Goal: Task Accomplishment & Management: Use online tool/utility

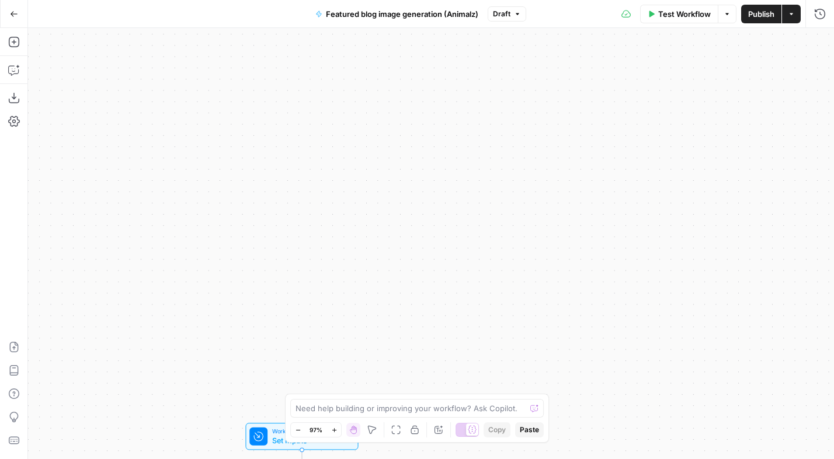
click at [251, 68] on div "true false Workflow Set Inputs Inputs LLM · [PERSON_NAME] Opus 4.1 Extract Blog…" at bounding box center [431, 243] width 806 height 431
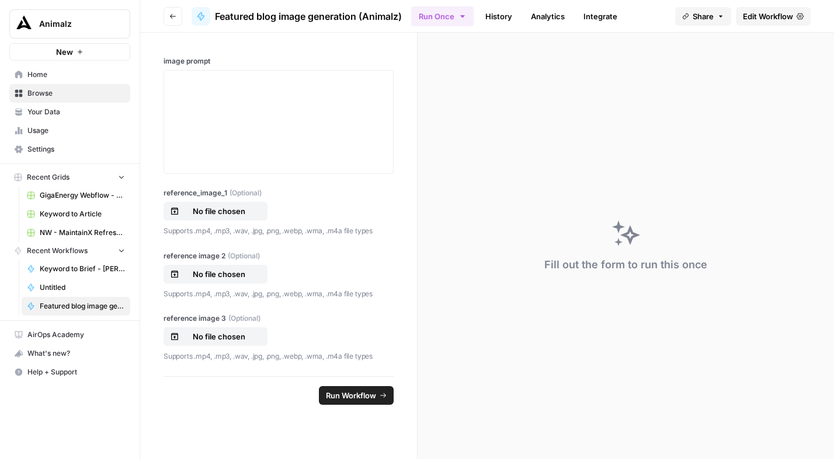
click at [57, 93] on span "Browse" at bounding box center [75, 93] width 97 height 11
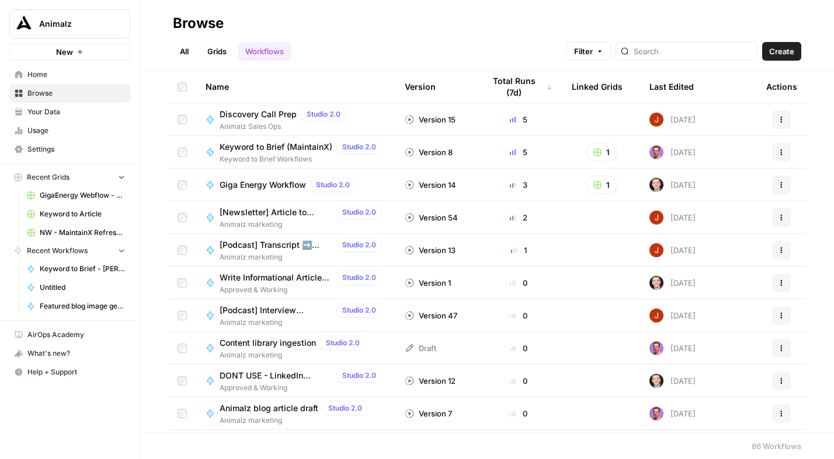
click at [190, 52] on link "All" at bounding box center [184, 51] width 23 height 19
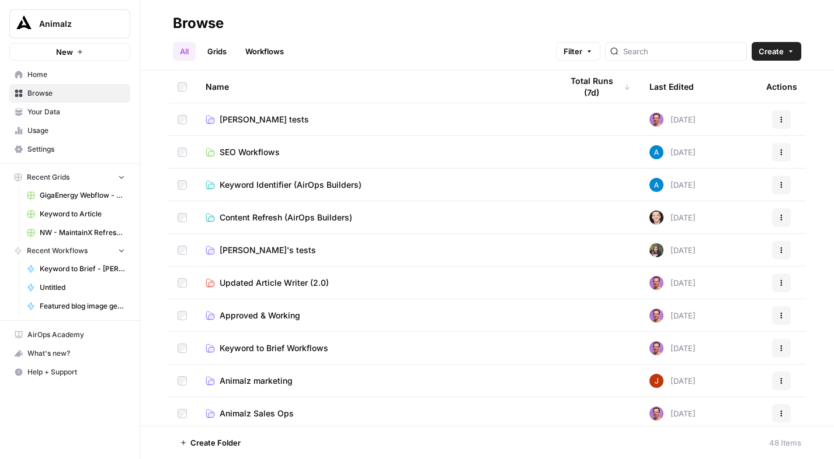
click at [245, 117] on span "Tim tests" at bounding box center [264, 120] width 89 height 12
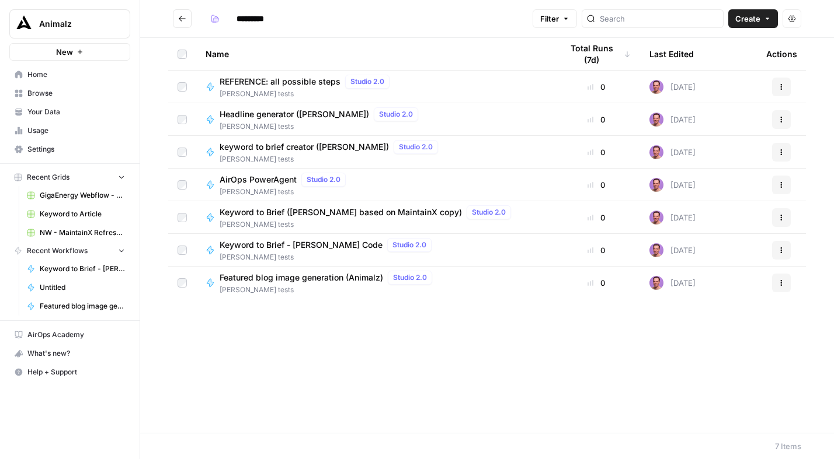
click at [308, 245] on span "Keyword to Brief - [PERSON_NAME] Code" at bounding box center [301, 245] width 163 height 12
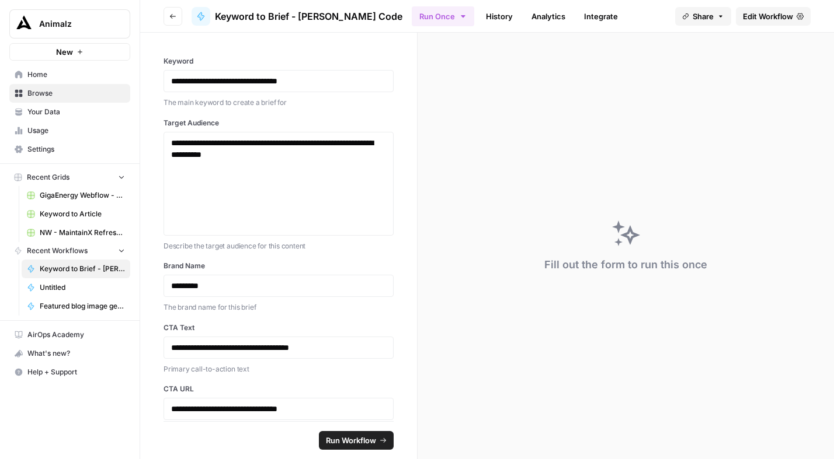
click at [774, 19] on span "Edit Workflow" at bounding box center [768, 17] width 50 height 12
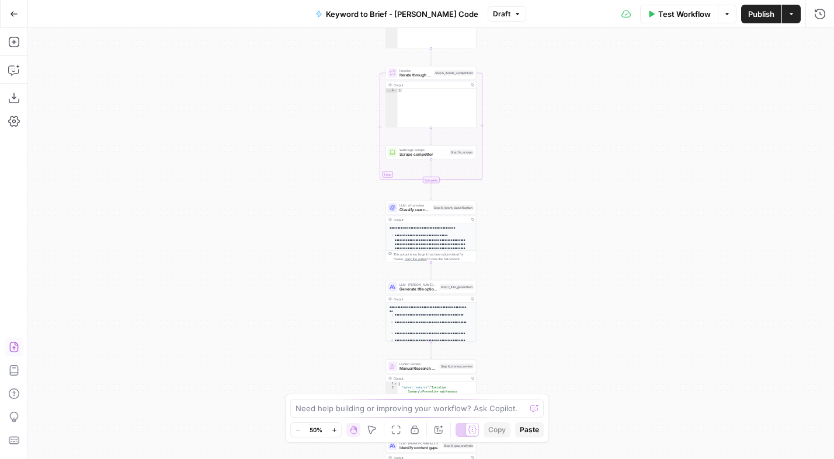
click at [16, 347] on icon "button" at bounding box center [14, 348] width 12 height 12
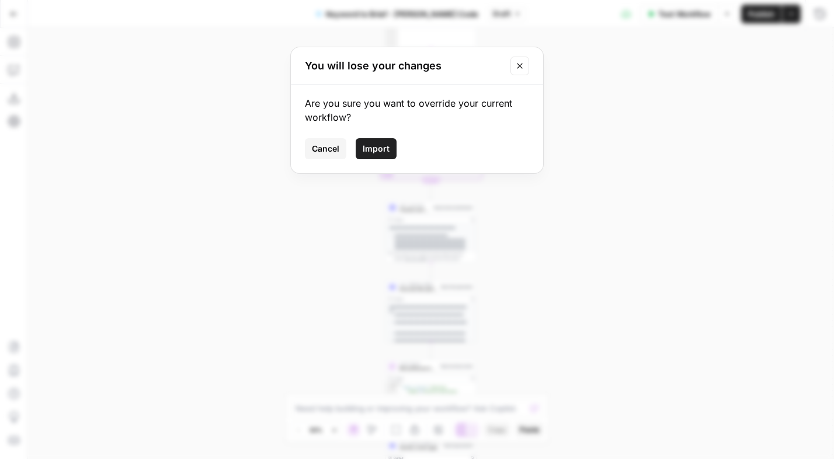
click at [377, 146] on span "Import" at bounding box center [376, 149] width 27 height 12
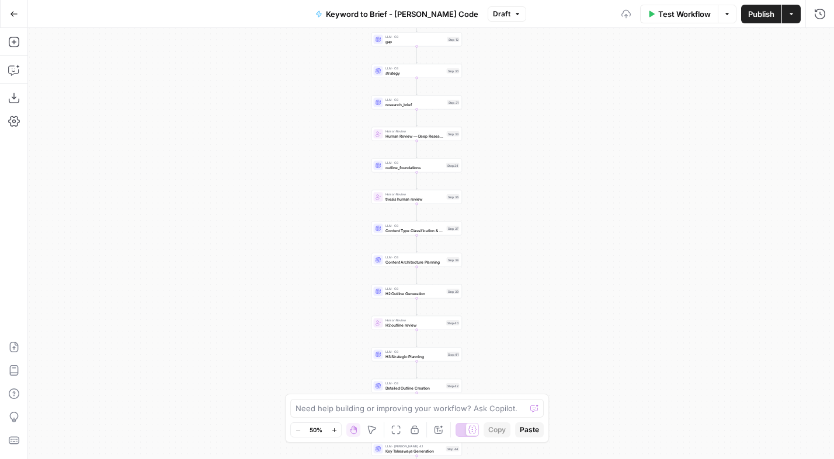
drag, startPoint x: 301, startPoint y: 198, endPoint x: 275, endPoint y: 353, distance: 156.9
click at [275, 353] on div "Workflow Set Inputs Inputs Power Agent Analyze SERP for Target Keyword Step 1 L…" at bounding box center [431, 243] width 806 height 431
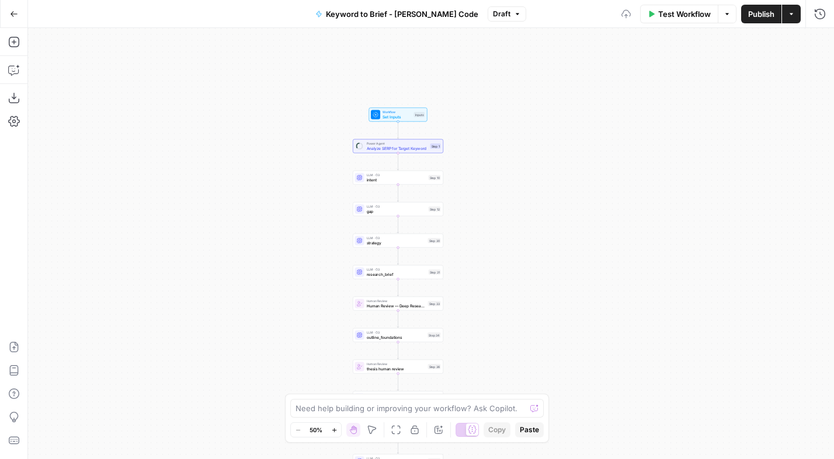
drag, startPoint x: 285, startPoint y: 239, endPoint x: 281, endPoint y: 347, distance: 108.1
click at [281, 347] on div "Workflow Set Inputs Inputs Power Agent Analyze SERP for Target Keyword Step 1 L…" at bounding box center [431, 243] width 806 height 431
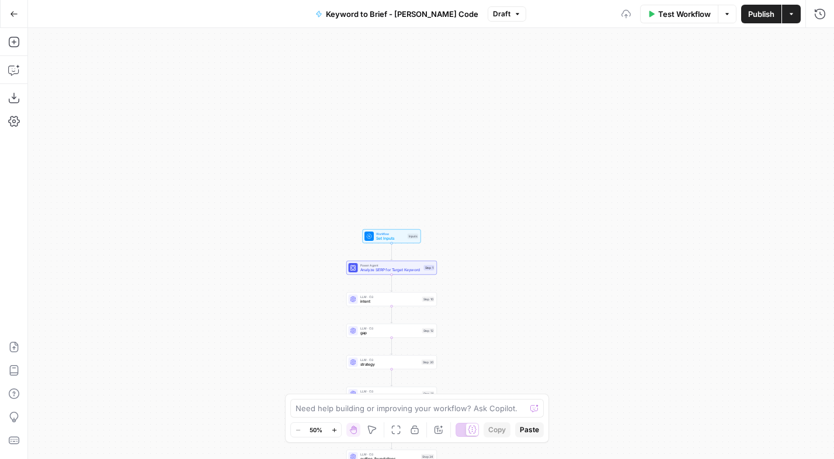
click at [393, 236] on span "Set Inputs" at bounding box center [390, 239] width 29 height 6
click at [663, 11] on span "Test Workflow" at bounding box center [684, 14] width 53 height 12
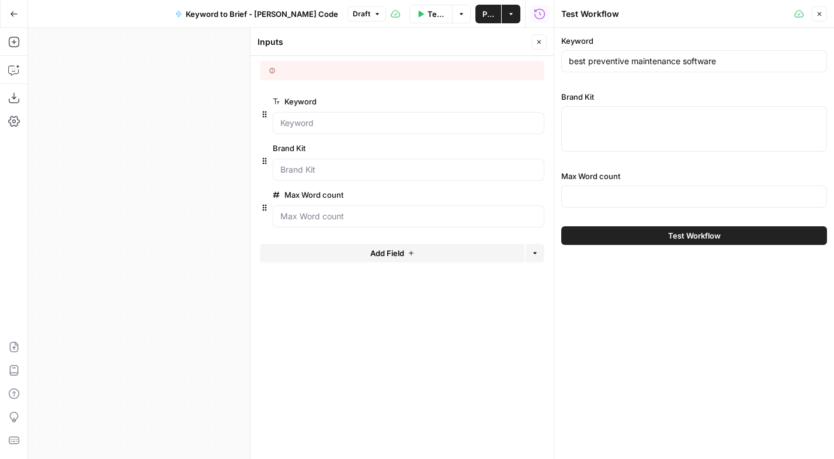
click at [595, 129] on div at bounding box center [694, 129] width 266 height 46
click at [542, 44] on icon "button" at bounding box center [538, 42] width 7 height 7
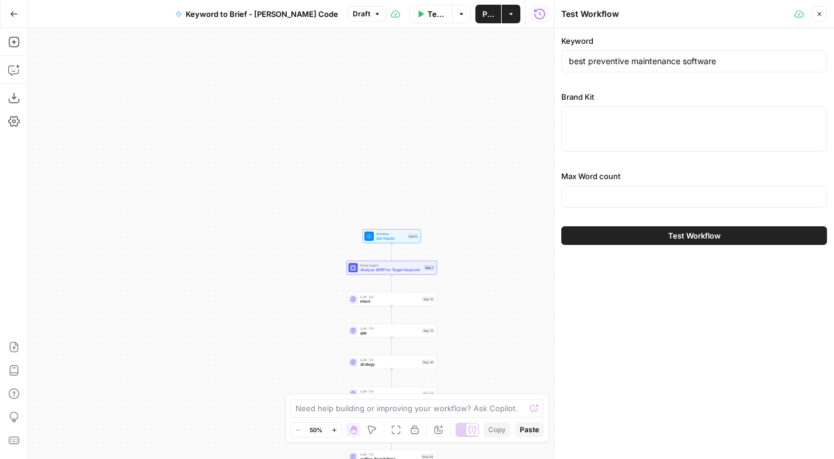
click at [818, 16] on icon "button" at bounding box center [819, 14] width 7 height 7
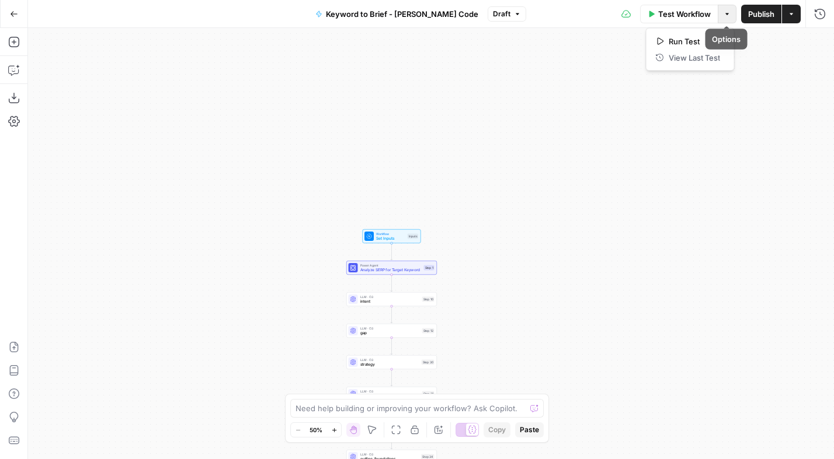
click at [728, 16] on icon "button" at bounding box center [726, 14] width 7 height 7
click at [797, 13] on button "Actions" at bounding box center [791, 14] width 19 height 19
click at [506, 54] on div "Workflow Set Inputs Inputs Power Agent Analyze SERP for Target Keyword Step 1 L…" at bounding box center [431, 243] width 806 height 431
click at [382, 237] on span "Set Inputs" at bounding box center [389, 239] width 29 height 6
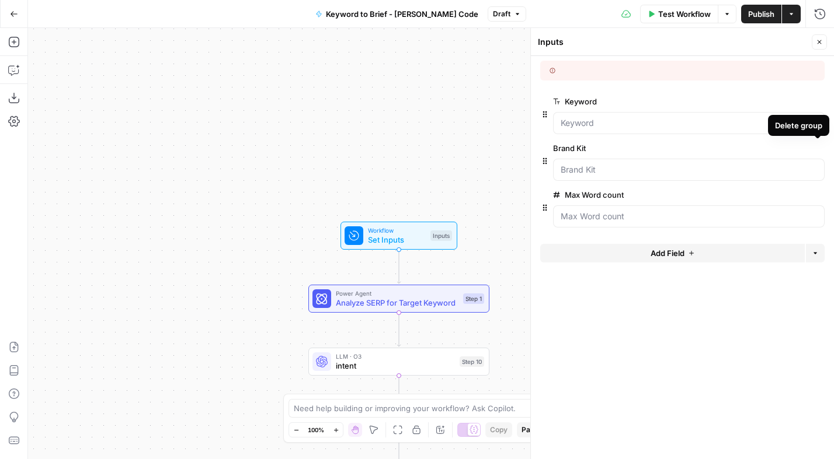
click at [819, 149] on icon "button" at bounding box center [817, 148] width 6 height 6
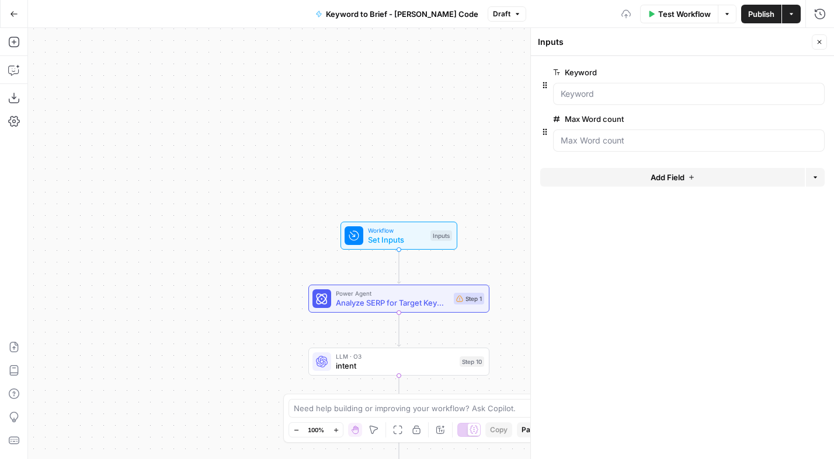
click at [696, 178] on button "Add Field" at bounding box center [672, 177] width 264 height 19
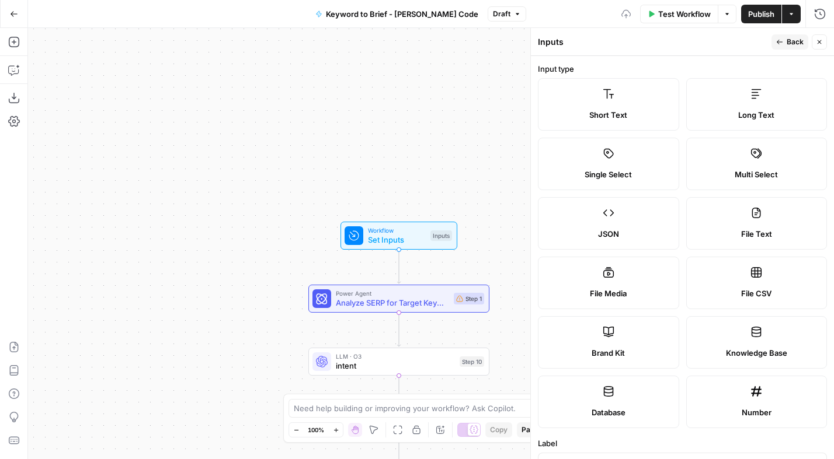
click at [614, 338] on label "Brand Kit" at bounding box center [608, 342] width 141 height 53
click at [790, 41] on span "Back" at bounding box center [794, 42] width 17 height 11
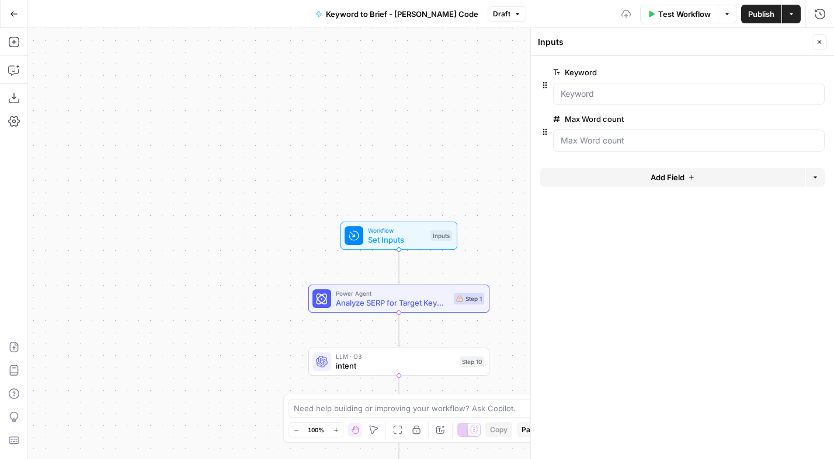
click at [680, 179] on span "Add Field" at bounding box center [667, 178] width 34 height 12
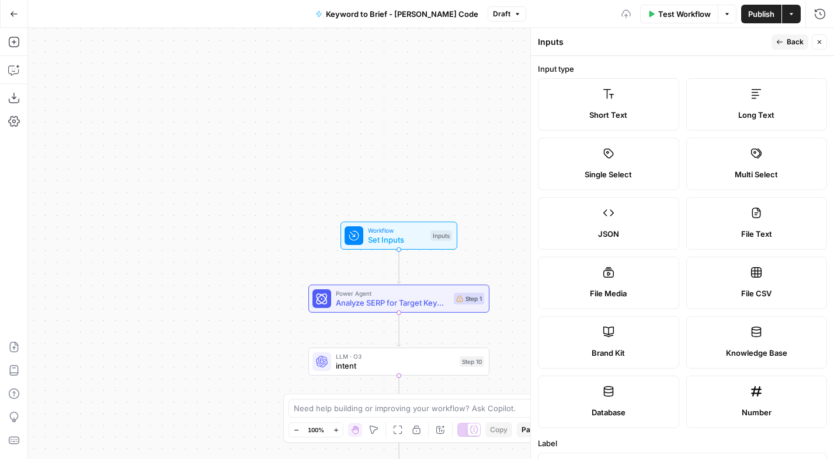
click at [619, 358] on label "Brand Kit" at bounding box center [608, 342] width 141 height 53
click at [604, 335] on icon at bounding box center [608, 332] width 11 height 11
click at [604, 334] on icon at bounding box center [608, 332] width 11 height 11
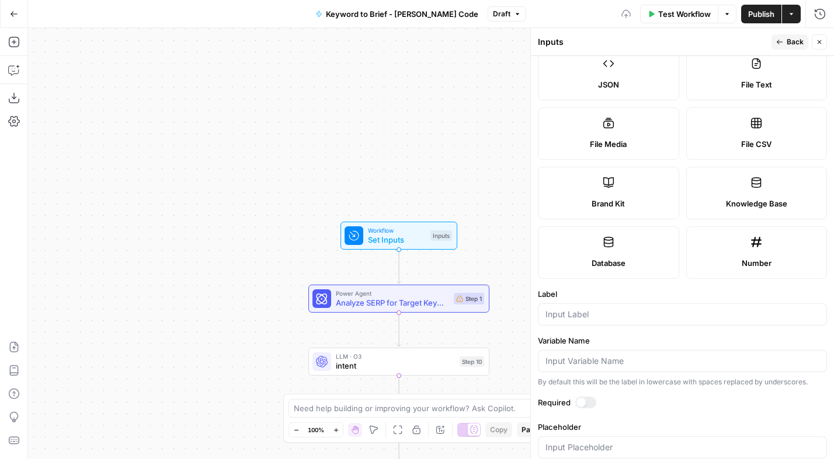
scroll to position [171, 0]
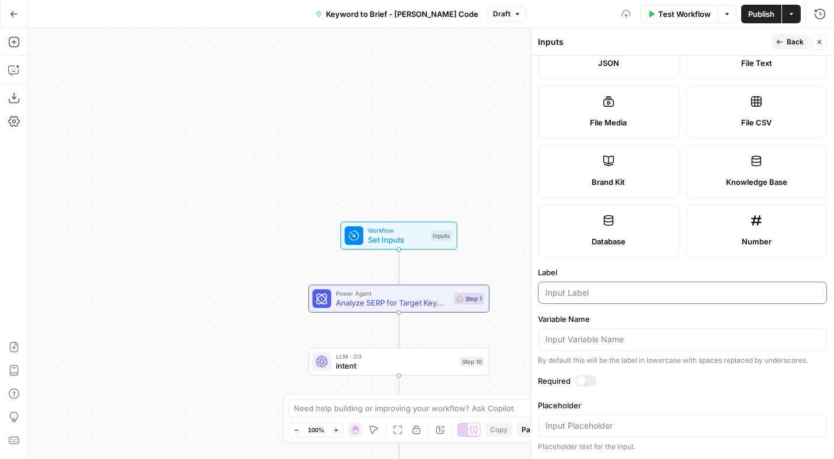
click at [572, 295] on input "Label" at bounding box center [682, 293] width 274 height 12
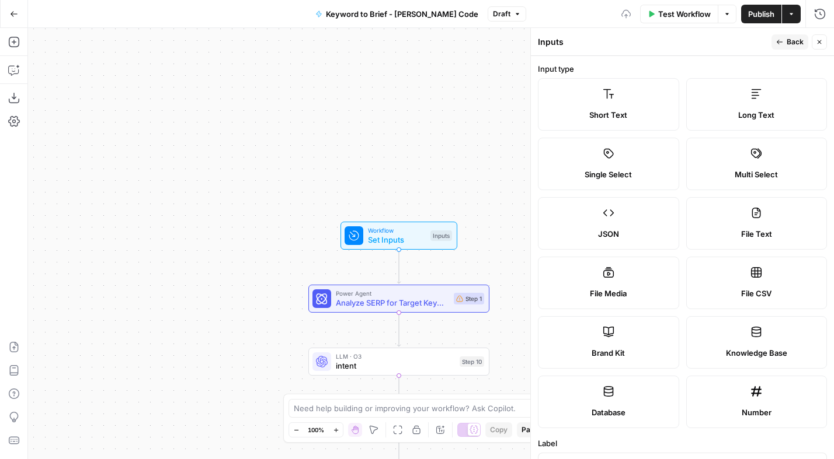
click at [793, 43] on span "Back" at bounding box center [794, 42] width 17 height 11
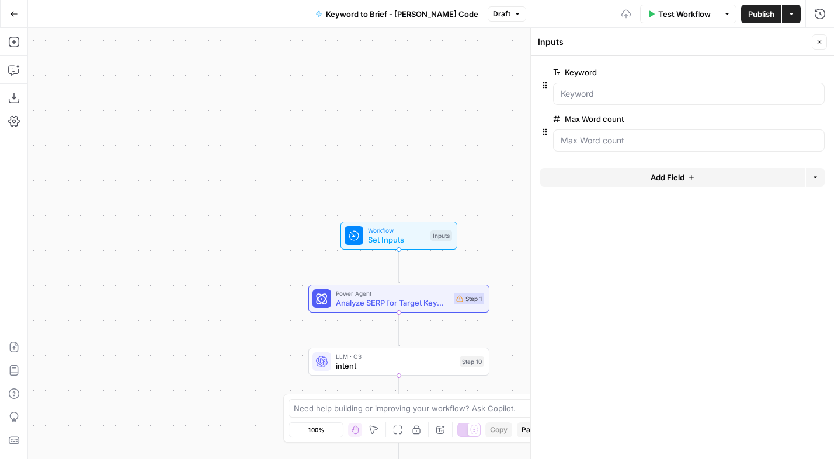
click at [649, 182] on button "Add Field" at bounding box center [672, 177] width 264 height 19
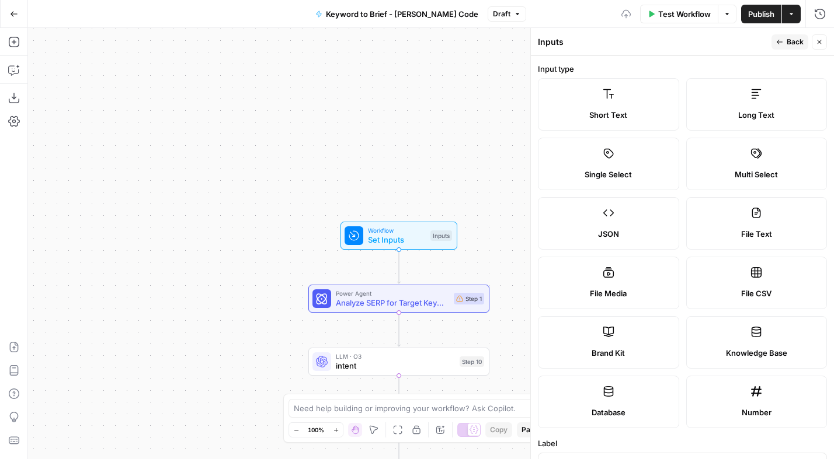
click at [605, 341] on label "Brand Kit" at bounding box center [608, 342] width 141 height 53
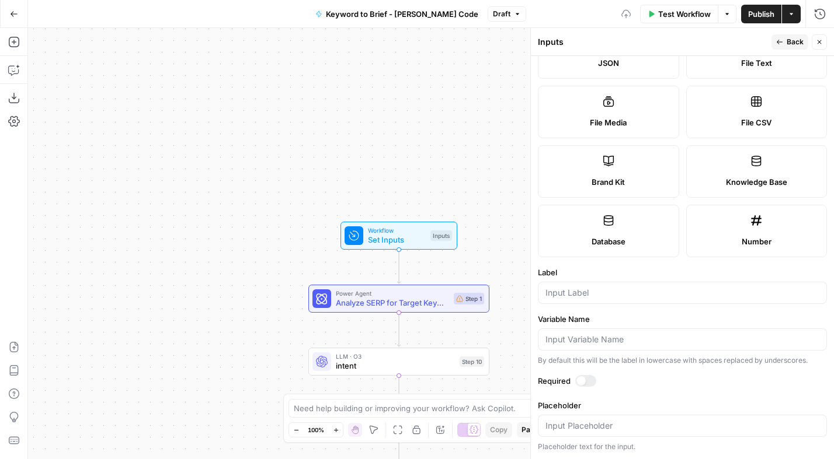
click at [579, 302] on div at bounding box center [682, 293] width 289 height 22
type input "Brand Kit"
click at [587, 384] on div at bounding box center [585, 381] width 21 height 12
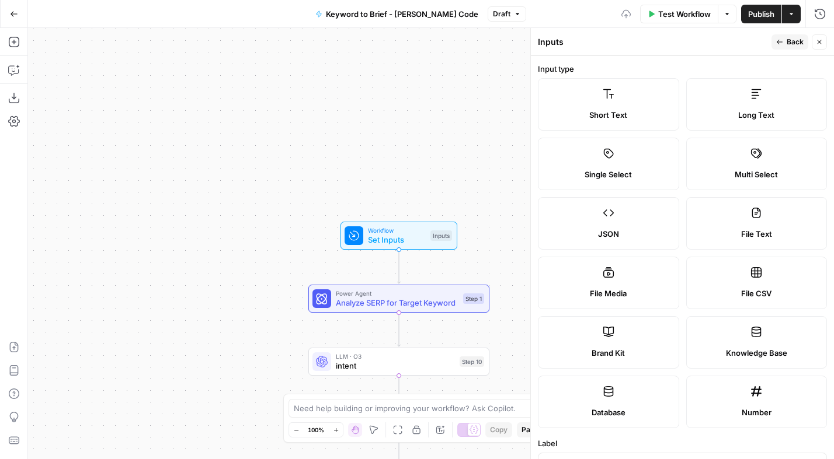
click at [795, 42] on span "Back" at bounding box center [794, 42] width 17 height 11
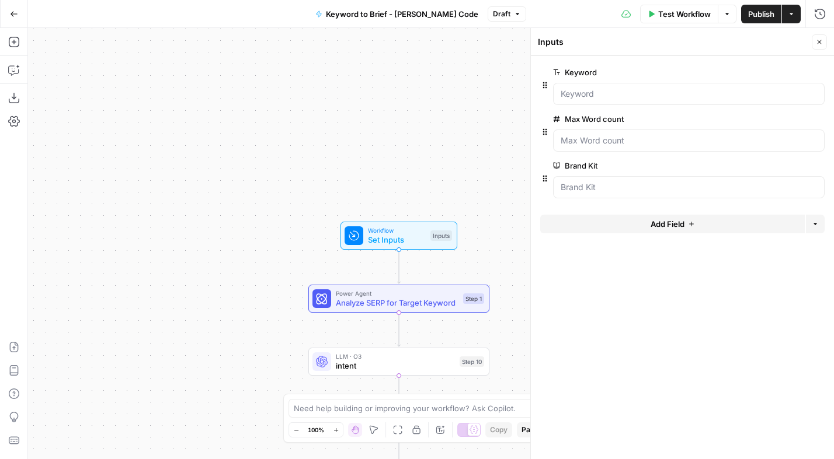
click at [674, 10] on span "Test Workflow" at bounding box center [684, 14] width 53 height 12
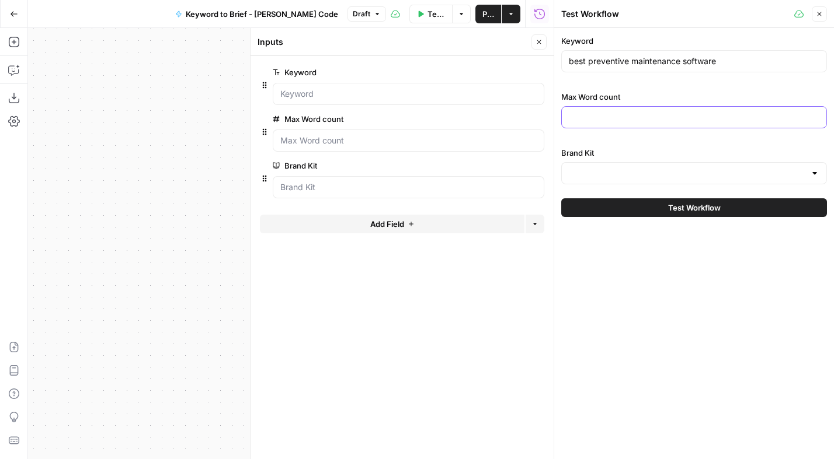
click at [658, 122] on input "Max Word count" at bounding box center [694, 118] width 250 height 12
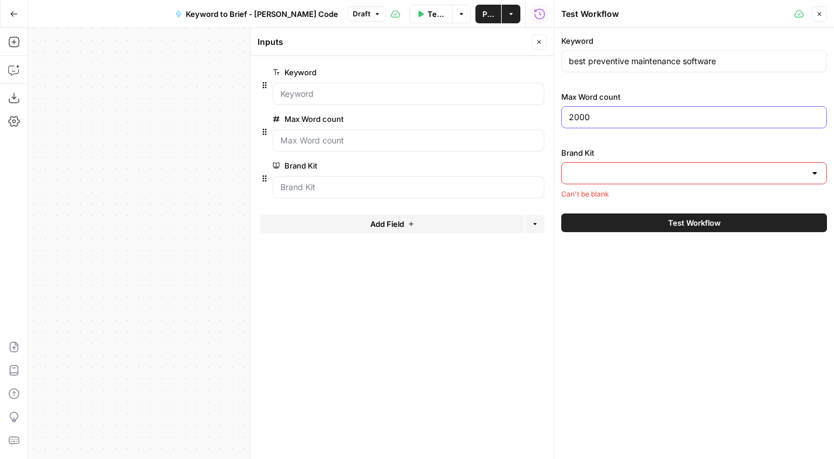
type input "2000"
click at [818, 175] on div at bounding box center [814, 174] width 9 height 12
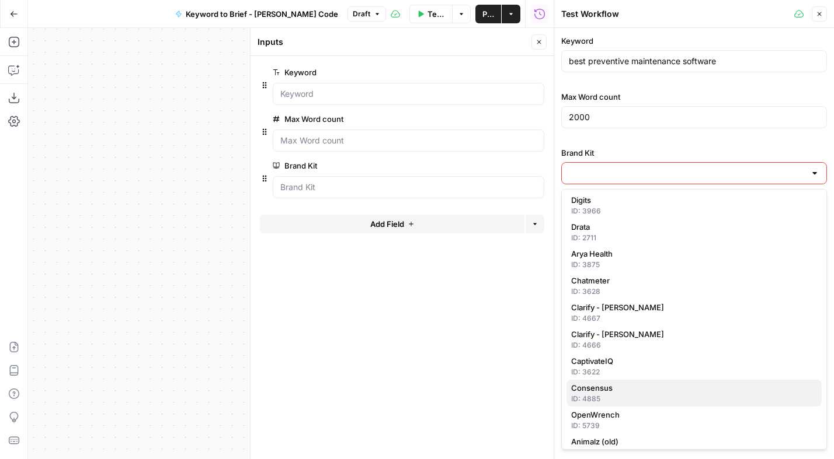
scroll to position [152, 0]
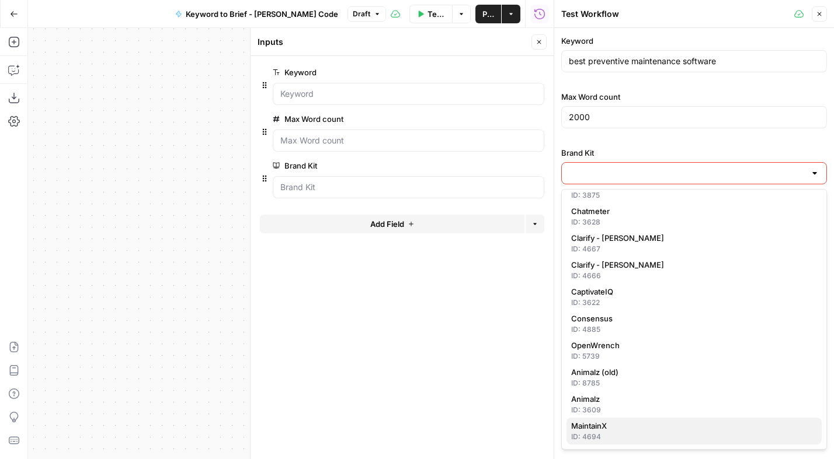
click at [608, 425] on span "MaintainX" at bounding box center [691, 426] width 241 height 12
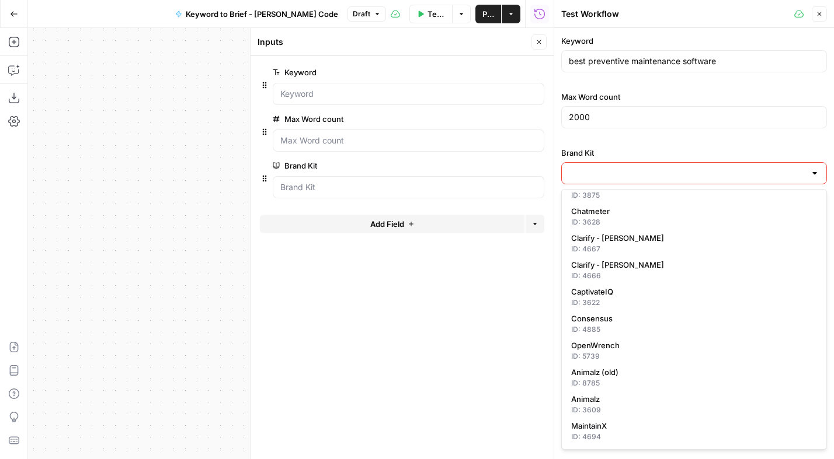
type input "MaintainX"
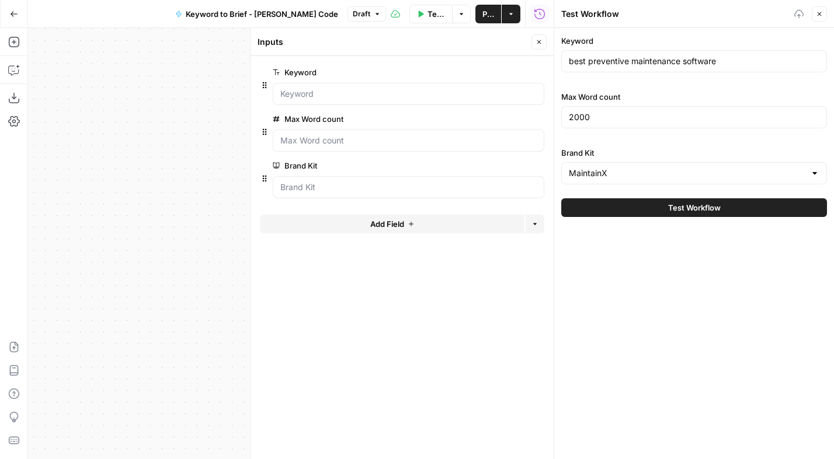
click at [706, 208] on span "Test Workflow" at bounding box center [694, 208] width 53 height 12
drag, startPoint x: 684, startPoint y: 207, endPoint x: 684, endPoint y: 227, distance: 20.4
click at [684, 207] on span "Test Workflow" at bounding box center [694, 208] width 53 height 12
click at [541, 44] on icon "button" at bounding box center [538, 42] width 7 height 7
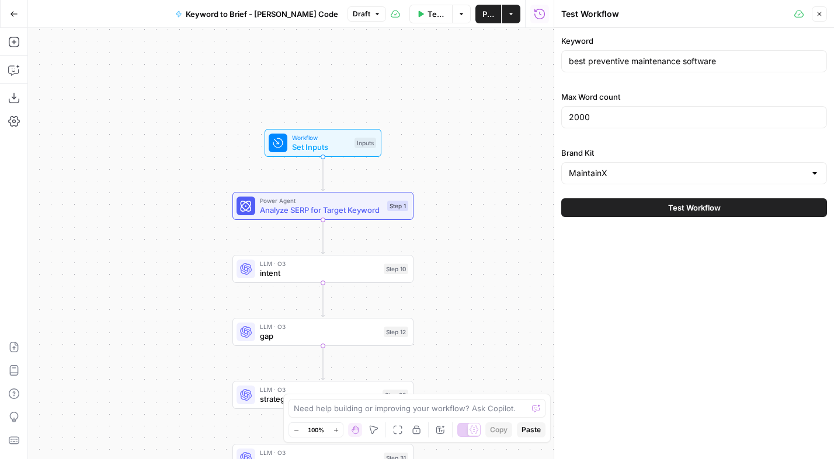
drag, startPoint x: 232, startPoint y: 242, endPoint x: 154, endPoint y: 149, distance: 121.4
click at [154, 149] on div "Workflow Set Inputs Inputs Power Agent Analyze SERP for Target Keyword Step 1 L…" at bounding box center [290, 243] width 525 height 431
click at [697, 206] on span "Test Workflow" at bounding box center [694, 208] width 53 height 12
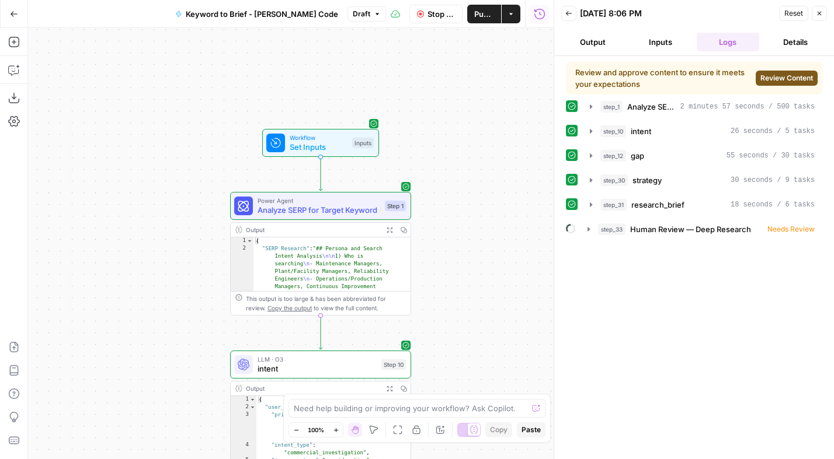
click at [785, 76] on span "Review Content" at bounding box center [786, 78] width 53 height 11
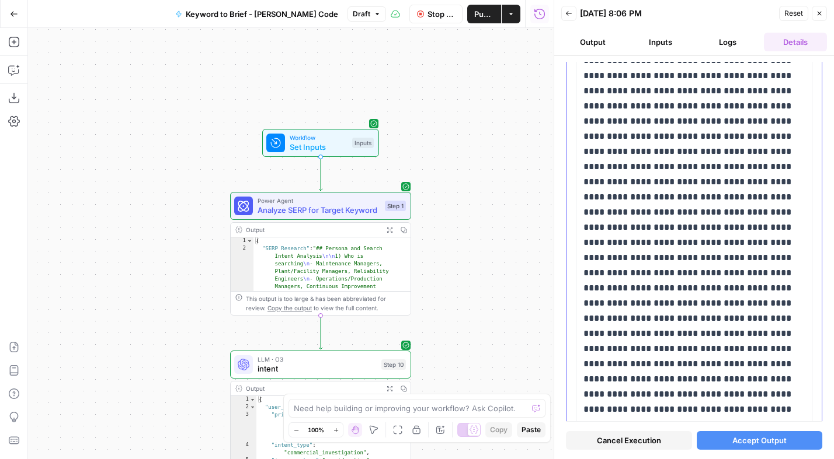
scroll to position [1208, 0]
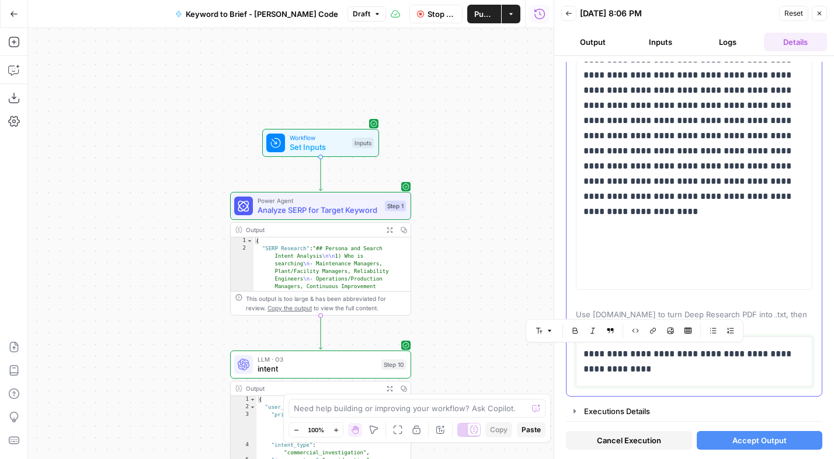
drag, startPoint x: 695, startPoint y: 369, endPoint x: 584, endPoint y: 357, distance: 111.0
click at [584, 357] on p "**********" at bounding box center [689, 362] width 212 height 30
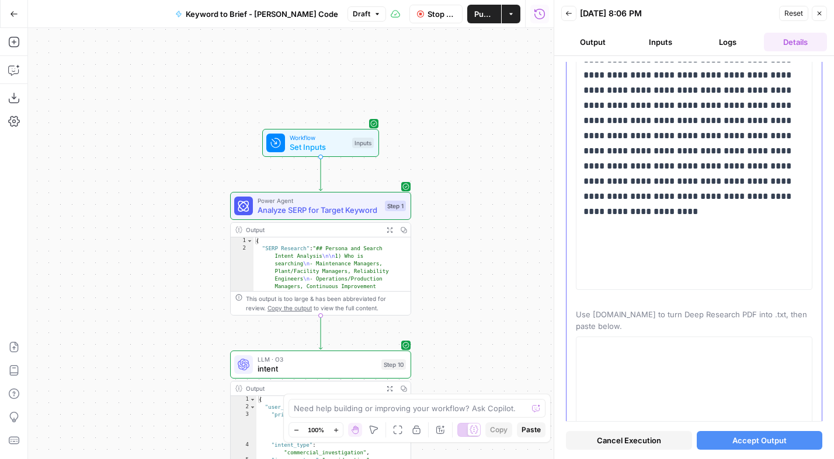
scroll to position [1193, 0]
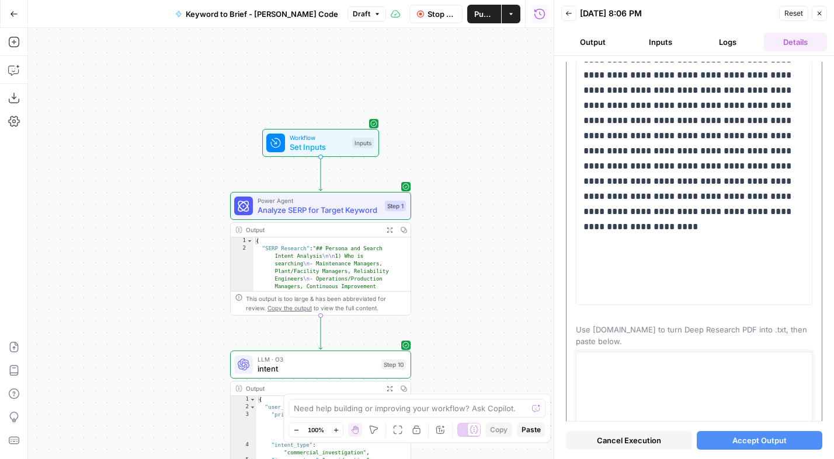
click at [757, 363] on textarea at bounding box center [693, 398] width 221 height 83
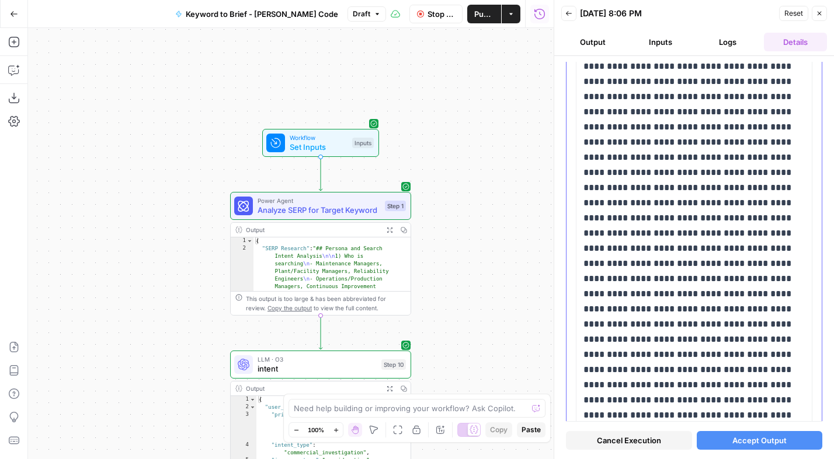
scroll to position [1654, 0]
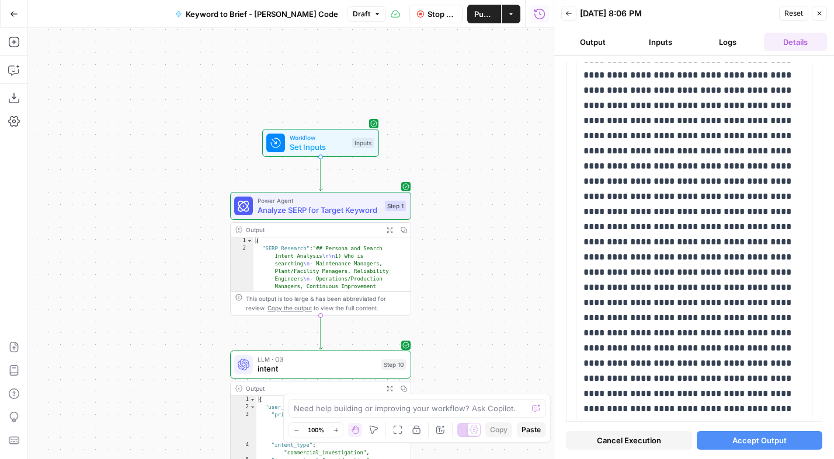
click at [762, 435] on span "Accept Output" at bounding box center [759, 441] width 54 height 12
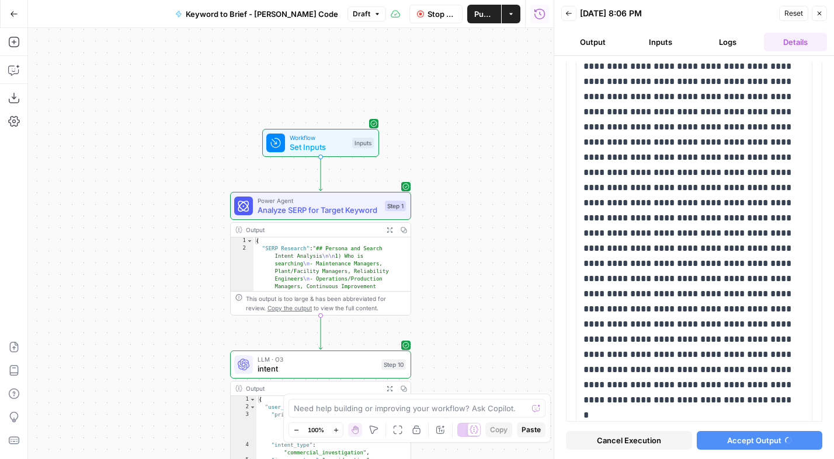
scroll to position [0, 0]
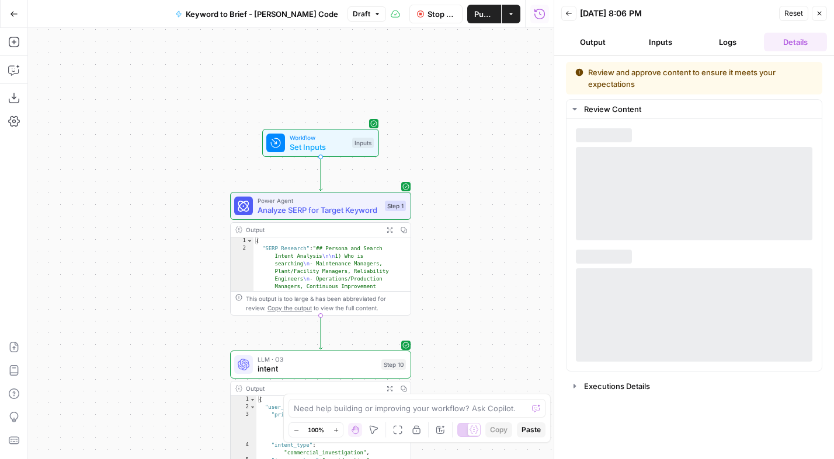
drag, startPoint x: 817, startPoint y: 131, endPoint x: 837, endPoint y: 462, distance: 331.6
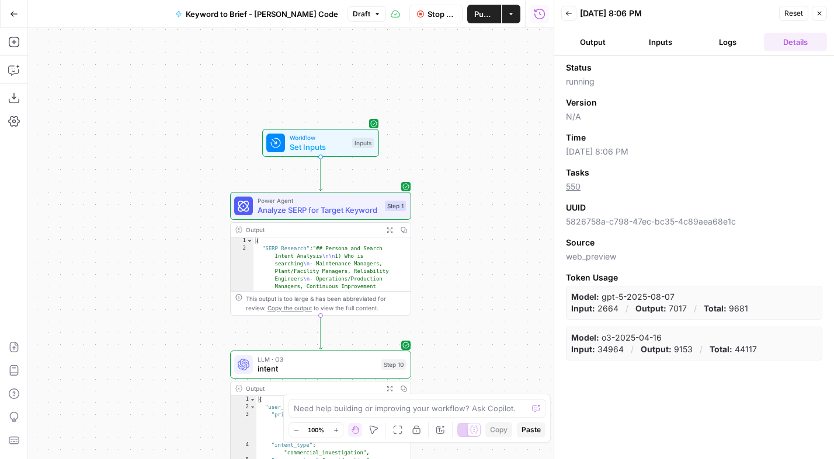
click at [740, 41] on button "Logs" at bounding box center [727, 42] width 63 height 19
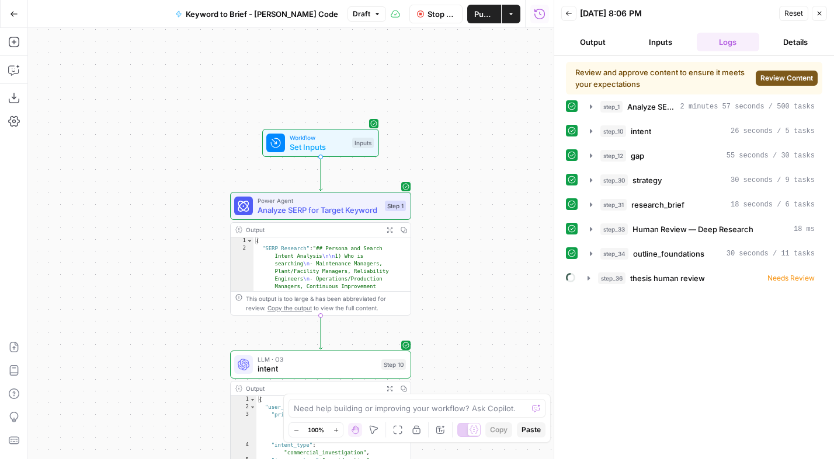
click at [769, 76] on span "Review Content" at bounding box center [786, 78] width 53 height 11
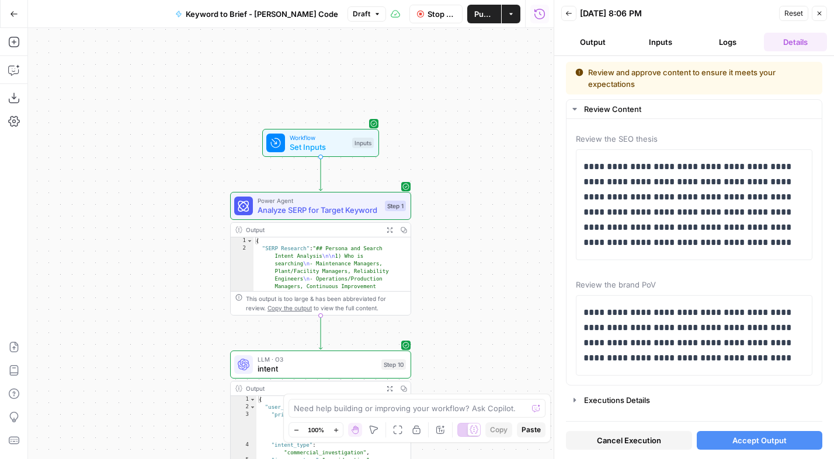
click at [753, 438] on span "Accept Output" at bounding box center [759, 441] width 54 height 12
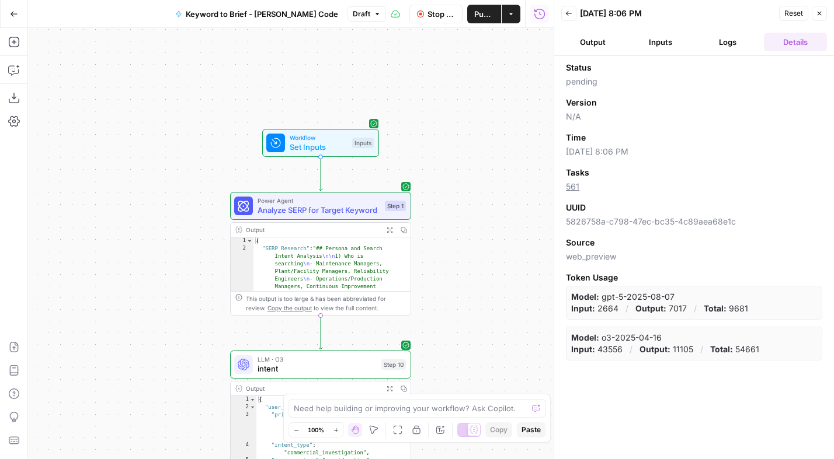
click at [596, 44] on button "Output" at bounding box center [592, 42] width 63 height 19
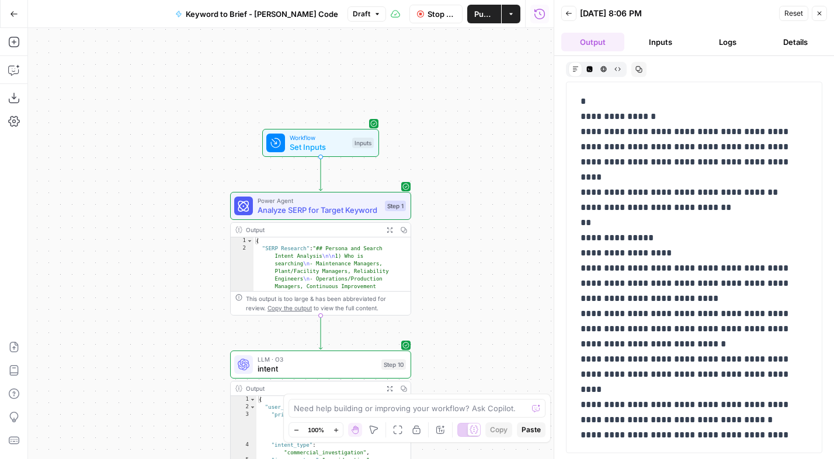
click at [664, 43] on button "Inputs" at bounding box center [660, 42] width 63 height 19
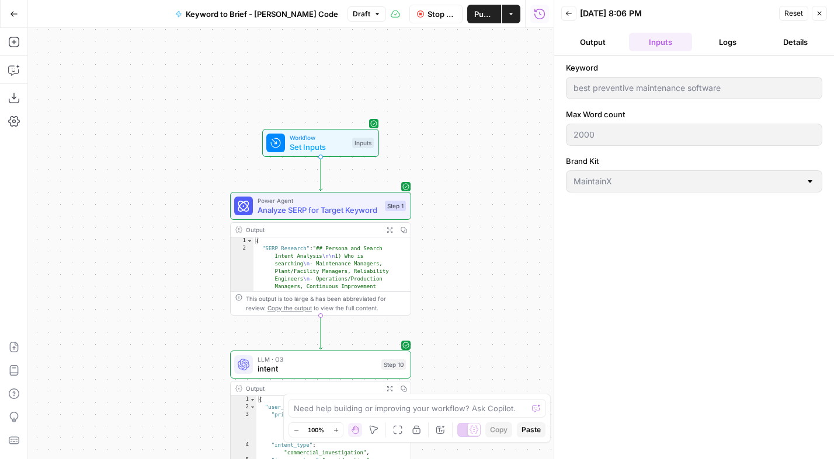
click at [722, 46] on button "Logs" at bounding box center [727, 42] width 63 height 19
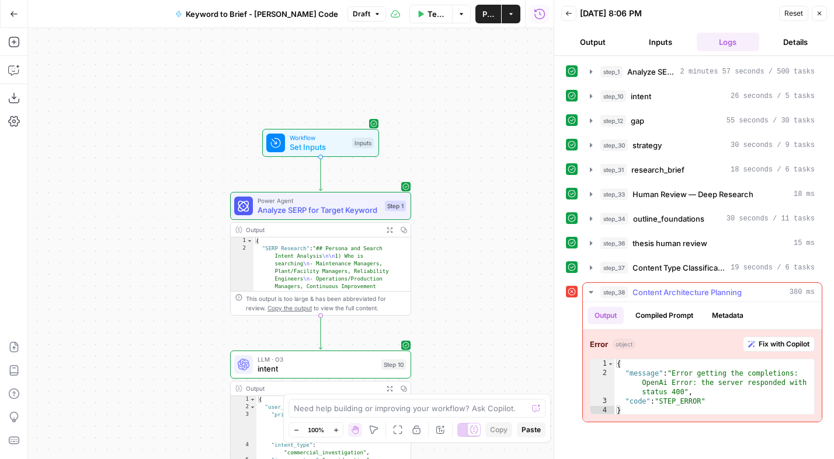
click at [774, 346] on span "Fix with Copilot" at bounding box center [783, 344] width 51 height 11
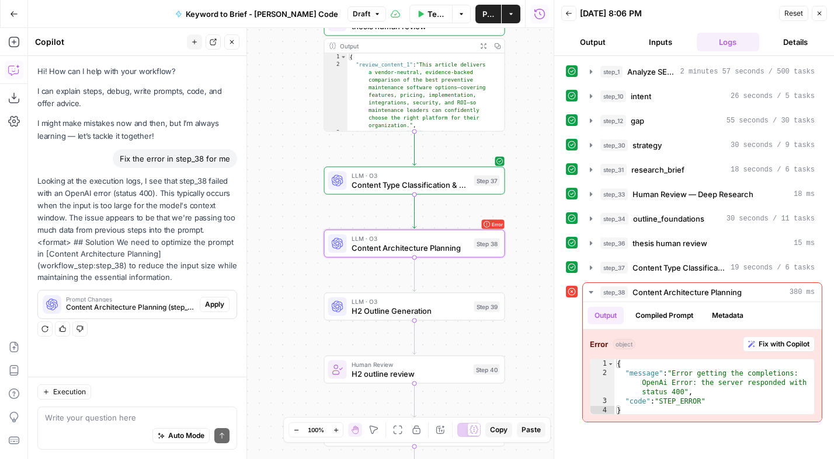
click at [218, 305] on span "Apply" at bounding box center [214, 304] width 19 height 11
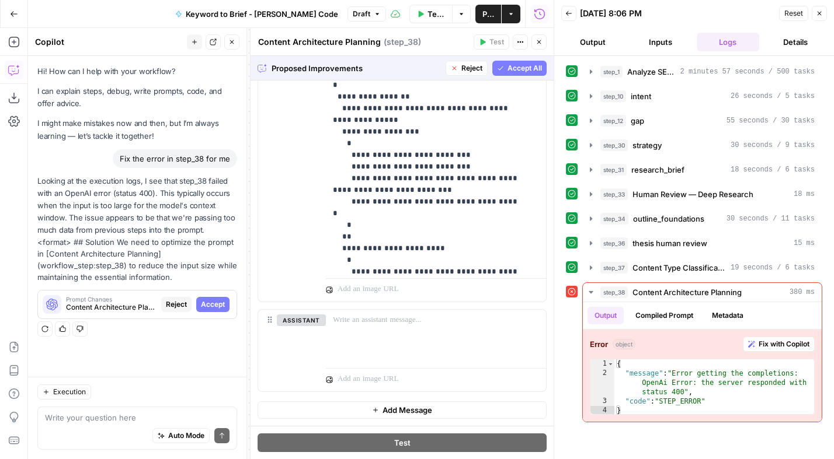
scroll to position [935, 0]
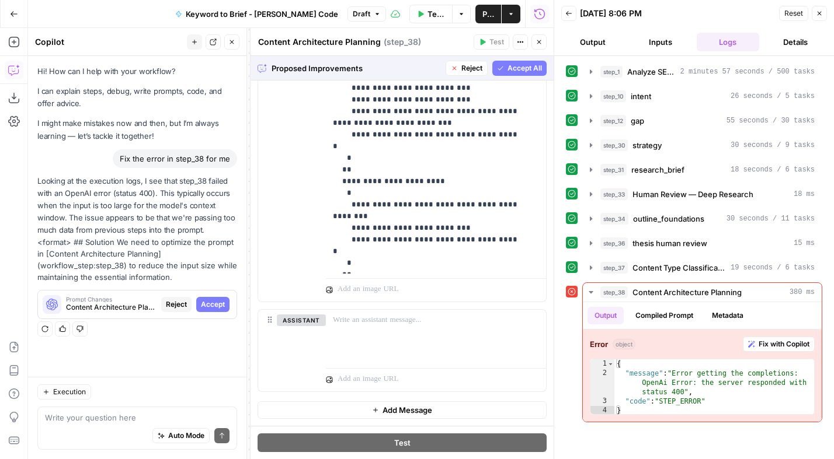
drag, startPoint x: 177, startPoint y: 277, endPoint x: 34, endPoint y: 178, distance: 174.1
click at [34, 178] on div "Hi! How can I help with your workflow? I can explain steps, debug, write prompt…" at bounding box center [137, 216] width 218 height 321
copy div "Looking at the execution logs, I see that step_38 failed with an OpenAI error (…"
click at [646, 399] on div "{ "message" : "Error getting the completions: OpenAi Error: the server responde…" at bounding box center [714, 397] width 200 height 75
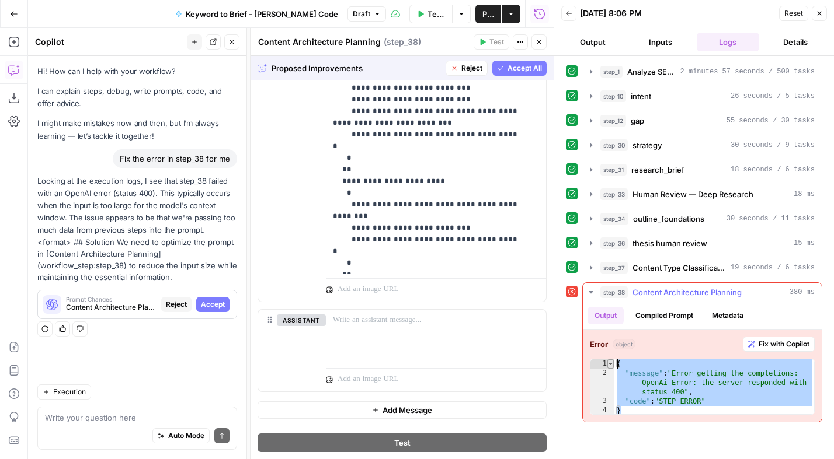
drag, startPoint x: 637, startPoint y: 409, endPoint x: 612, endPoint y: 360, distance: 55.1
click at [612, 360] on div "**********" at bounding box center [702, 387] width 225 height 56
type textarea "**********"
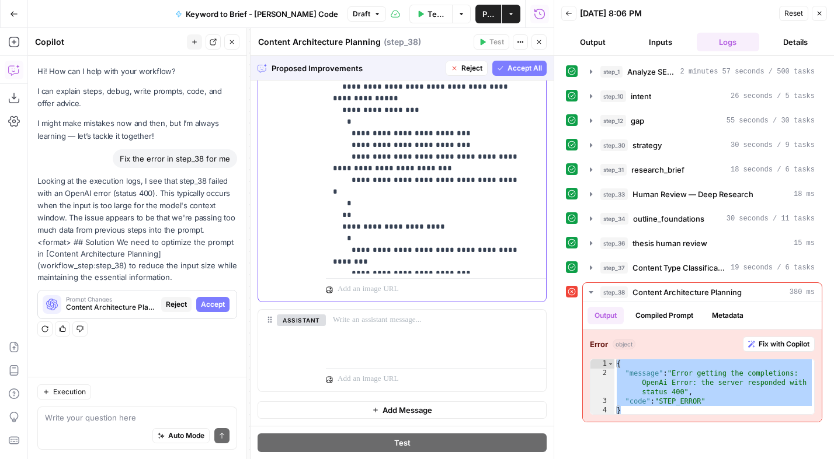
scroll to position [851, 0]
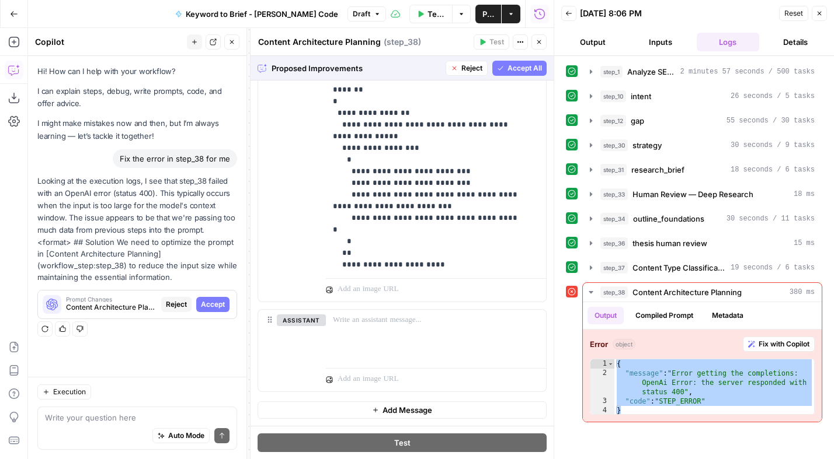
click at [507, 69] on span "Accept All" at bounding box center [524, 68] width 34 height 11
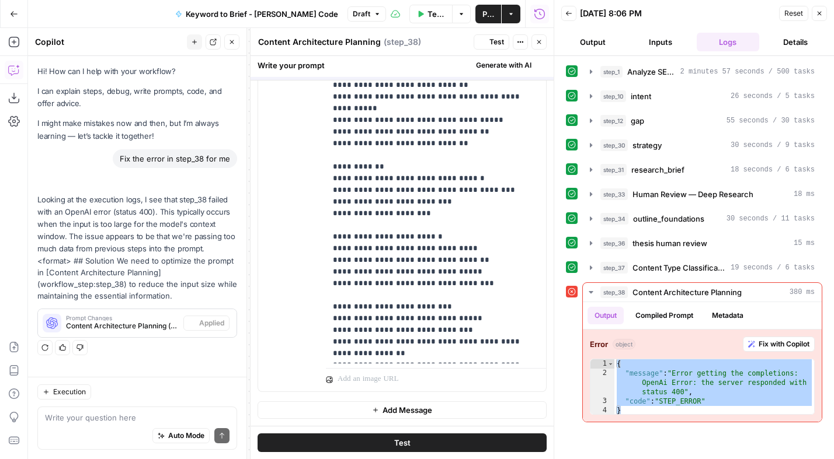
scroll to position [0, 0]
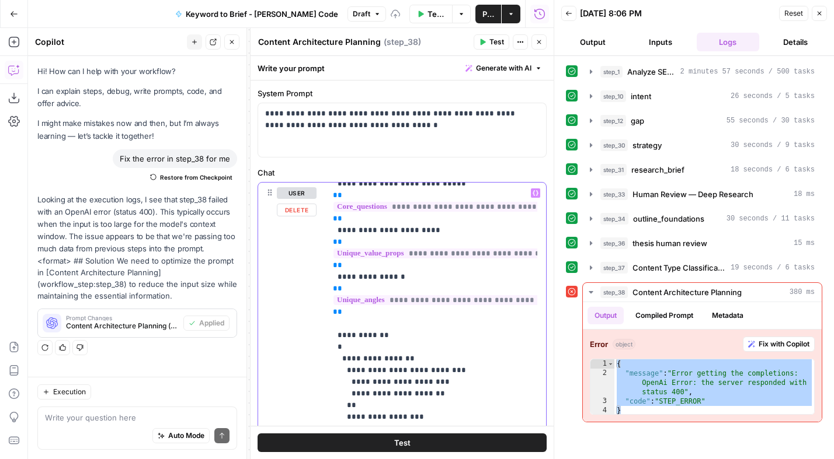
scroll to position [369, 0]
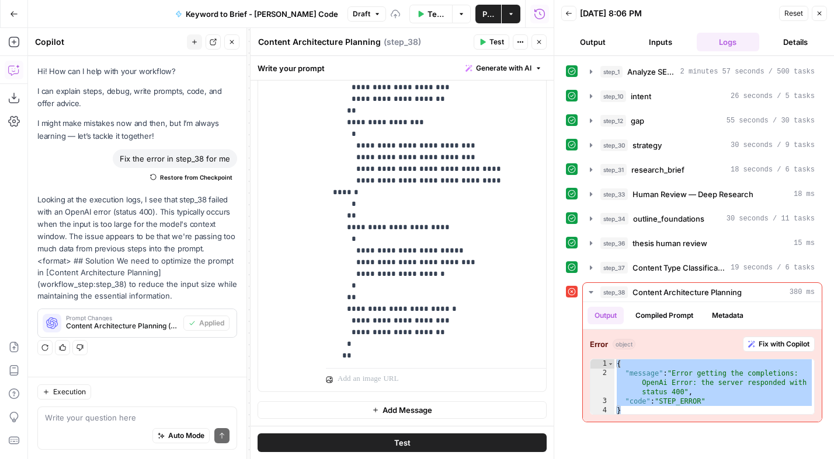
drag, startPoint x: 383, startPoint y: 443, endPoint x: 391, endPoint y: 444, distance: 7.6
click at [383, 443] on button "Test" at bounding box center [401, 443] width 289 height 19
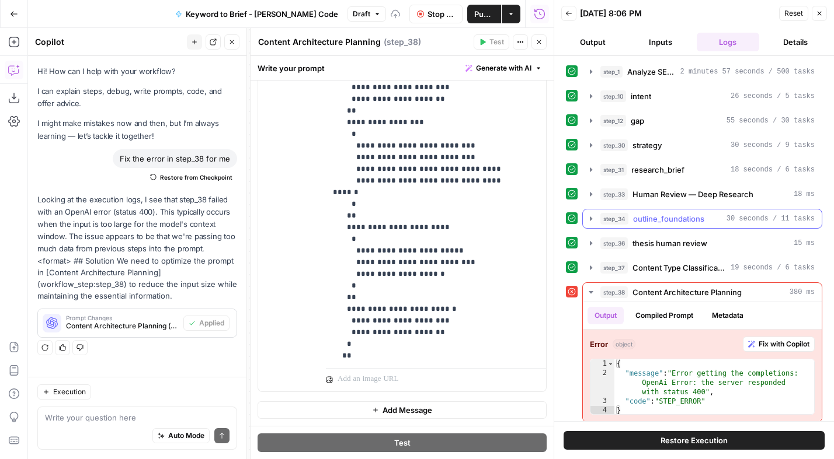
scroll to position [7, 0]
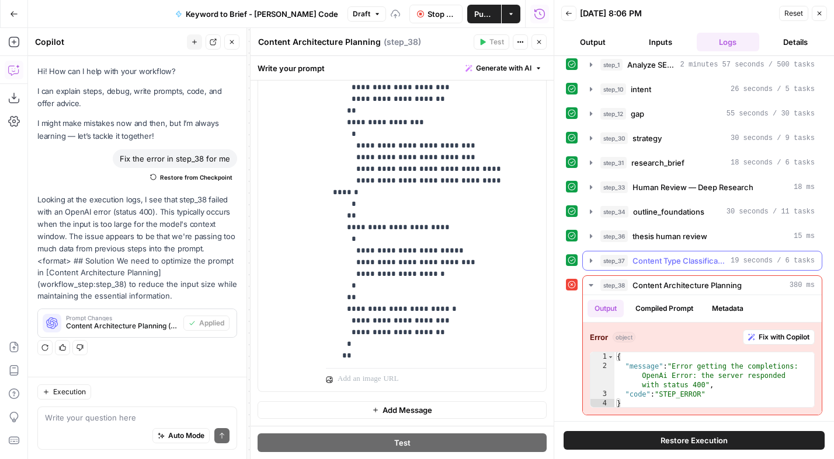
click at [587, 261] on icon "button" at bounding box center [590, 260] width 9 height 9
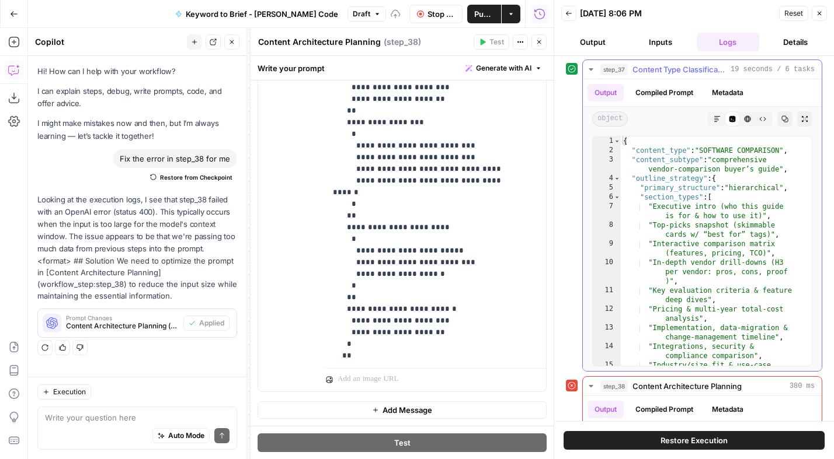
scroll to position [283, 0]
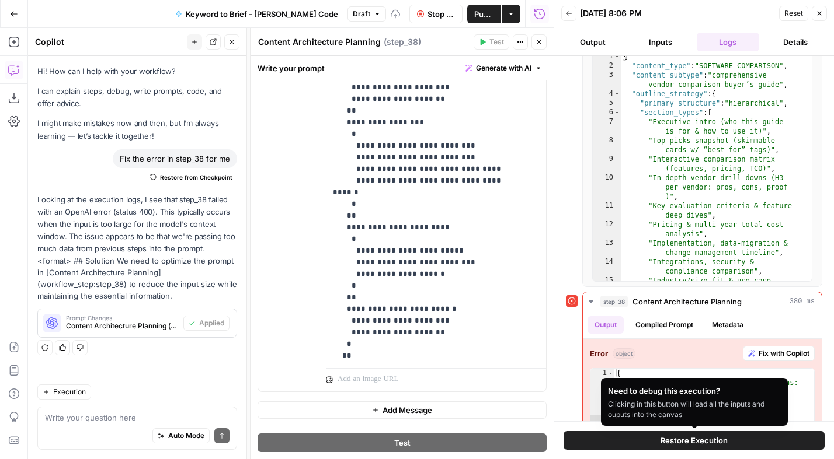
click at [719, 441] on span "Restore Execution" at bounding box center [693, 441] width 67 height 12
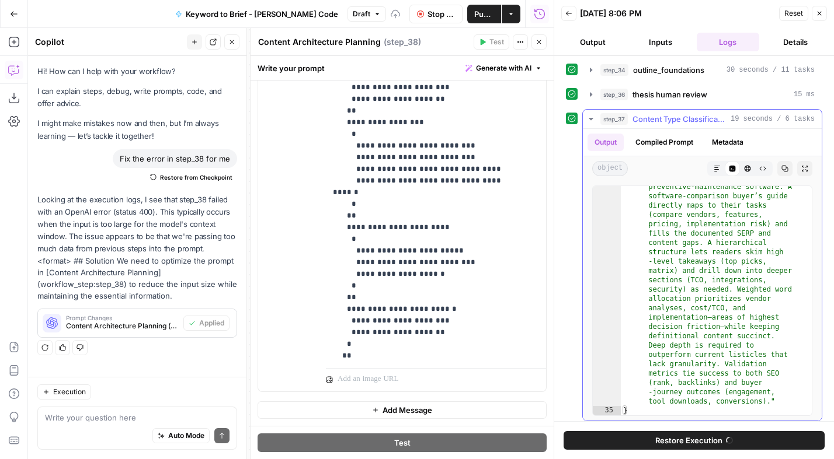
scroll to position [0, 0]
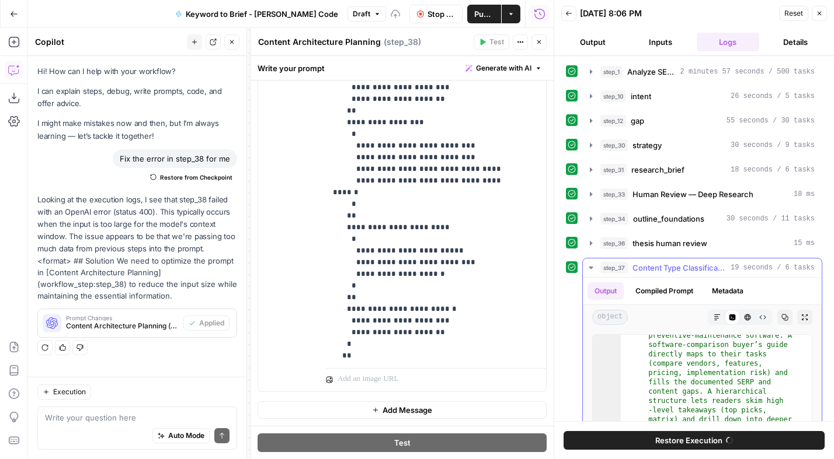
click at [587, 264] on icon "button" at bounding box center [590, 267] width 9 height 9
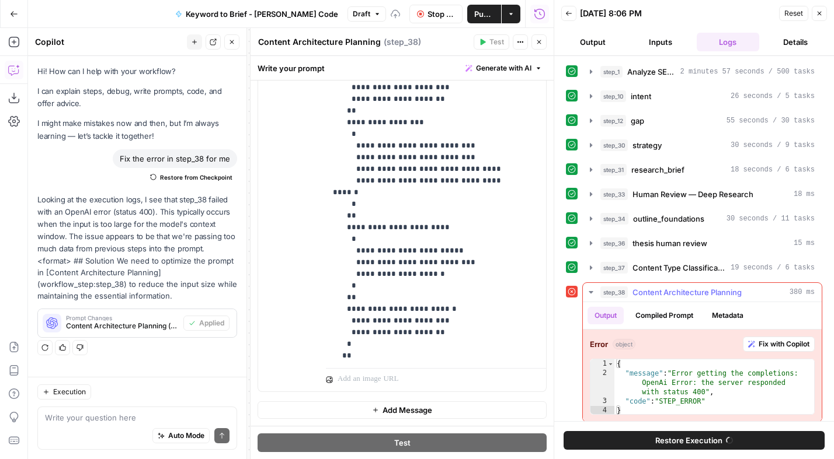
click at [594, 293] on icon "button" at bounding box center [590, 292] width 9 height 9
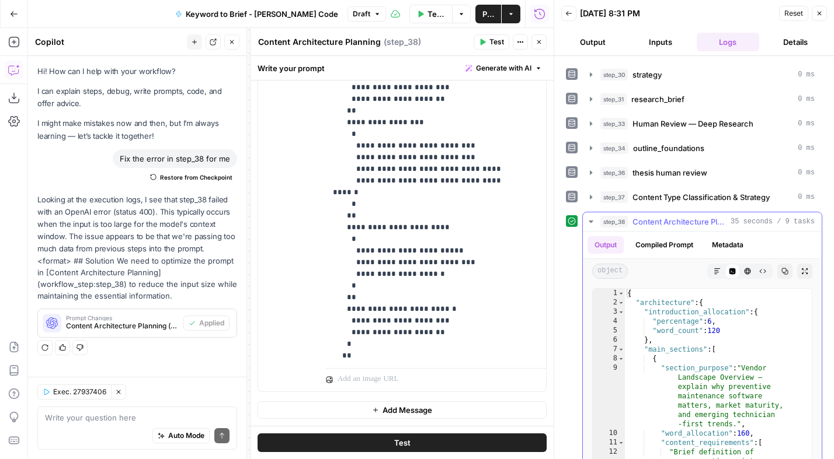
scroll to position [141, 0]
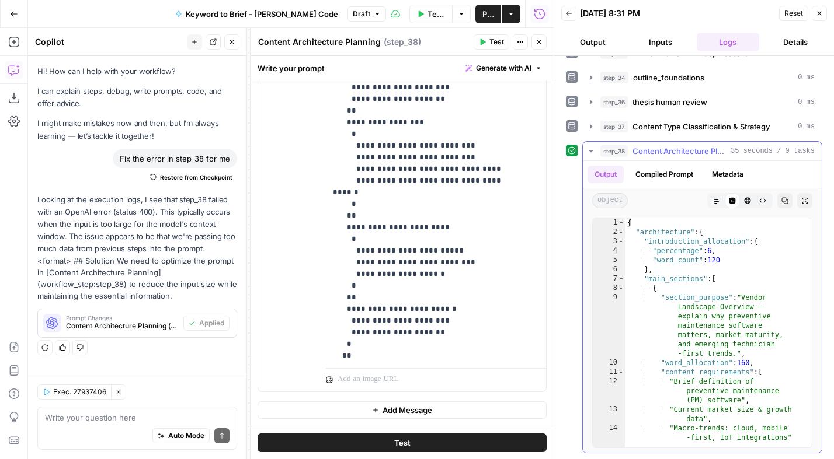
drag, startPoint x: 591, startPoint y: 150, endPoint x: 589, endPoint y: 141, distance: 9.5
click at [591, 149] on icon "button" at bounding box center [590, 151] width 9 height 9
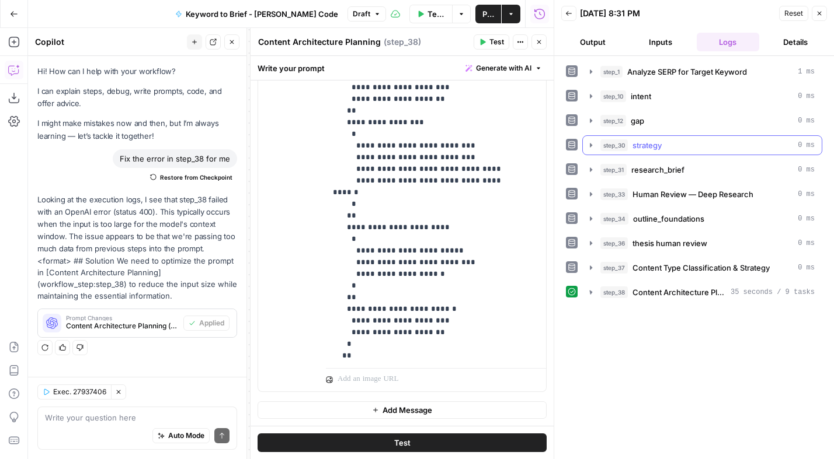
scroll to position [0, 0]
click at [459, 15] on icon "button" at bounding box center [461, 14] width 7 height 7
click at [594, 291] on icon "button" at bounding box center [590, 292] width 9 height 9
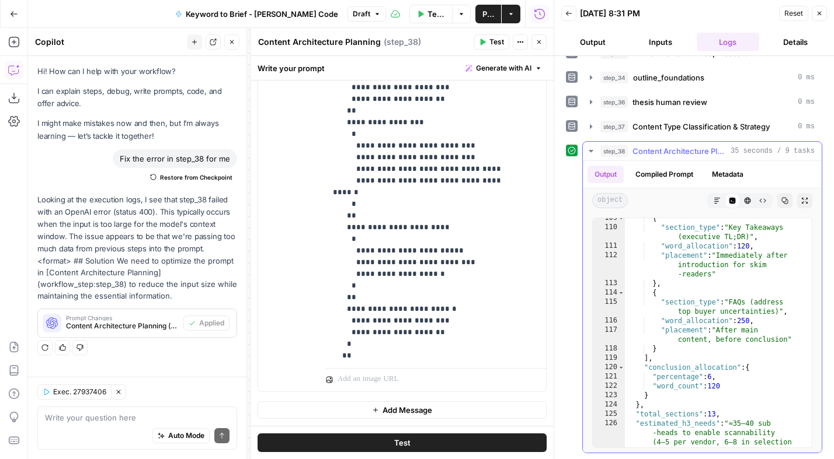
scroll to position [2031, 0]
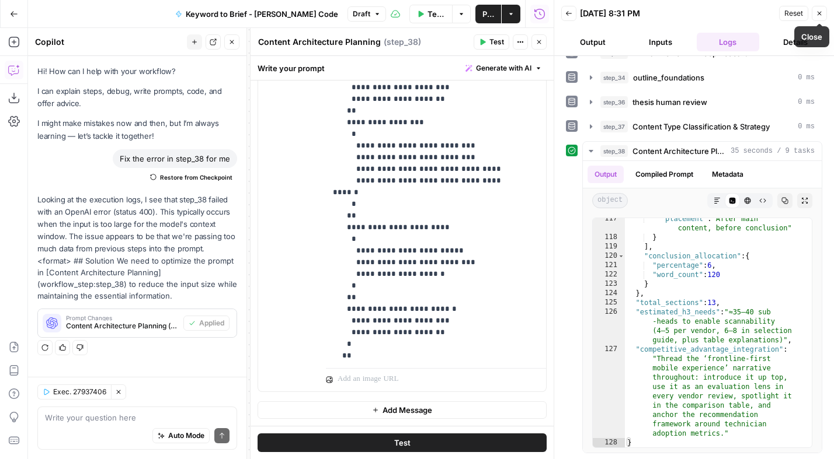
click at [823, 12] on button "Close" at bounding box center [818, 13] width 15 height 15
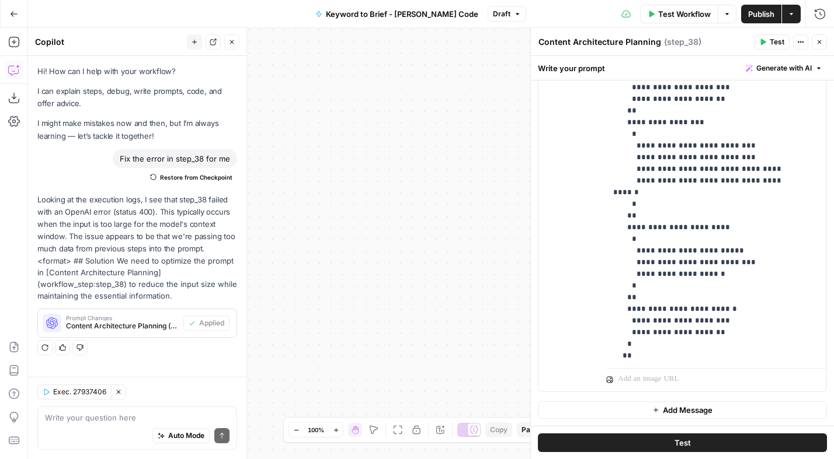
click at [818, 44] on icon "button" at bounding box center [819, 42] width 7 height 7
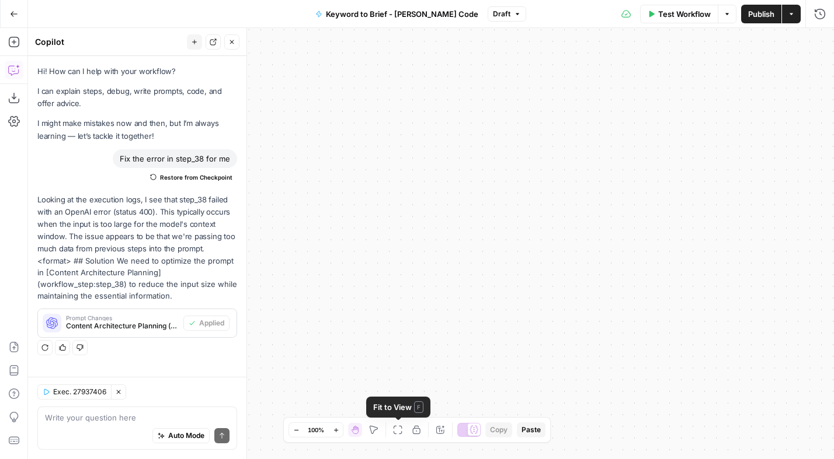
click at [393, 426] on icon "button" at bounding box center [397, 430] width 9 height 9
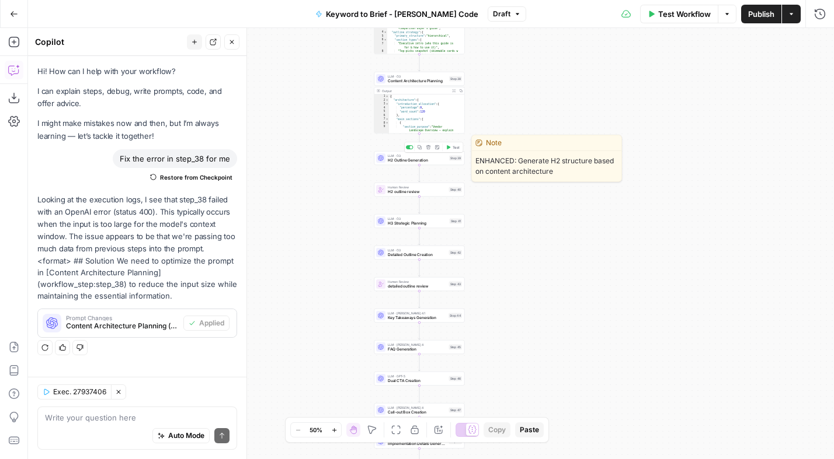
click at [451, 148] on button "Test" at bounding box center [453, 148] width 18 height 8
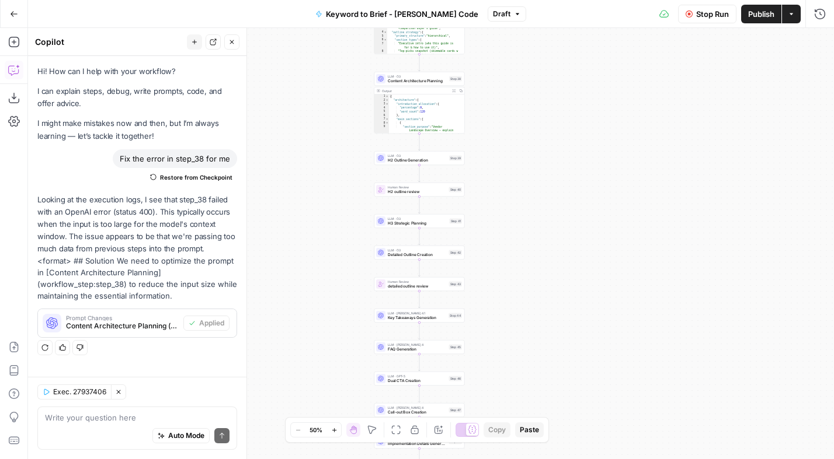
click at [231, 43] on icon "button" at bounding box center [231, 42] width 7 height 7
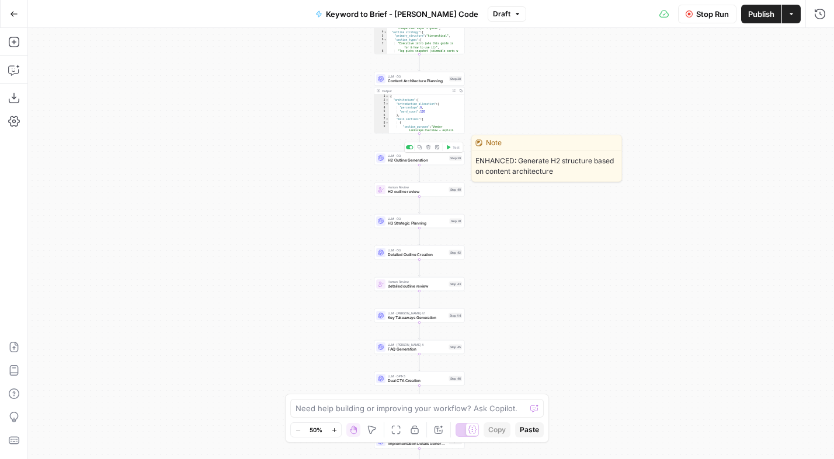
click at [427, 158] on span "H2 Outline Generation" at bounding box center [417, 161] width 59 height 6
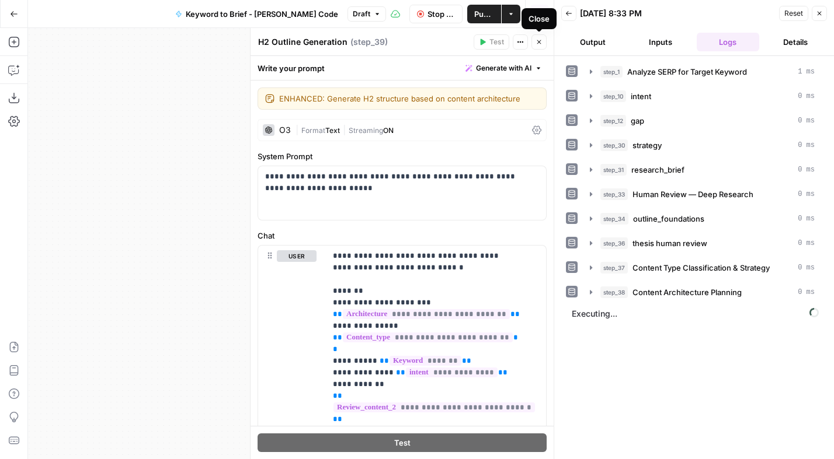
click at [542, 40] on icon "button" at bounding box center [538, 42] width 7 height 7
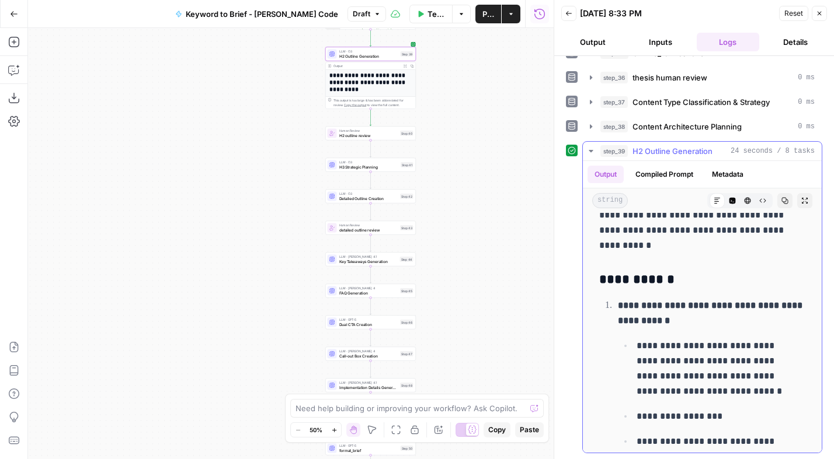
scroll to position [496, 0]
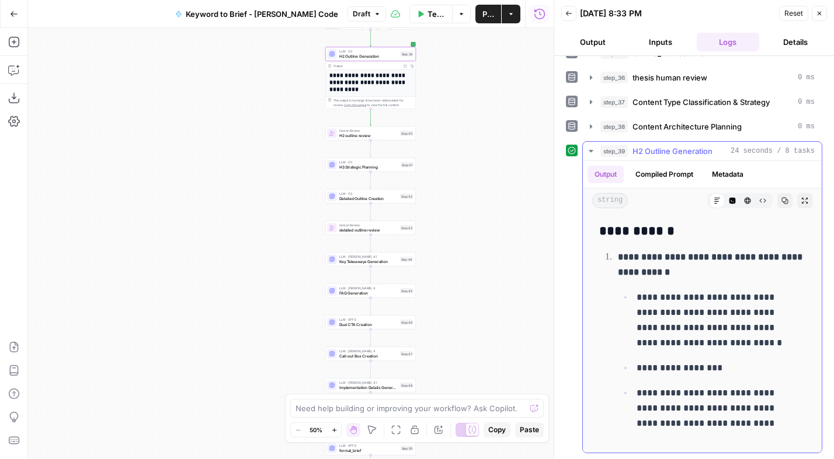
click at [593, 150] on icon "button" at bounding box center [590, 151] width 9 height 9
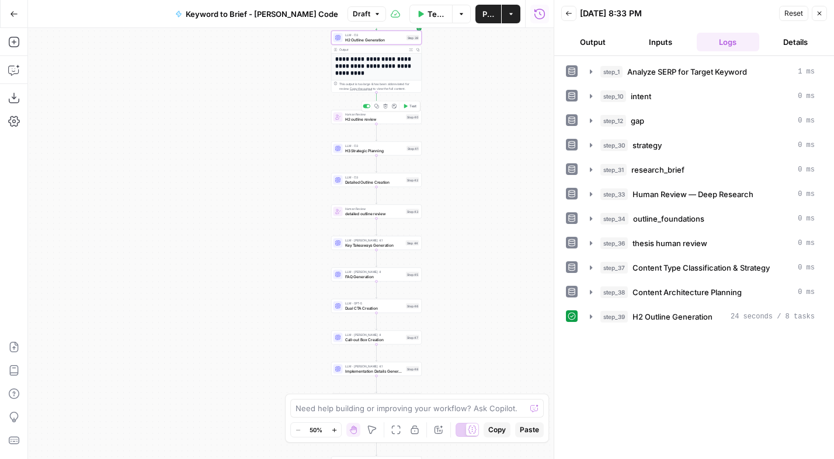
click at [411, 106] on span "Test" at bounding box center [412, 106] width 7 height 5
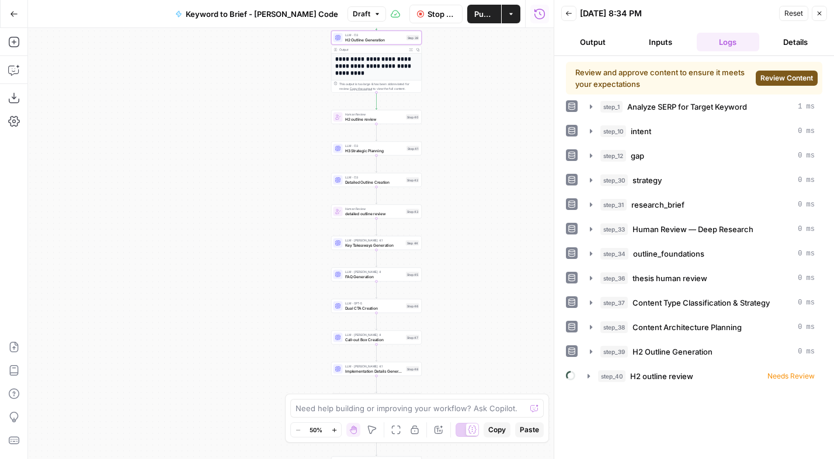
click at [784, 76] on span "Review Content" at bounding box center [786, 78] width 53 height 11
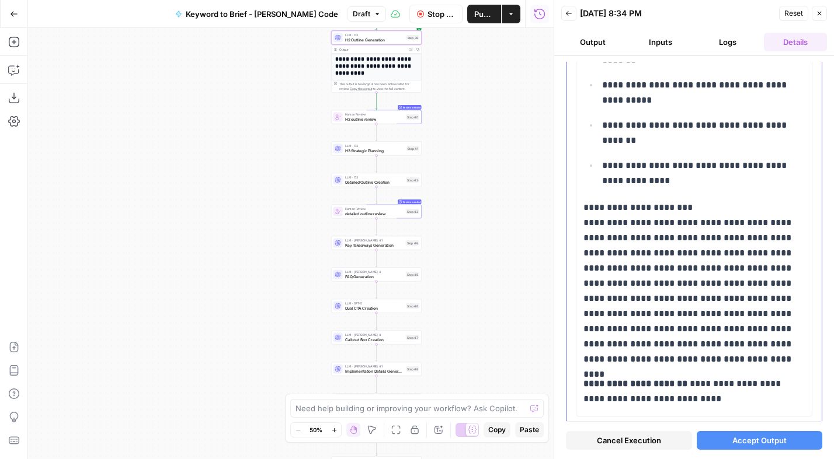
scroll to position [3987, 0]
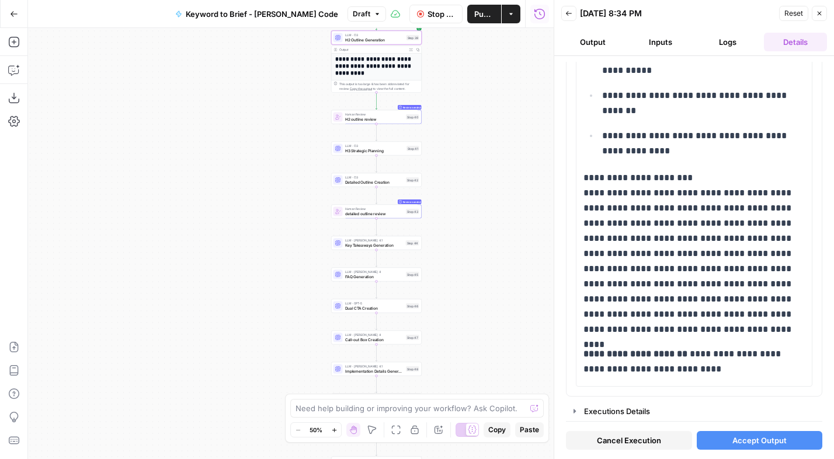
click at [732, 438] on span "Accept Output" at bounding box center [759, 441] width 54 height 12
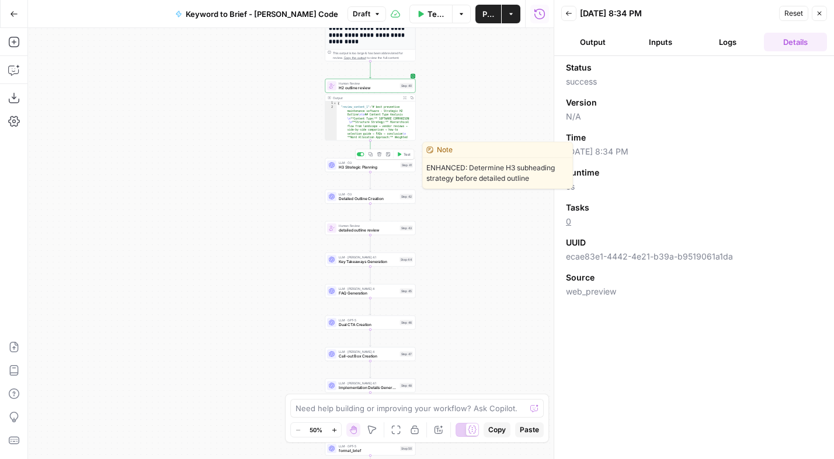
click at [406, 155] on span "Test" at bounding box center [406, 154] width 7 height 5
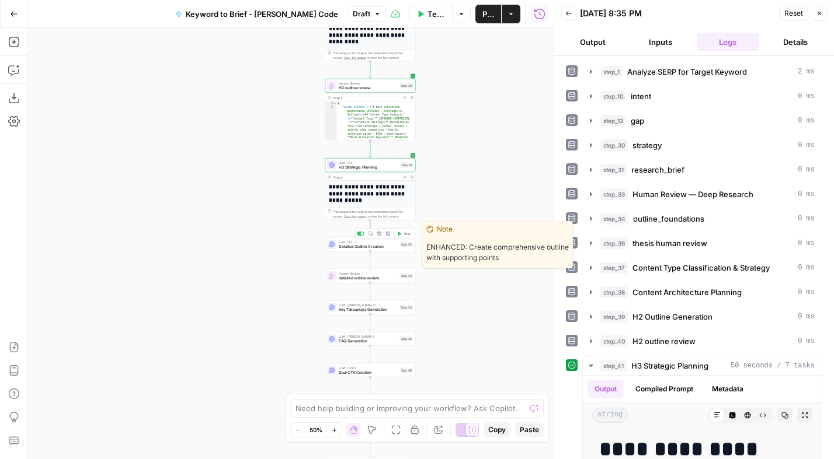
click at [405, 232] on span "Test" at bounding box center [406, 233] width 7 height 5
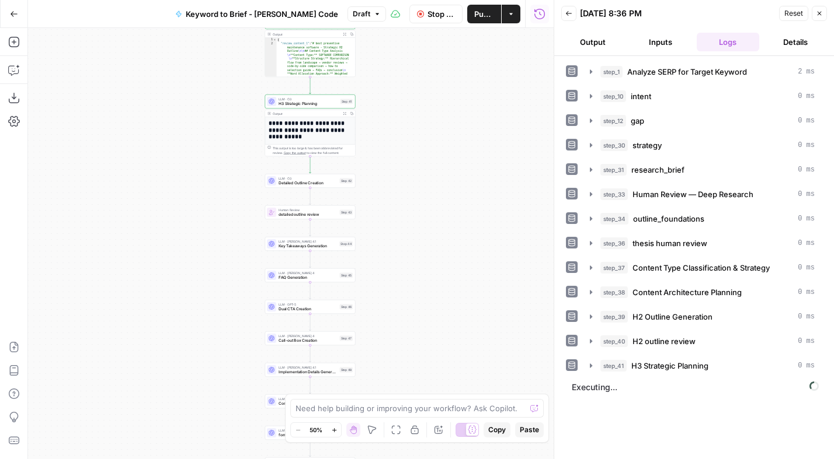
drag, startPoint x: 479, startPoint y: 262, endPoint x: 427, endPoint y: 208, distance: 73.9
click at [427, 208] on div "Workflow Set Inputs Inputs Power Agent Analyze SERP for Target Keyword Step 1 O…" at bounding box center [290, 243] width 525 height 431
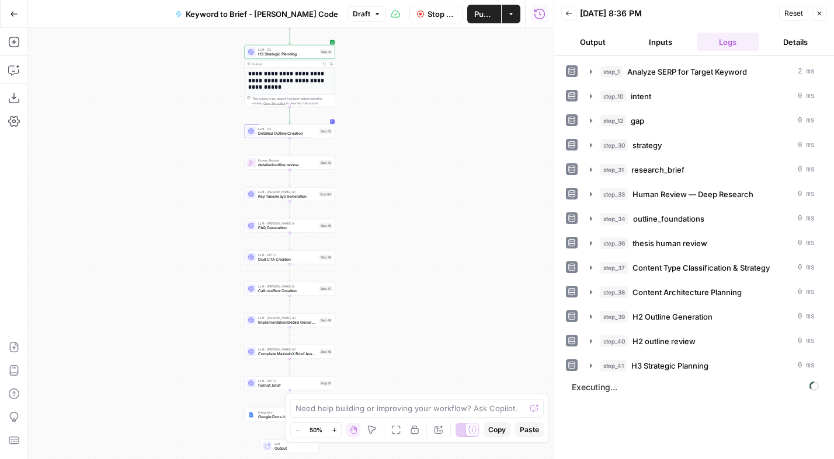
drag, startPoint x: 437, startPoint y: 255, endPoint x: 426, endPoint y: 224, distance: 32.5
click at [426, 224] on div "Workflow Set Inputs Inputs Power Agent Analyze SERP for Target Keyword Step 1 O…" at bounding box center [290, 243] width 525 height 431
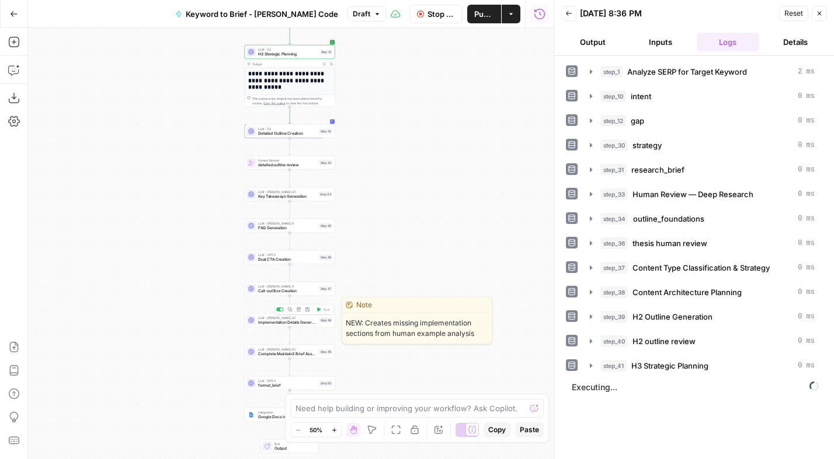
click at [287, 320] on span "Implementation Details Generation" at bounding box center [287, 323] width 59 height 6
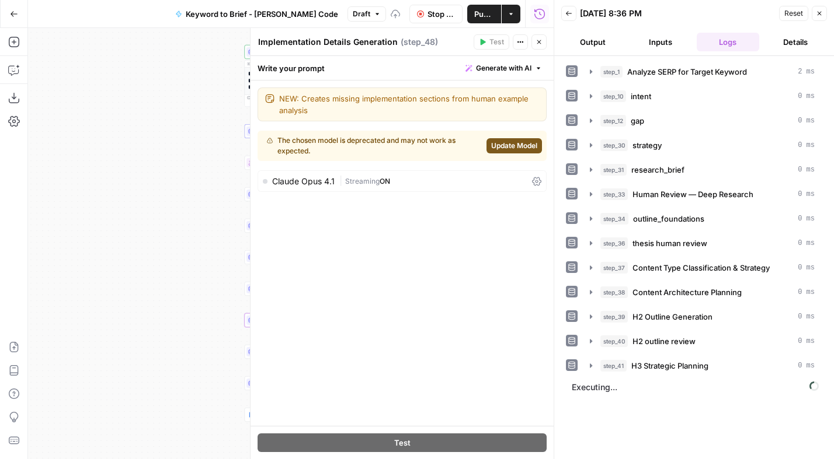
click at [503, 147] on span "Update Model" at bounding box center [514, 146] width 46 height 11
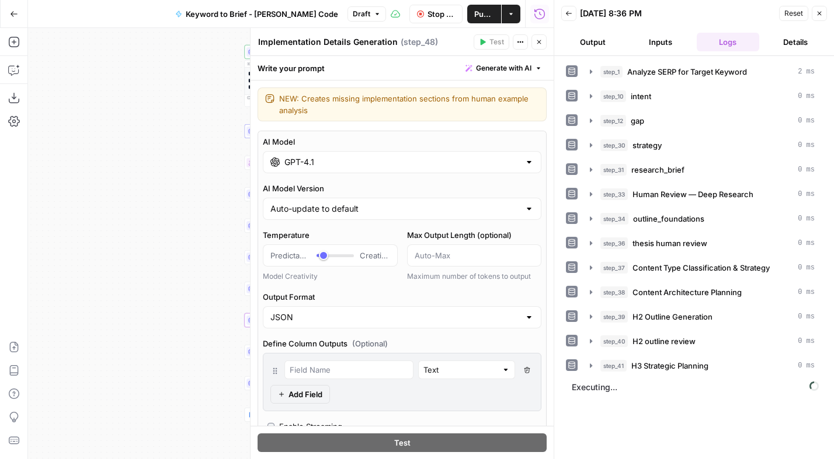
click at [524, 163] on div at bounding box center [528, 162] width 9 height 12
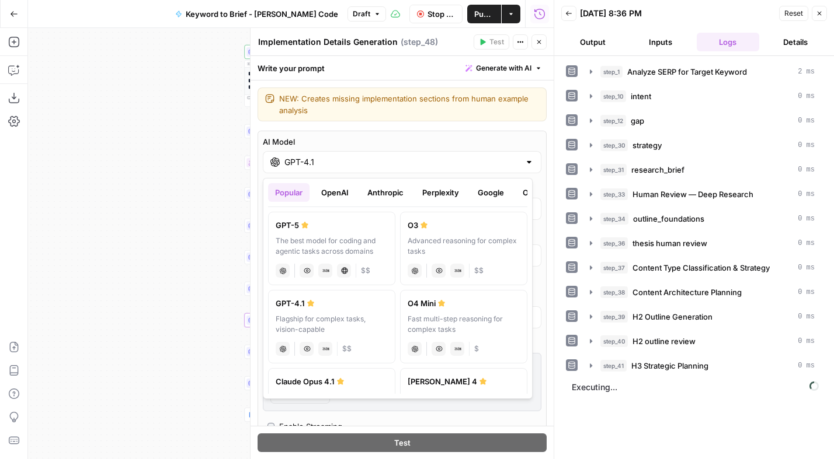
click at [377, 194] on button "Anthropic" at bounding box center [385, 192] width 50 height 19
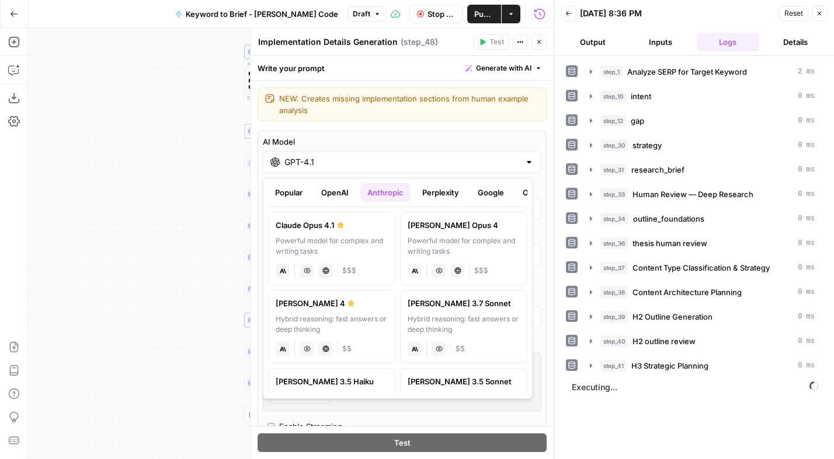
click at [325, 246] on div "Powerful model for complex and writing tasks" at bounding box center [332, 246] width 112 height 21
click at [306, 229] on div "Claude Opus 4.1" at bounding box center [332, 226] width 112 height 12
type input "Claude Opus 4.1"
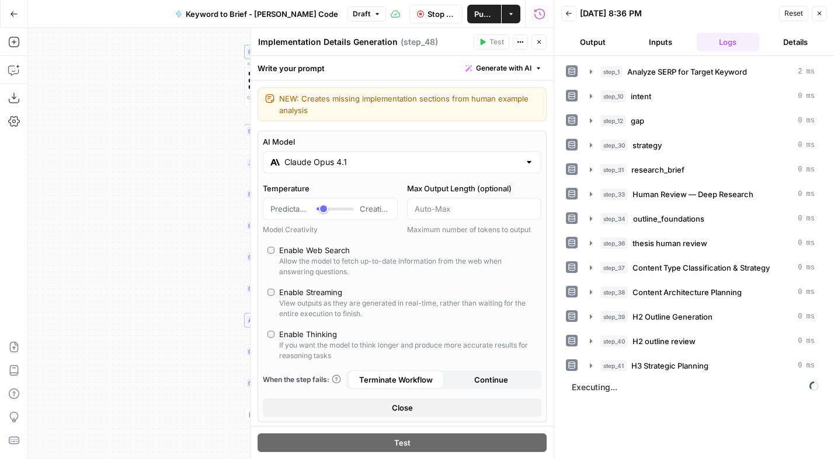
click at [274, 332] on label "Enable Thinking If you want the model to think longer and produce more accurate…" at bounding box center [401, 345] width 269 height 33
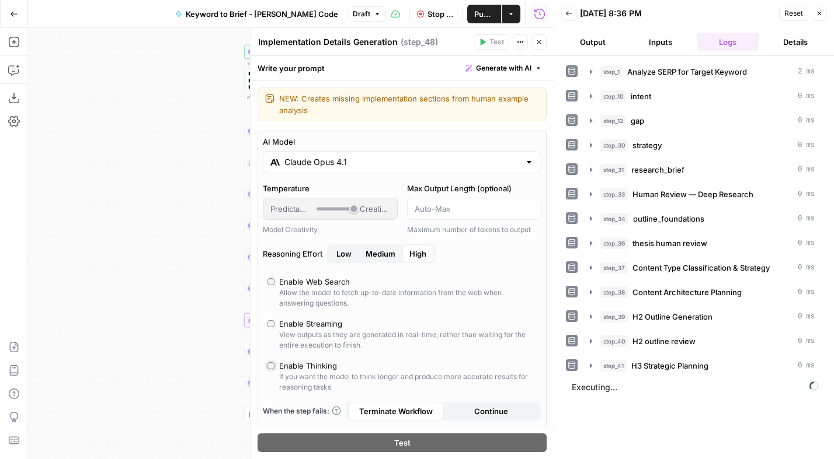
type input "*"
click at [381, 257] on span "Medium" at bounding box center [380, 254] width 30 height 12
click at [345, 254] on span "Low" at bounding box center [343, 254] width 15 height 12
click at [194, 261] on div "Workflow Set Inputs Inputs Power Agent Analyze SERP for Target Keyword Step 1 O…" at bounding box center [290, 243] width 525 height 431
click at [544, 41] on button "Close" at bounding box center [538, 41] width 15 height 15
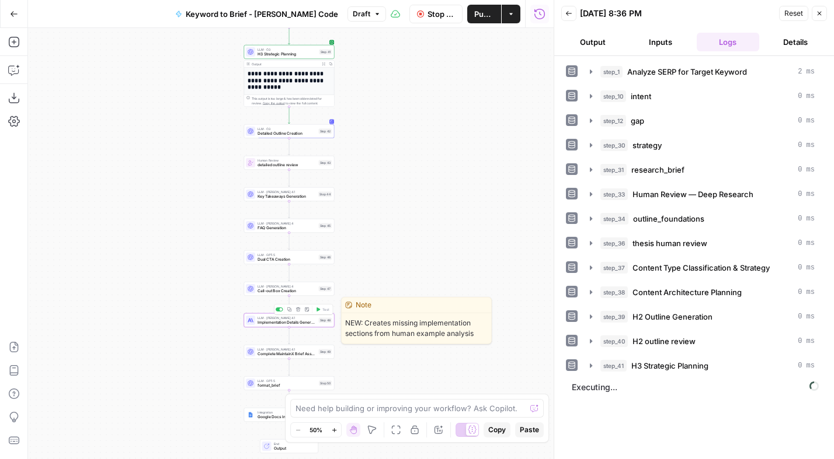
click at [294, 321] on span "Implementation Details Generation" at bounding box center [286, 323] width 59 height 6
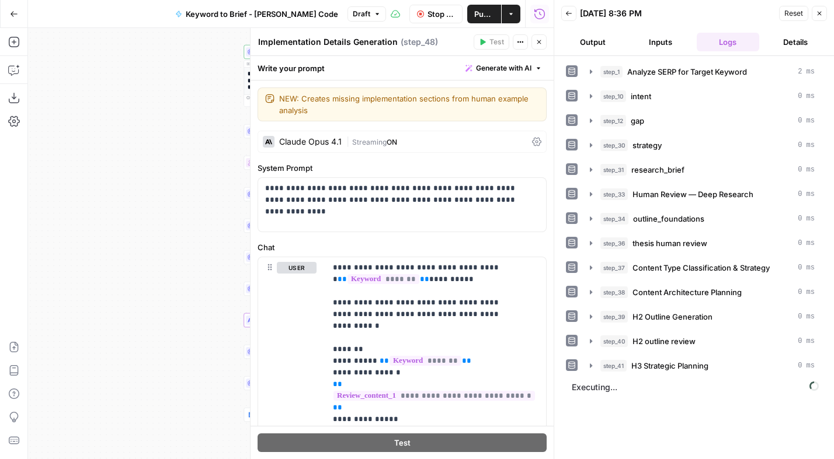
click at [332, 139] on div "Claude Opus 4.1" at bounding box center [310, 142] width 62 height 8
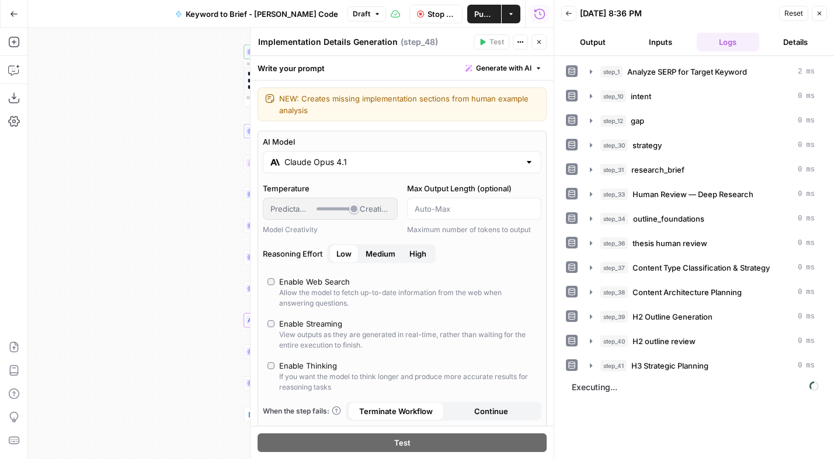
click at [373, 254] on span "Medium" at bounding box center [380, 254] width 30 height 12
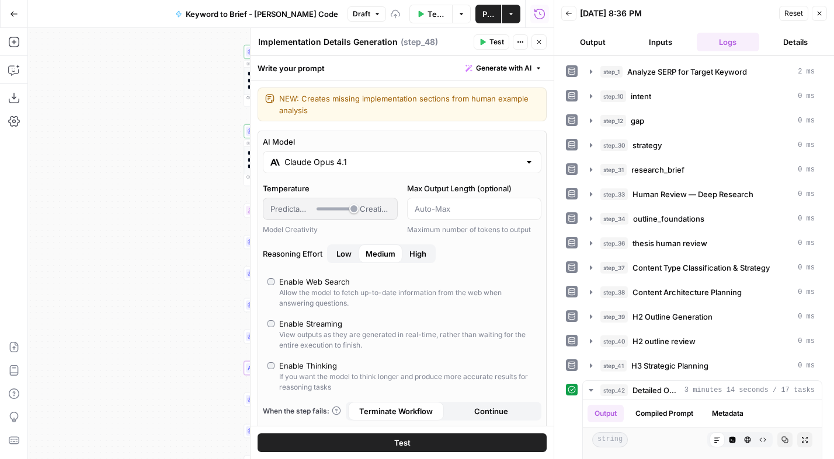
click at [539, 44] on icon "button" at bounding box center [538, 42] width 7 height 7
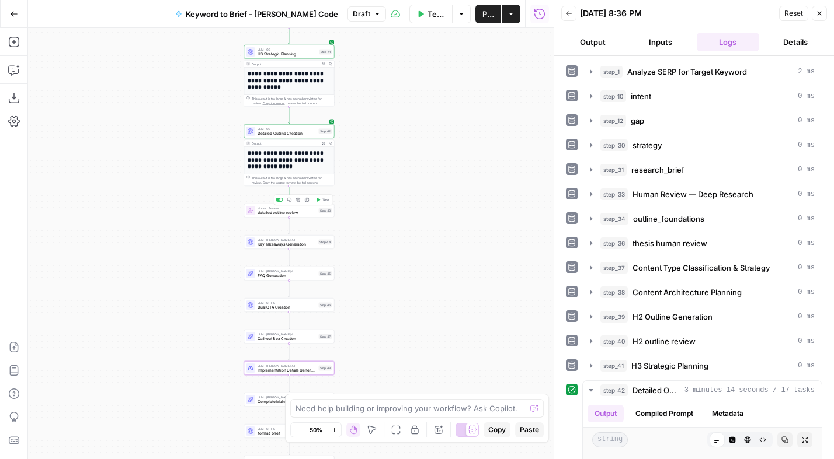
click at [322, 200] on span "Test" at bounding box center [325, 199] width 7 height 5
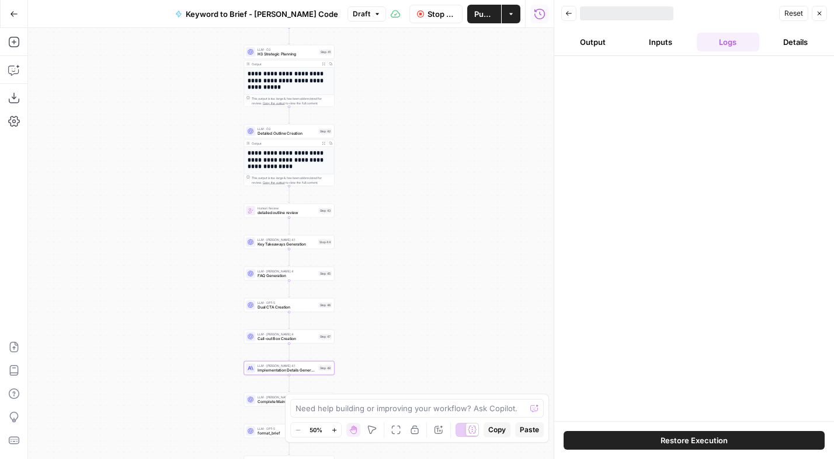
scroll to position [0, 0]
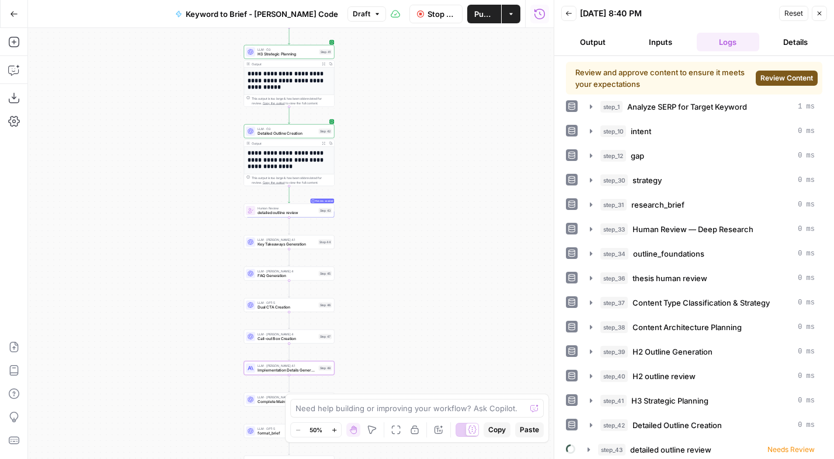
click at [760, 78] on span "Review Content" at bounding box center [786, 78] width 53 height 11
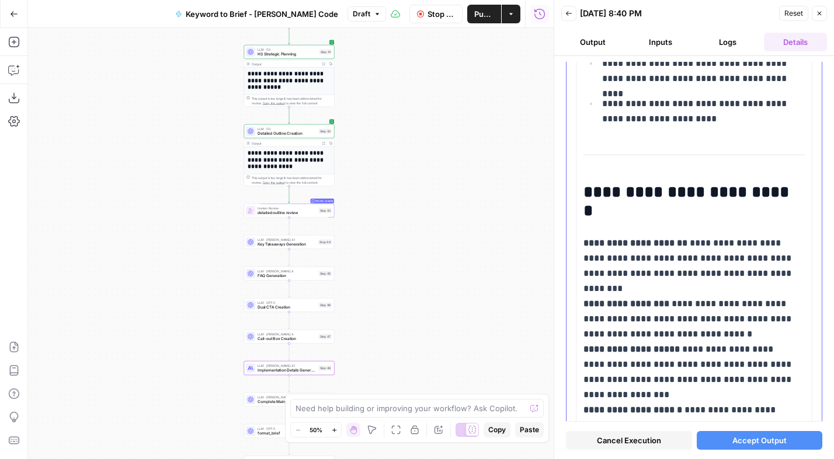
scroll to position [7408, 0]
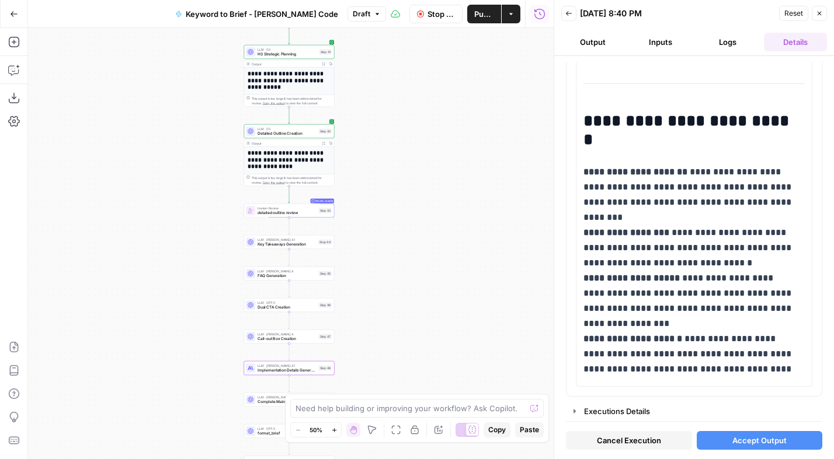
click at [768, 440] on span "Accept Output" at bounding box center [759, 441] width 54 height 12
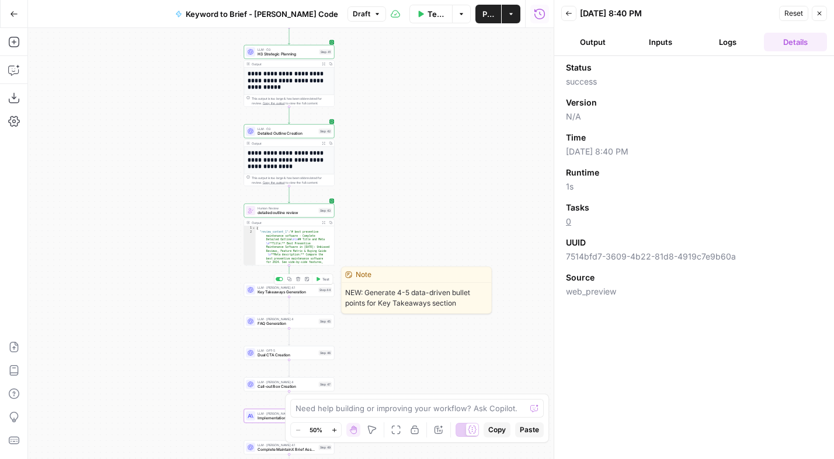
click at [305, 291] on span "Key Takeaways Generation" at bounding box center [286, 293] width 58 height 6
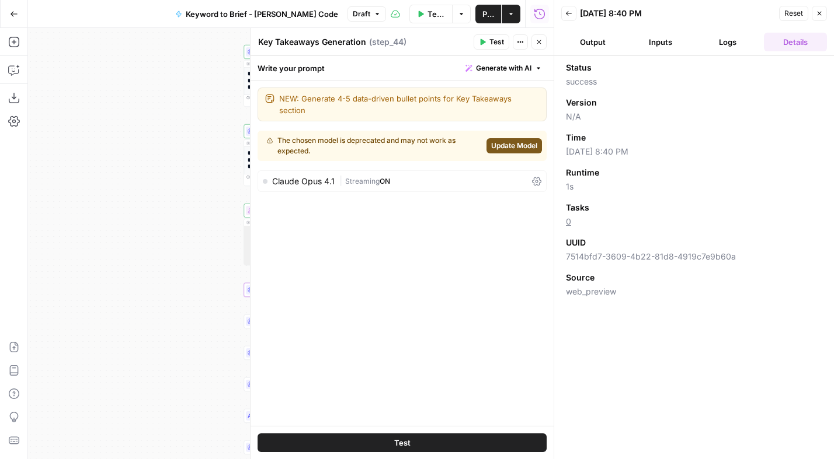
click at [516, 141] on span "Update Model" at bounding box center [514, 146] width 46 height 11
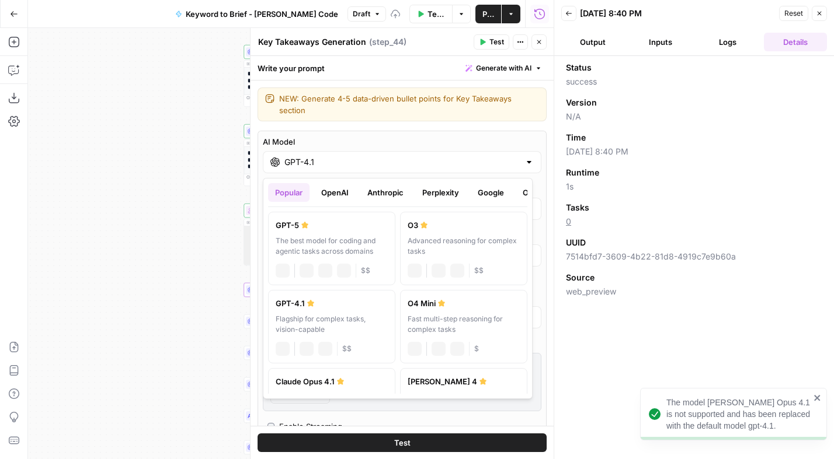
click at [318, 160] on input "GPT-4.1" at bounding box center [401, 162] width 235 height 12
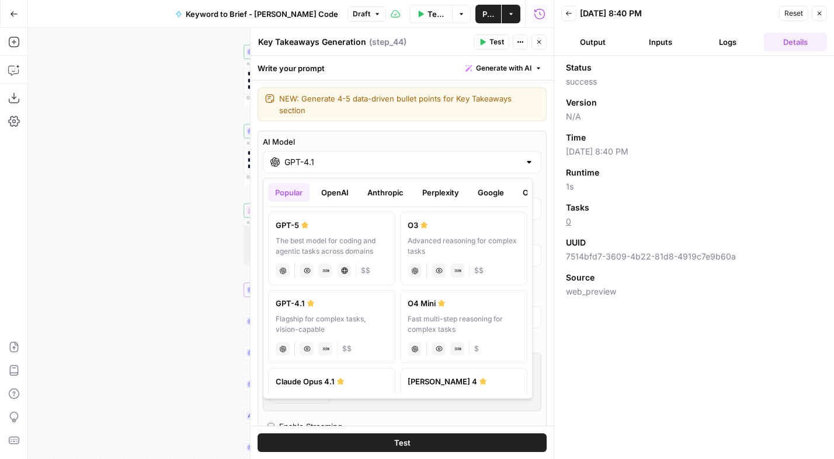
click at [342, 194] on button "OpenAI" at bounding box center [334, 192] width 41 height 19
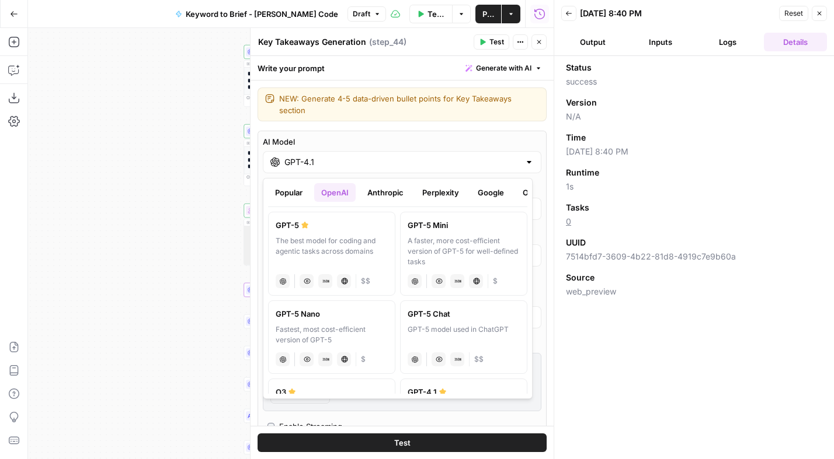
click at [399, 189] on button "Anthropic" at bounding box center [385, 192] width 50 height 19
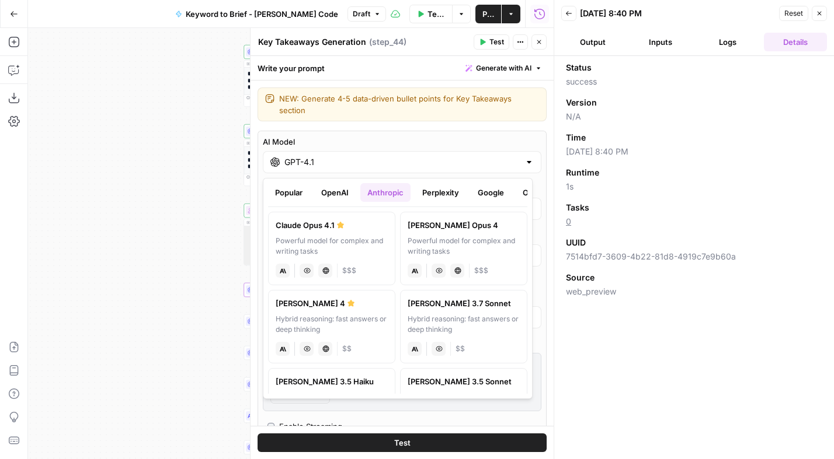
click at [336, 241] on div "Powerful model for complex and writing tasks" at bounding box center [332, 246] width 112 height 21
type input "Claude Opus 4.1"
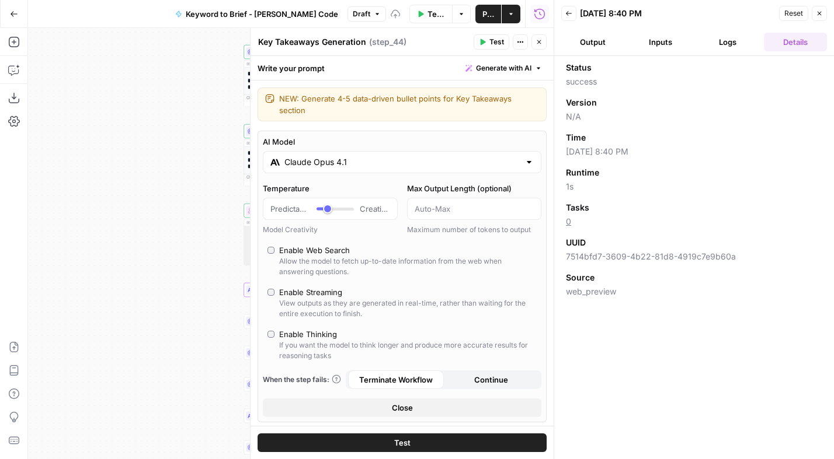
click at [312, 332] on div "Enable Thinking" at bounding box center [308, 335] width 58 height 12
type input "*"
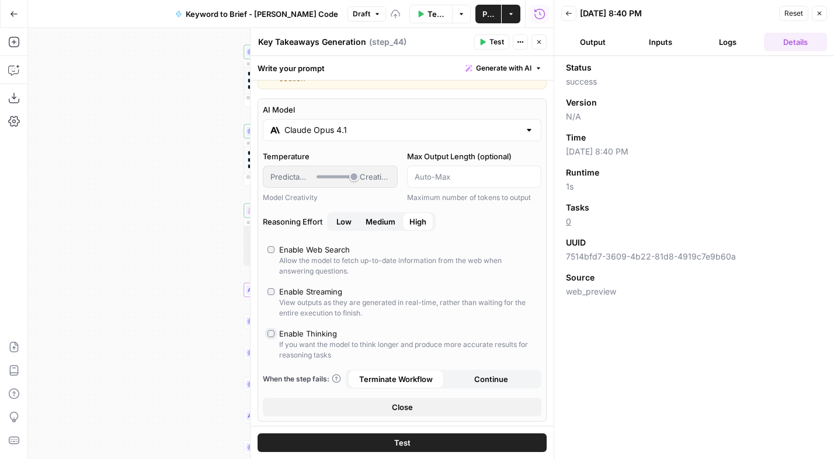
scroll to position [33, 0]
drag, startPoint x: 343, startPoint y: 218, endPoint x: 357, endPoint y: 234, distance: 21.5
click at [343, 218] on span "Low" at bounding box center [343, 221] width 15 height 12
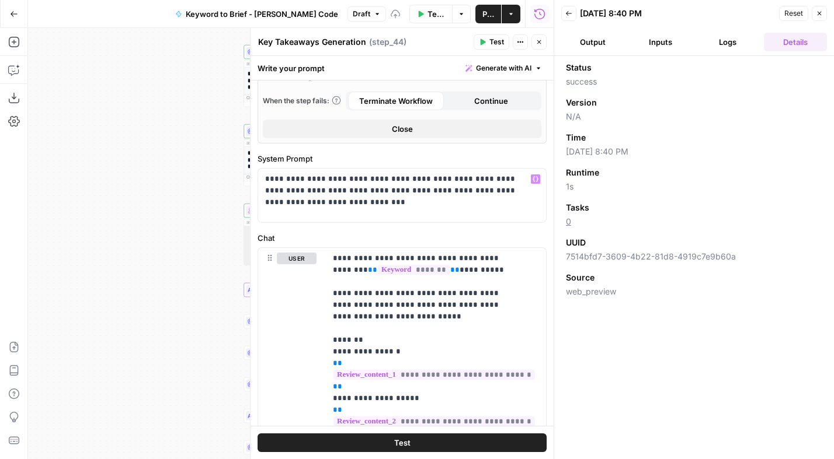
scroll to position [3, 0]
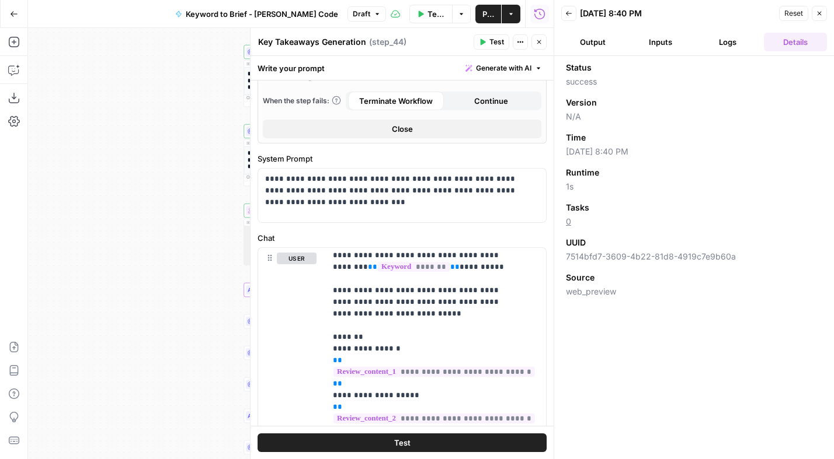
click at [492, 39] on span "Test" at bounding box center [496, 42] width 15 height 11
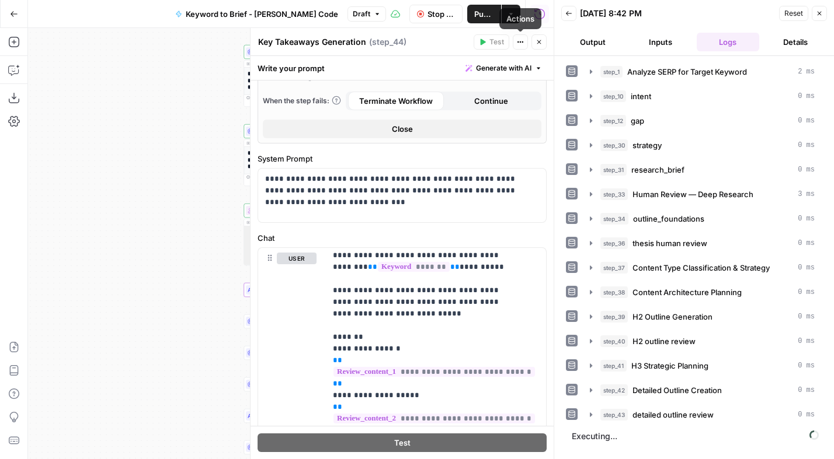
click at [539, 40] on icon "button" at bounding box center [538, 42] width 7 height 7
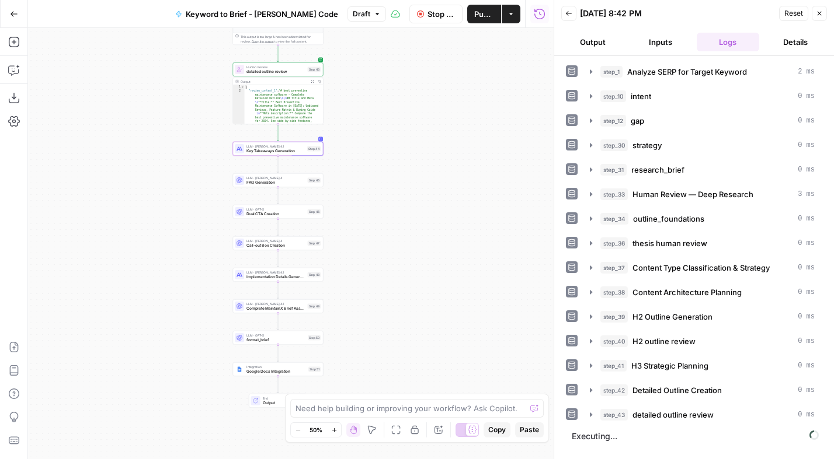
drag, startPoint x: 407, startPoint y: 257, endPoint x: 398, endPoint y: 123, distance: 134.6
click at [398, 123] on div "Workflow Set Inputs Inputs Power Agent Analyze SERP for Target Keyword Step 1 O…" at bounding box center [290, 243] width 525 height 431
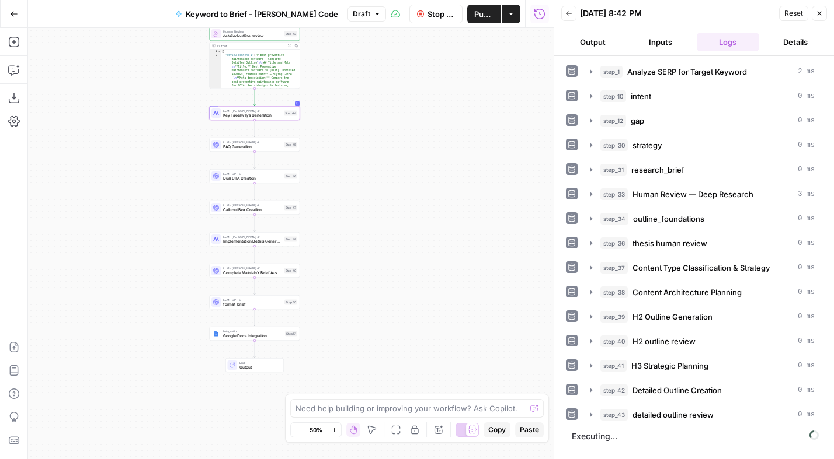
drag, startPoint x: 412, startPoint y: 175, endPoint x: 407, endPoint y: 167, distance: 9.2
click at [407, 167] on div "Workflow Set Inputs Inputs Power Agent Analyze SERP for Target Keyword Step 1 O…" at bounding box center [290, 243] width 525 height 431
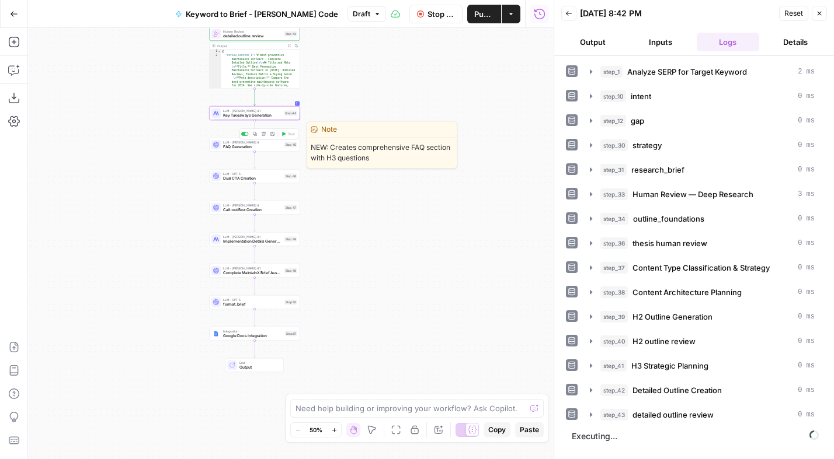
click at [246, 149] on div "LLM · Claude Sonnet 4 FAQ Generation Step 45 Copy step Delete step Edit Note Te…" at bounding box center [255, 145] width 90 height 14
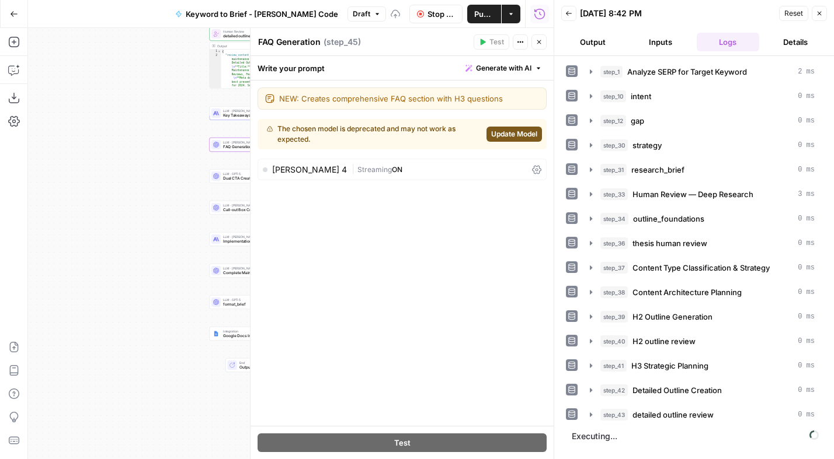
click at [497, 133] on span "Update Model" at bounding box center [514, 134] width 46 height 11
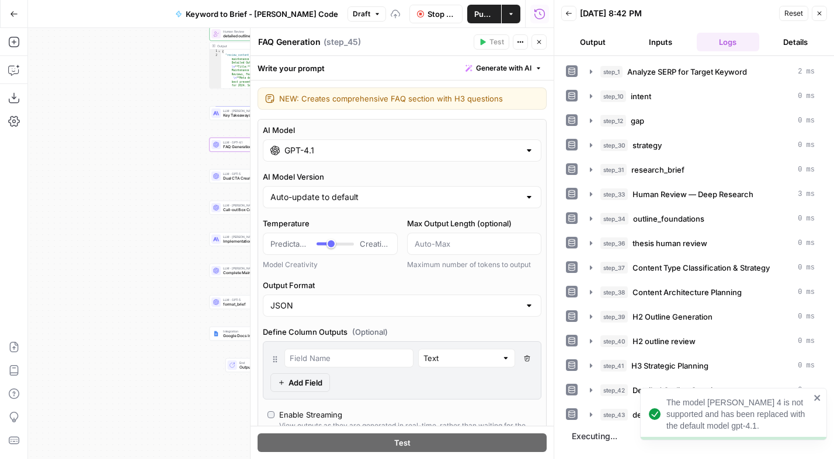
click at [328, 147] on input "GPT-4.1" at bounding box center [401, 151] width 235 height 12
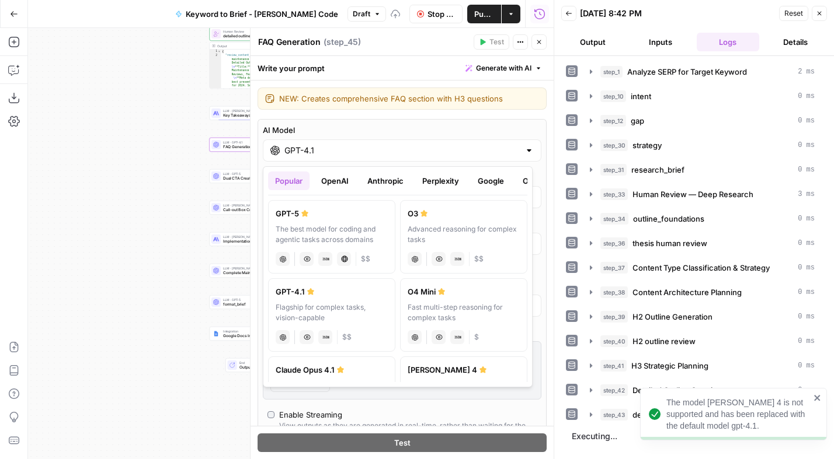
click at [306, 217] on div "GPT-5" at bounding box center [332, 214] width 112 height 12
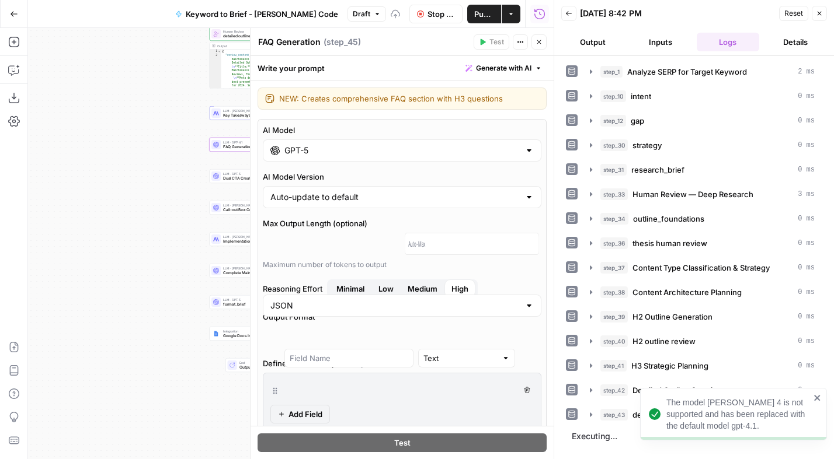
type input "GPT-5"
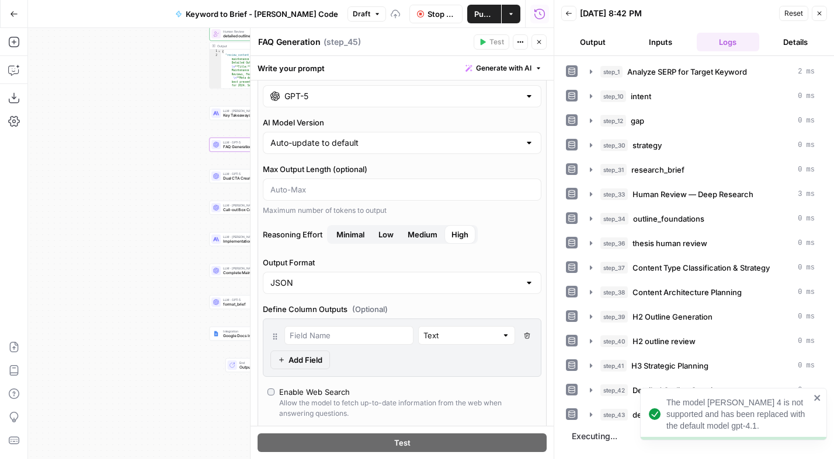
scroll to position [58, 0]
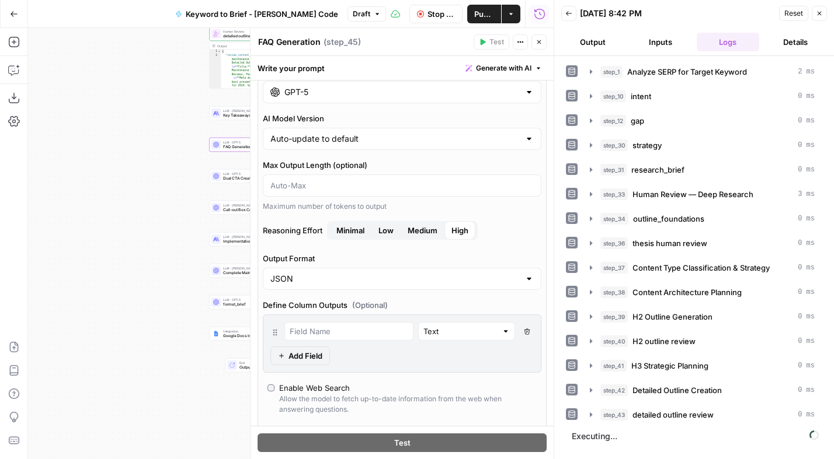
click at [417, 228] on span "Medium" at bounding box center [422, 231] width 30 height 12
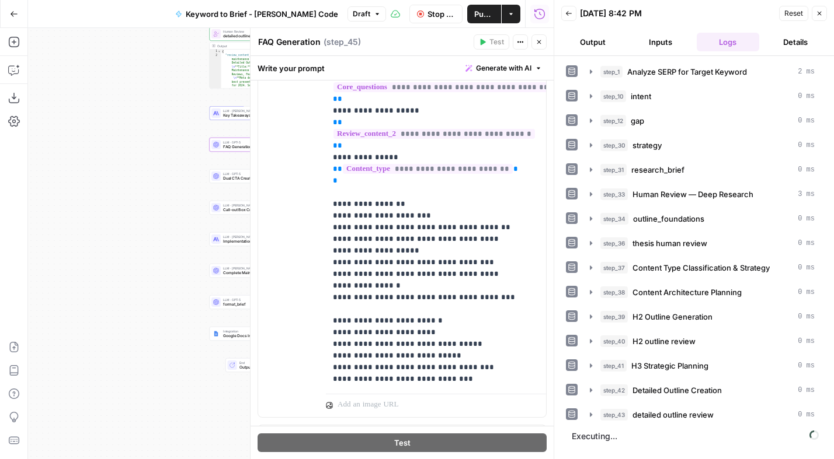
scroll to position [769, 0]
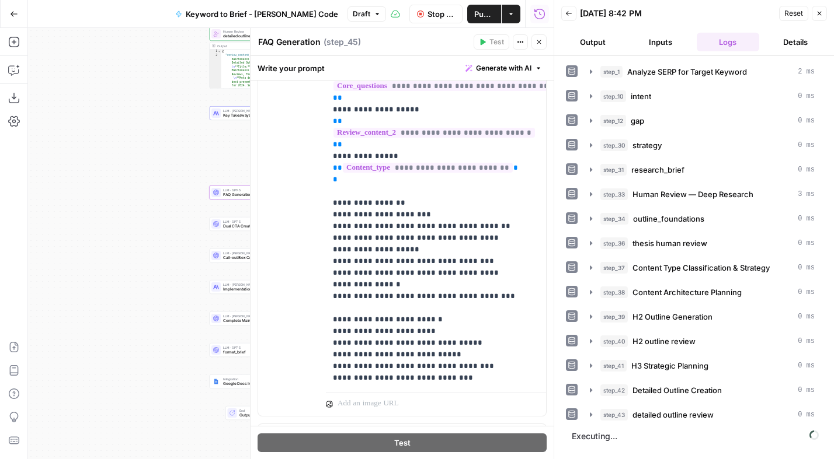
click at [539, 43] on icon "button" at bounding box center [538, 42] width 7 height 7
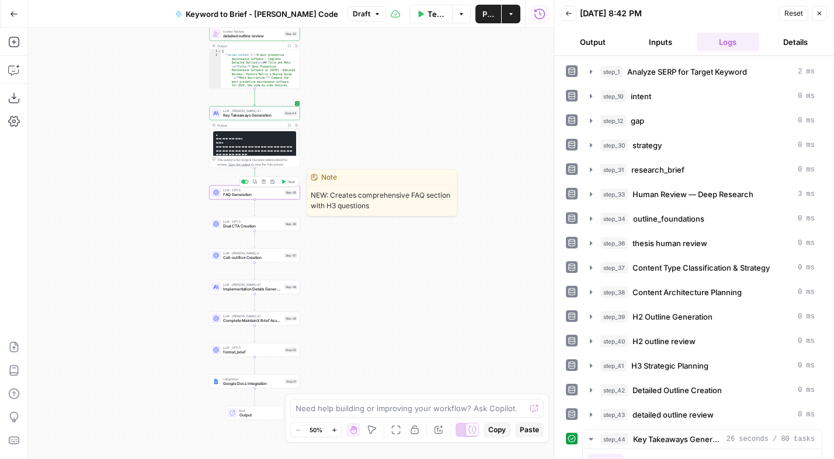
drag, startPoint x: 288, startPoint y: 183, endPoint x: 292, endPoint y: 190, distance: 7.6
click at [288, 183] on span "Test" at bounding box center [291, 181] width 7 height 5
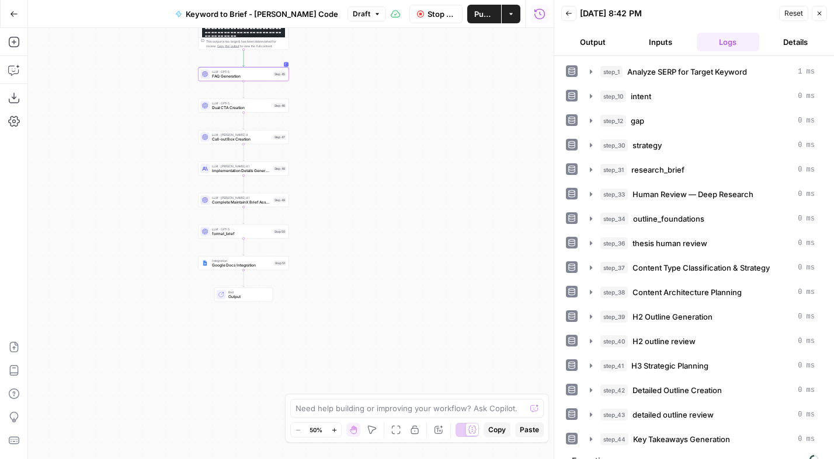
drag, startPoint x: 370, startPoint y: 250, endPoint x: 352, endPoint y: 106, distance: 144.7
click at [352, 106] on div "Workflow Set Inputs Inputs Power Agent Analyze SERP for Target Keyword Step 1 O…" at bounding box center [290, 243] width 525 height 431
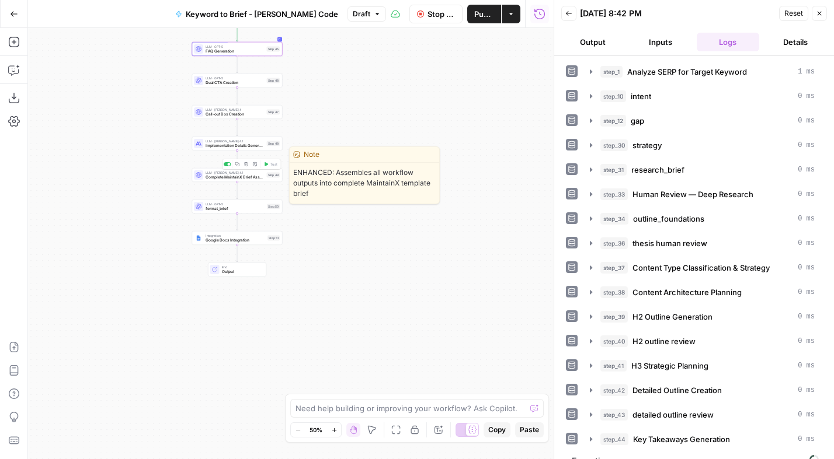
click at [252, 178] on span "Complete MaintainX Brief Assembly" at bounding box center [234, 178] width 59 height 6
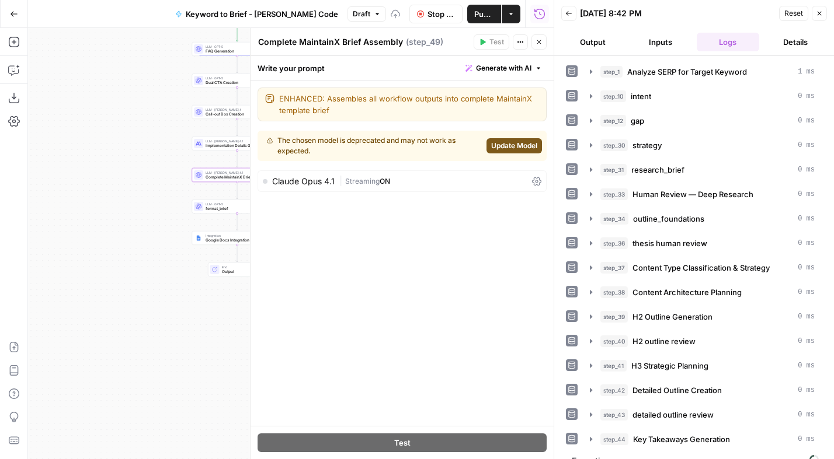
click at [501, 144] on span "Update Model" at bounding box center [514, 146] width 46 height 11
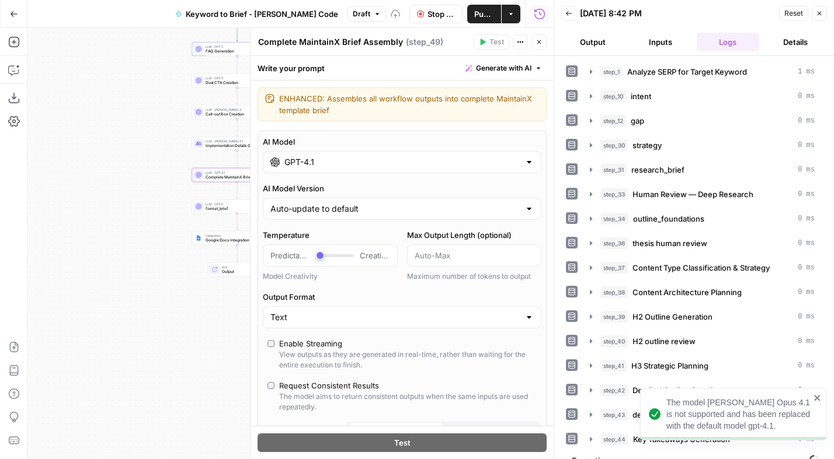
click at [365, 168] on div "GPT-4.1" at bounding box center [402, 162] width 278 height 22
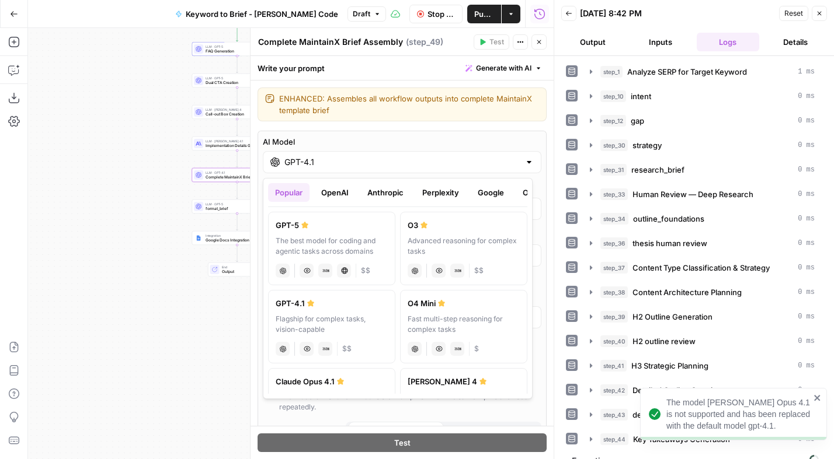
click at [378, 192] on button "Anthropic" at bounding box center [385, 192] width 50 height 19
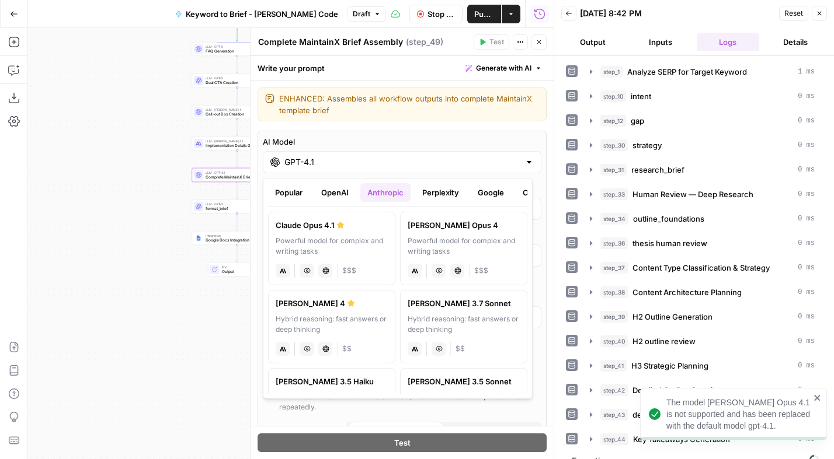
click at [346, 242] on div "Powerful model for complex and writing tasks" at bounding box center [332, 246] width 112 height 21
type input "Claude Opus 4.1"
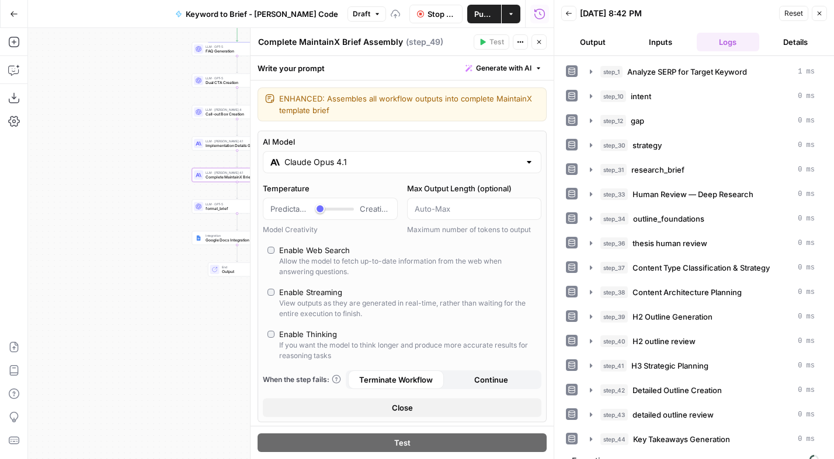
scroll to position [44, 0]
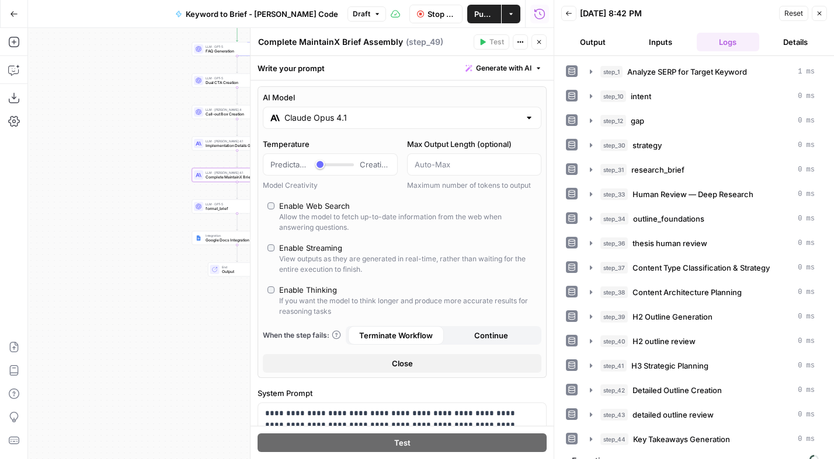
click at [270, 295] on label "Enable Thinking If you want the model to think longer and produce more accurate…" at bounding box center [401, 300] width 269 height 33
type input "*"
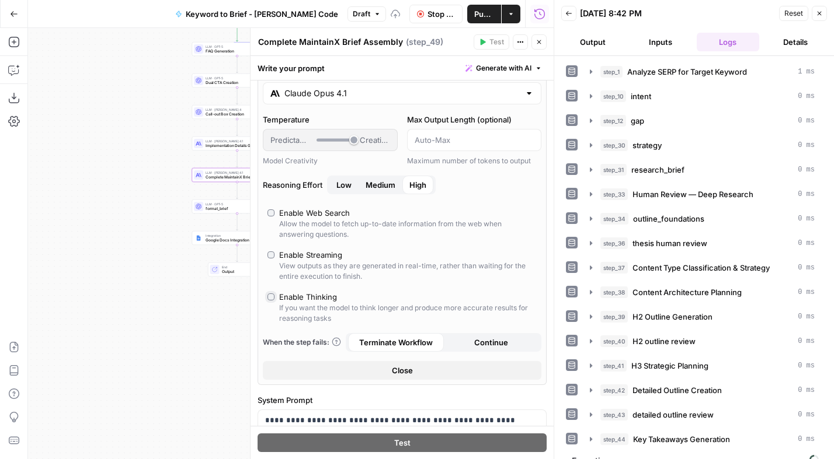
scroll to position [70, 0]
click at [384, 180] on span "Medium" at bounding box center [380, 184] width 30 height 12
click at [533, 39] on button "Close" at bounding box center [538, 41] width 15 height 15
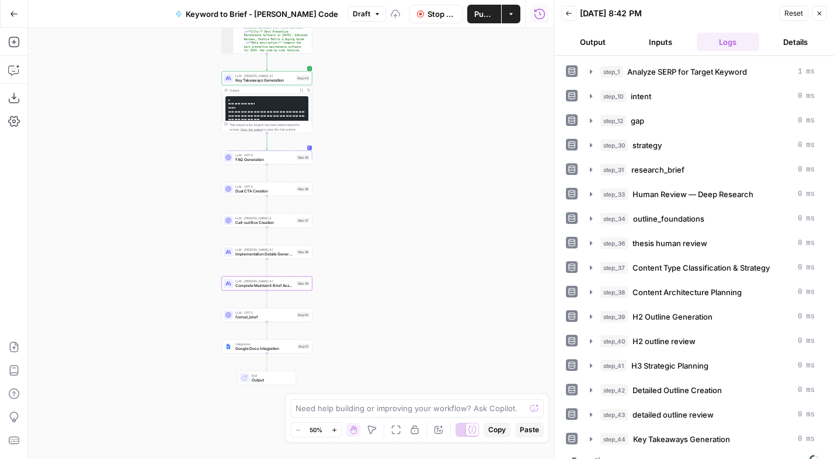
drag, startPoint x: 360, startPoint y: 196, endPoint x: 390, endPoint y: 280, distance: 89.7
click at [390, 280] on div "Workflow Set Inputs Inputs Power Agent Analyze SERP for Target Keyword Step 1 O…" at bounding box center [290, 243] width 525 height 431
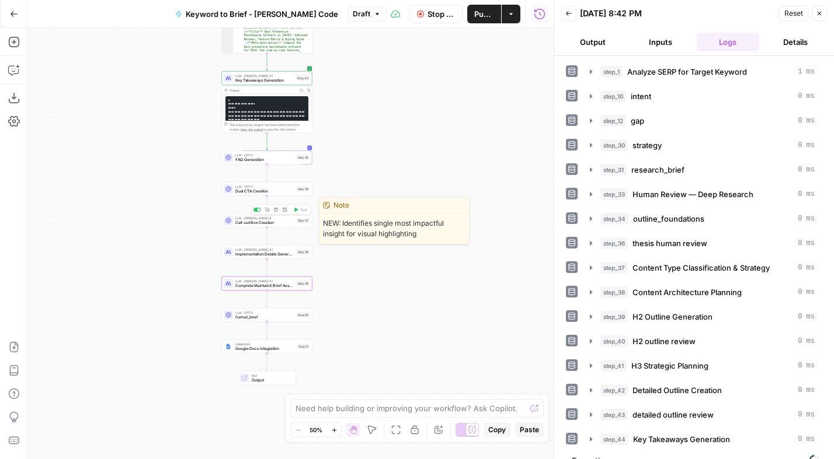
click at [271, 219] on span "LLM · Claude Sonnet 4" at bounding box center [264, 218] width 59 height 5
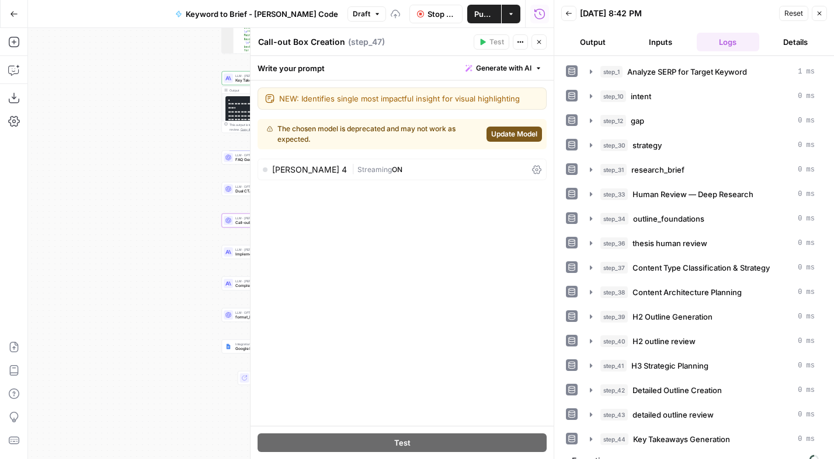
click at [494, 130] on span "Update Model" at bounding box center [514, 134] width 46 height 11
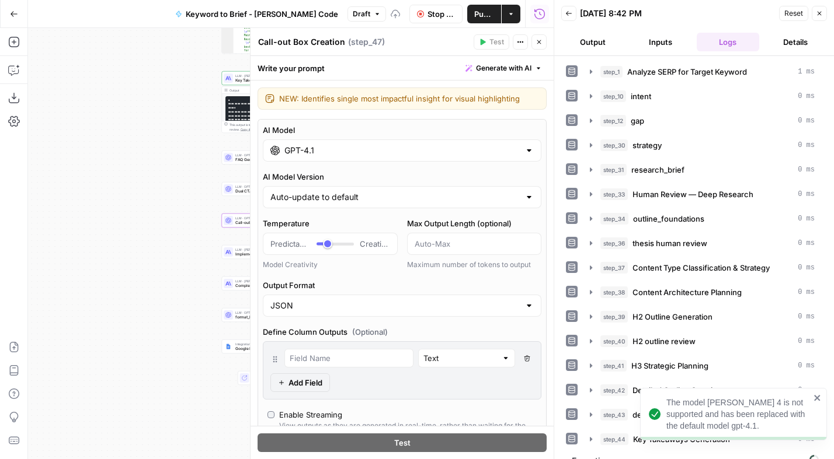
click at [363, 154] on input "GPT-4.1" at bounding box center [401, 151] width 235 height 12
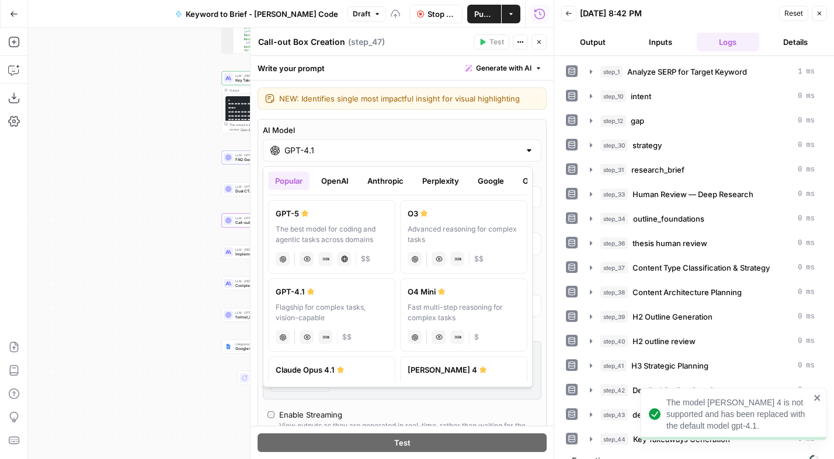
click at [297, 213] on div "GPT-5" at bounding box center [332, 214] width 112 height 12
type input "GPT-5"
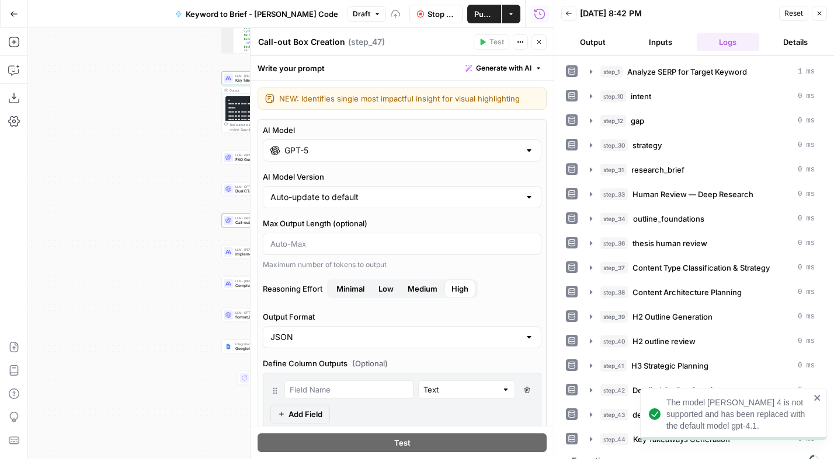
click at [421, 291] on span "Medium" at bounding box center [422, 289] width 30 height 12
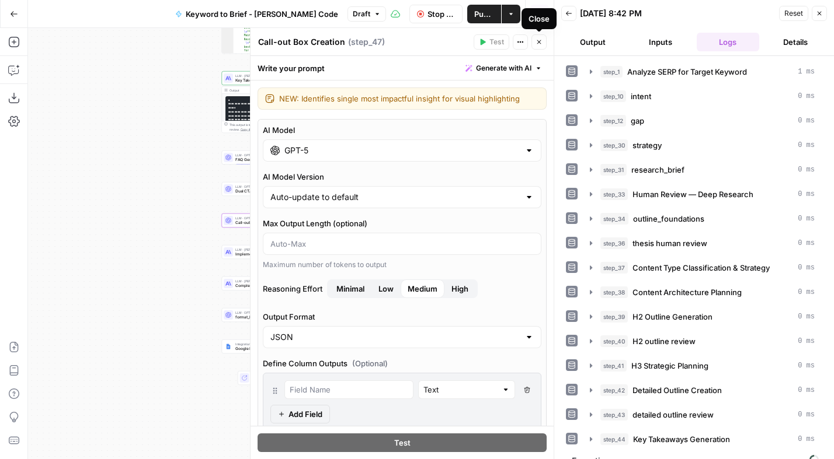
click at [538, 44] on icon "button" at bounding box center [538, 42] width 7 height 7
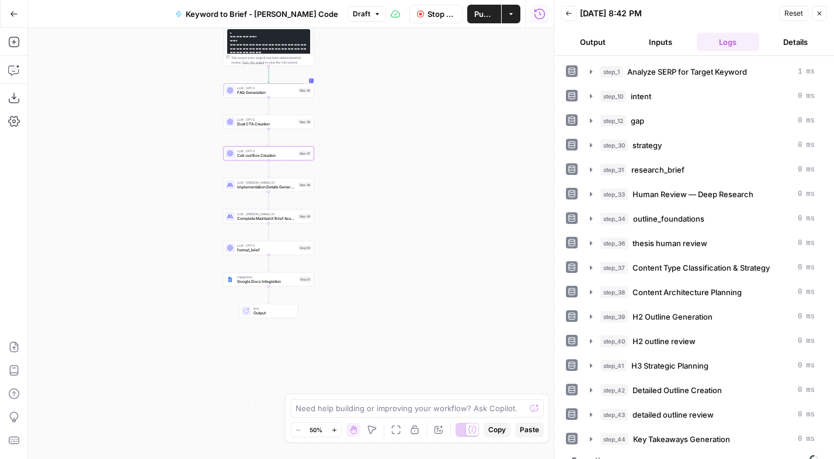
drag, startPoint x: 370, startPoint y: 225, endPoint x: 370, endPoint y: 174, distance: 51.4
click at [370, 173] on div "Workflow Set Inputs Inputs Power Agent Analyze SERP for Target Keyword Step 1 O…" at bounding box center [290, 243] width 525 height 431
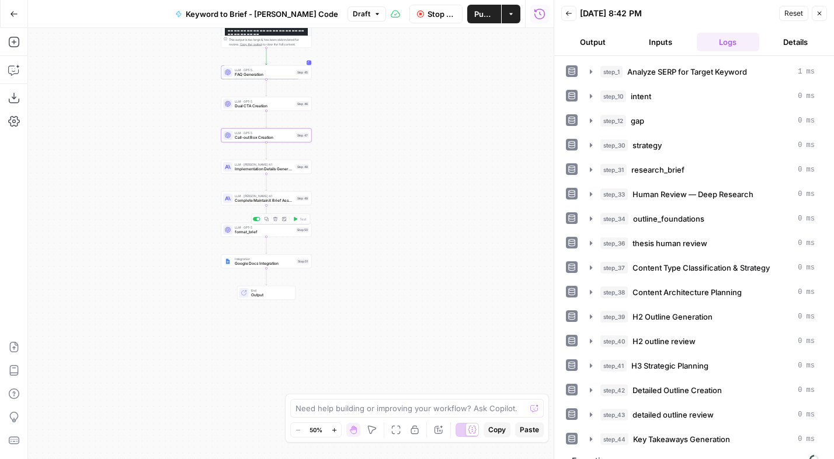
click at [253, 231] on span "format_brief" at bounding box center [264, 232] width 59 height 6
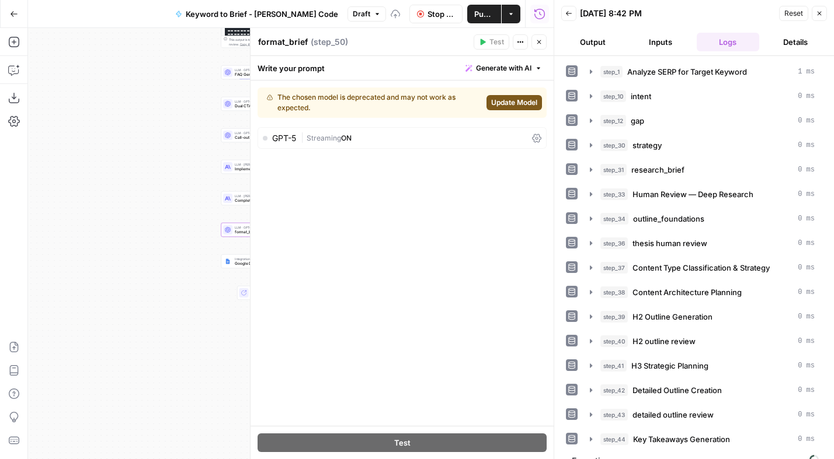
click at [505, 103] on span "Update Model" at bounding box center [514, 102] width 46 height 11
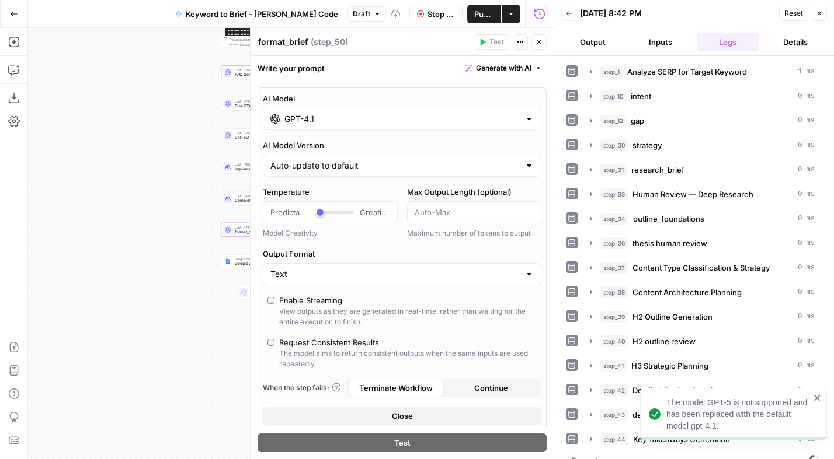
click at [380, 121] on input "GPT-4.1" at bounding box center [401, 119] width 235 height 12
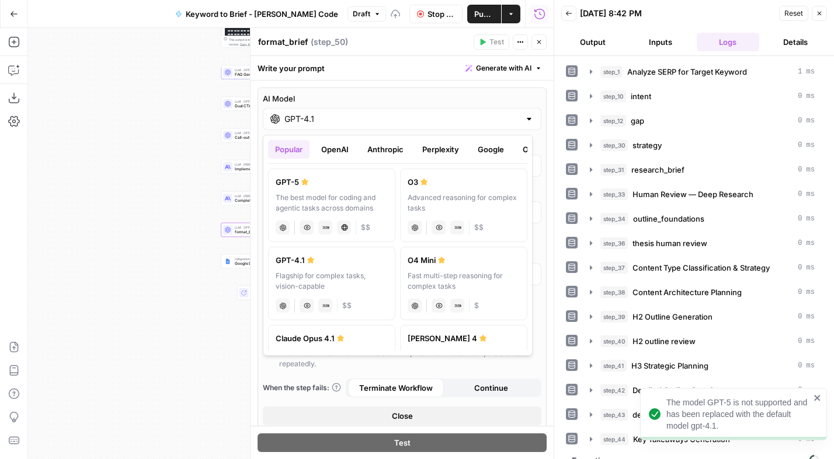
click at [323, 190] on label "GPT-5 The best model for coding and agentic tasks across domains chat Vision Ca…" at bounding box center [331, 206] width 127 height 74
click at [330, 185] on div "GPT-5" at bounding box center [332, 182] width 112 height 12
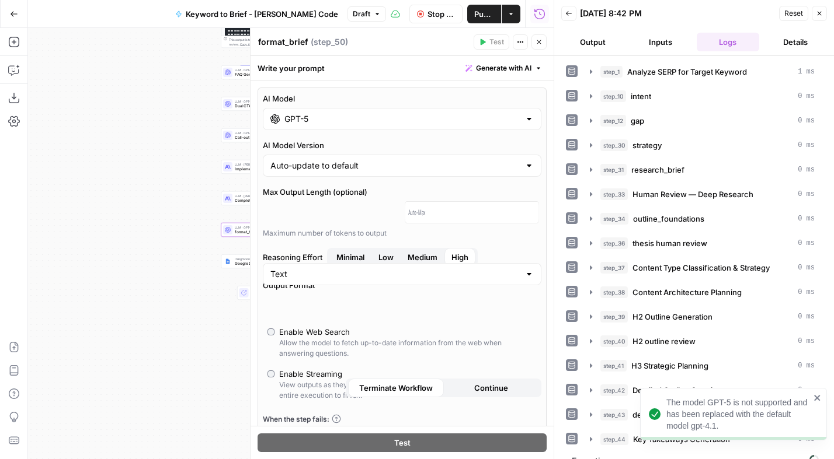
type input "GPT-5"
click at [388, 259] on span "Low" at bounding box center [385, 258] width 15 height 12
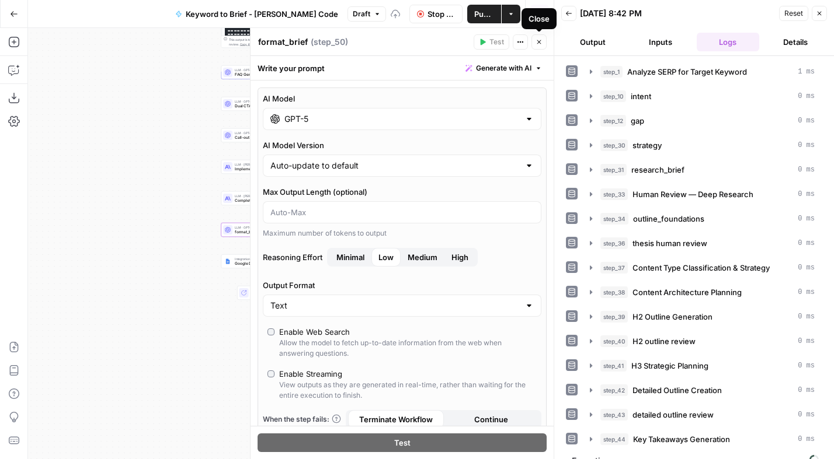
click at [541, 41] on icon "button" at bounding box center [538, 42] width 7 height 7
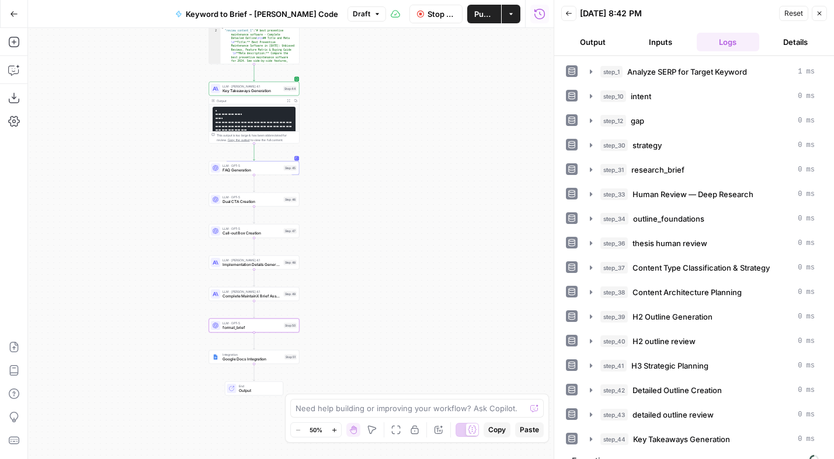
drag, startPoint x: 377, startPoint y: 137, endPoint x: 368, endPoint y: 207, distance: 70.6
click at [368, 207] on div "Workflow Set Inputs Inputs Power Agent Analyze SERP for Target Keyword Step 1 O…" at bounding box center [290, 243] width 525 height 431
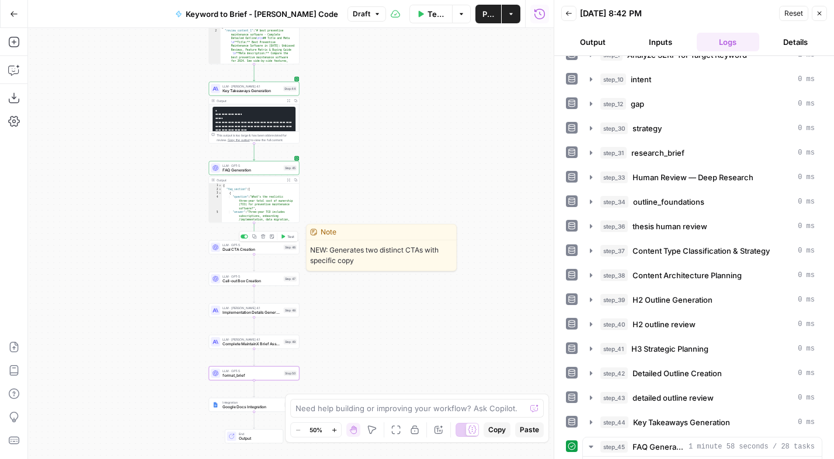
click at [264, 250] on span "Dual CTA Creation" at bounding box center [251, 250] width 59 height 6
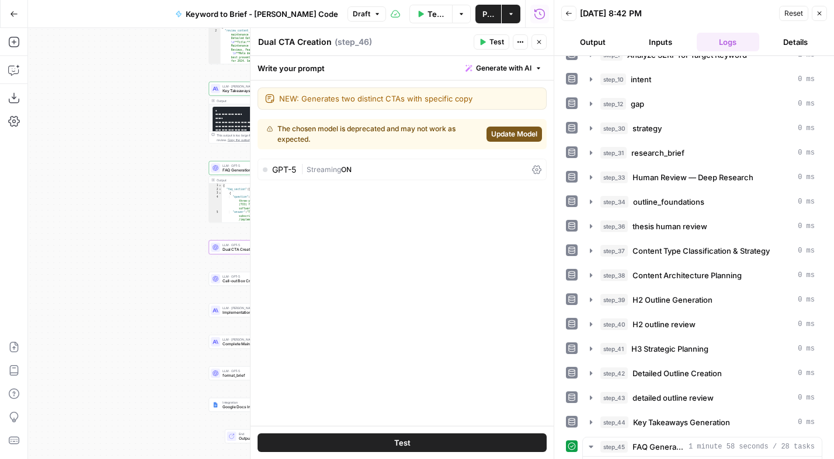
click at [506, 134] on span "Update Model" at bounding box center [514, 134] width 46 height 11
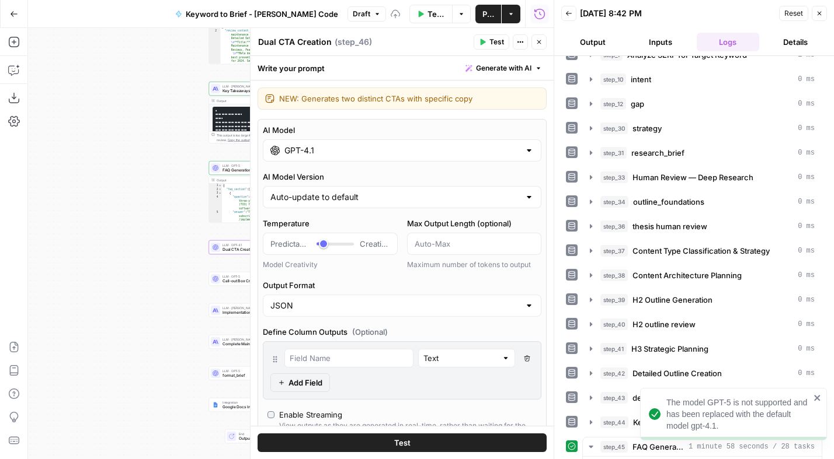
click at [322, 150] on input "GPT-4.1" at bounding box center [401, 151] width 235 height 12
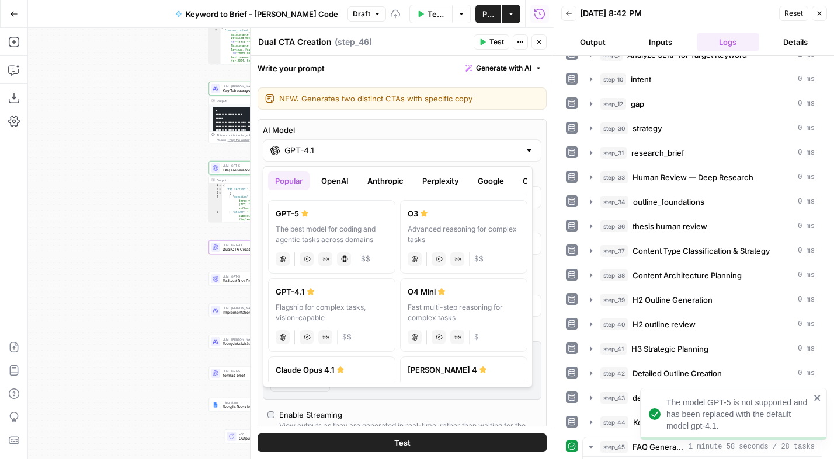
click at [334, 177] on button "OpenAI" at bounding box center [334, 181] width 41 height 19
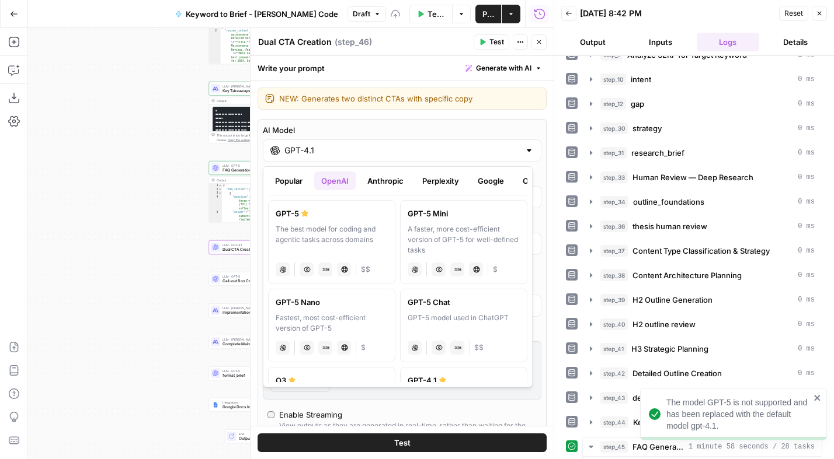
click at [337, 228] on div "The best model for coding and agentic tasks across domains" at bounding box center [332, 240] width 112 height 32
type input "GPT-5"
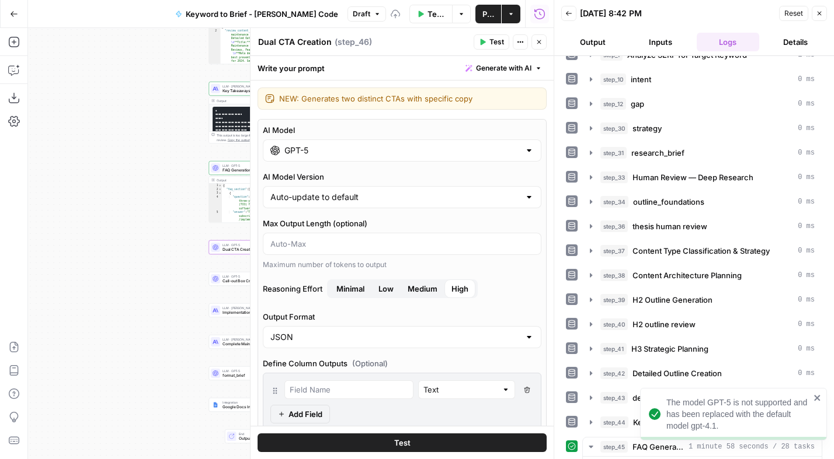
click at [391, 291] on span "Low" at bounding box center [385, 289] width 15 height 12
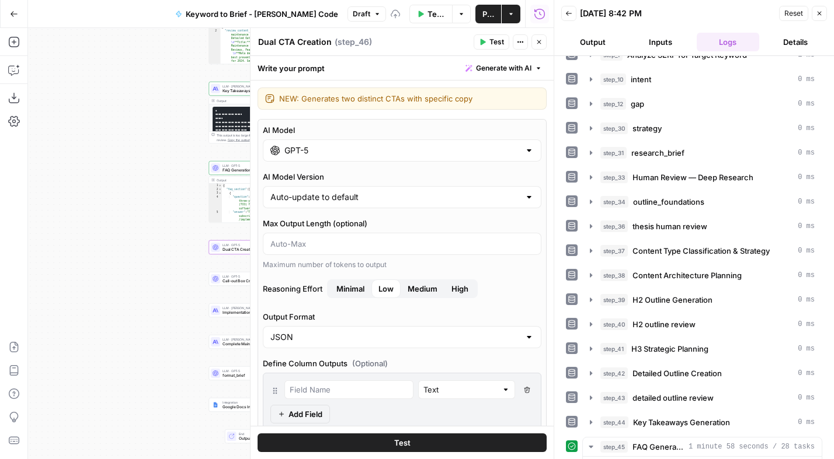
click at [536, 43] on icon "button" at bounding box center [538, 42] width 7 height 7
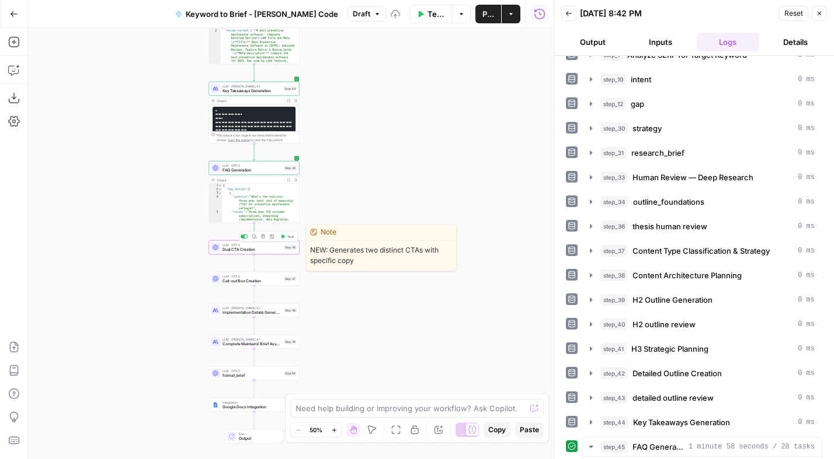
click at [289, 236] on span "Test" at bounding box center [290, 236] width 7 height 5
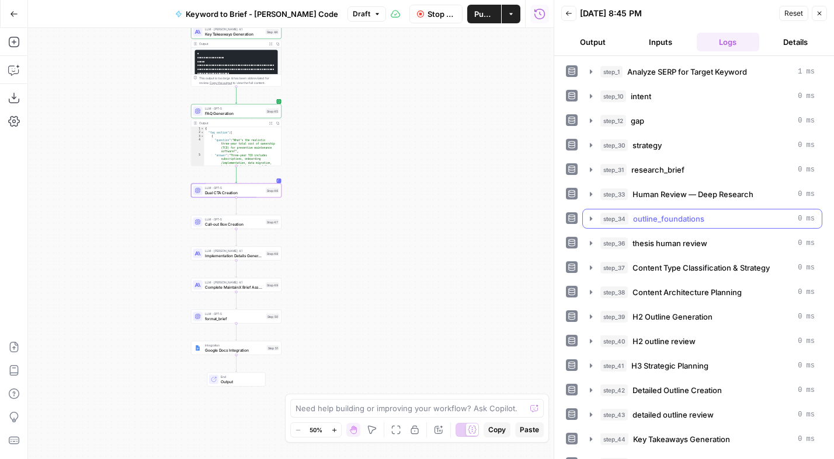
scroll to position [41, 0]
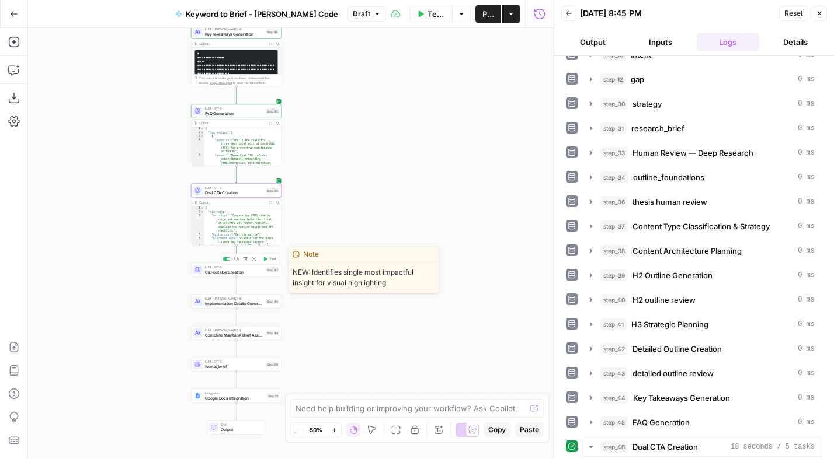
click at [271, 259] on span "Test" at bounding box center [272, 259] width 7 height 5
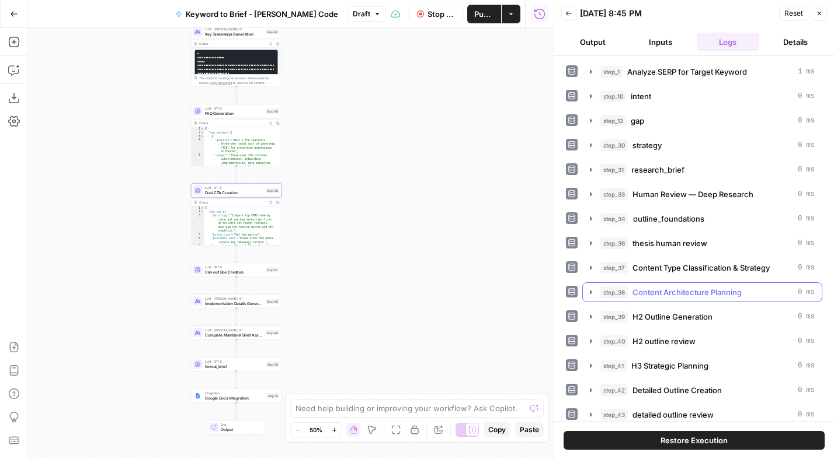
scroll to position [375, 0]
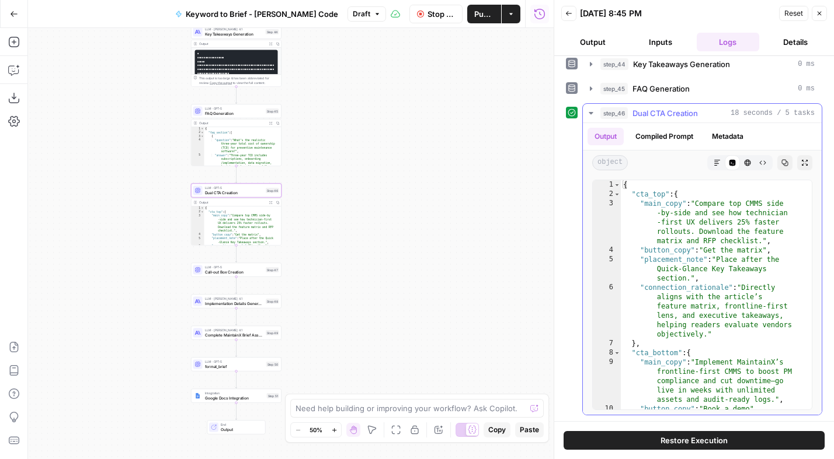
click at [591, 113] on icon "button" at bounding box center [590, 113] width 4 height 2
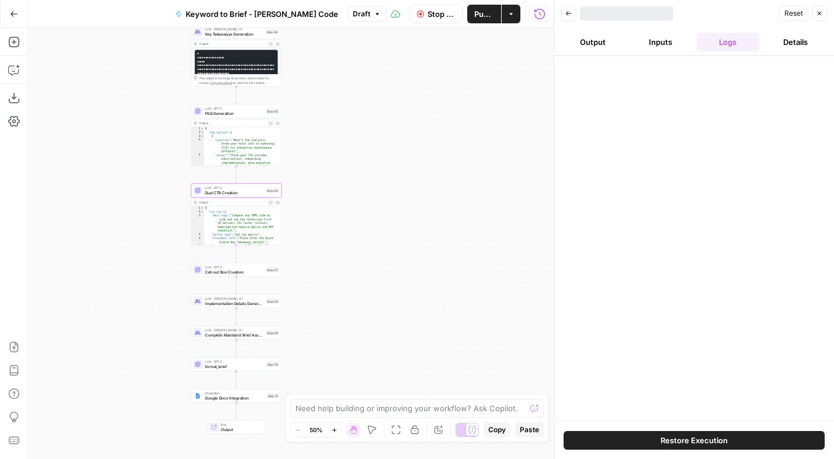
scroll to position [0, 0]
click at [434, 260] on div "Workflow Set Inputs Inputs Power Agent Analyze SERP for Target Keyword Step 1 O…" at bounding box center [290, 243] width 525 height 431
click at [238, 271] on span "Call-out Box Creation" at bounding box center [234, 272] width 59 height 6
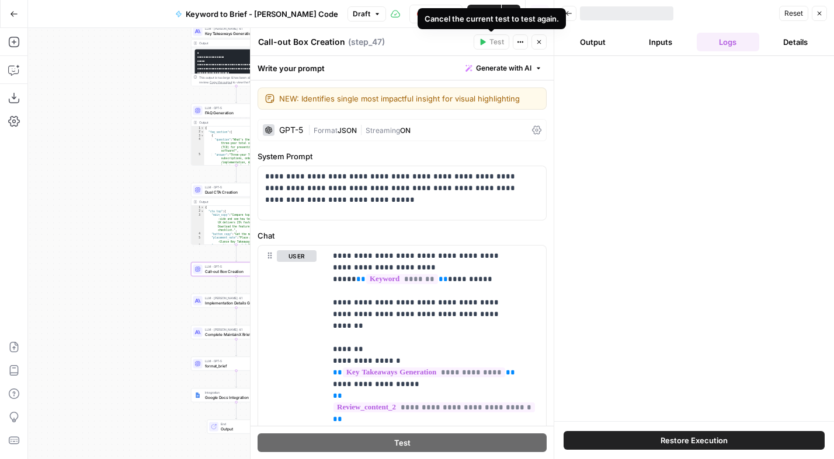
click at [539, 45] on icon "button" at bounding box center [538, 42] width 7 height 7
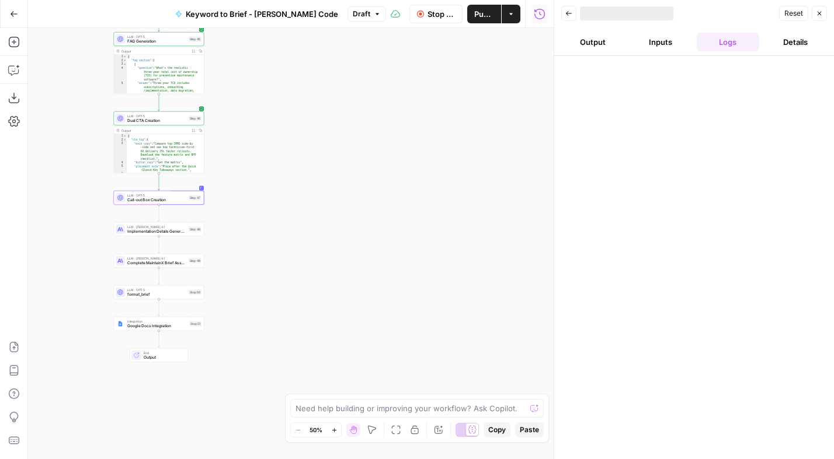
drag, startPoint x: 333, startPoint y: 222, endPoint x: 331, endPoint y: 208, distance: 14.2
click at [331, 208] on div "Workflow Set Inputs Inputs Power Agent Analyze SERP for Target Keyword Step 1 O…" at bounding box center [290, 243] width 525 height 431
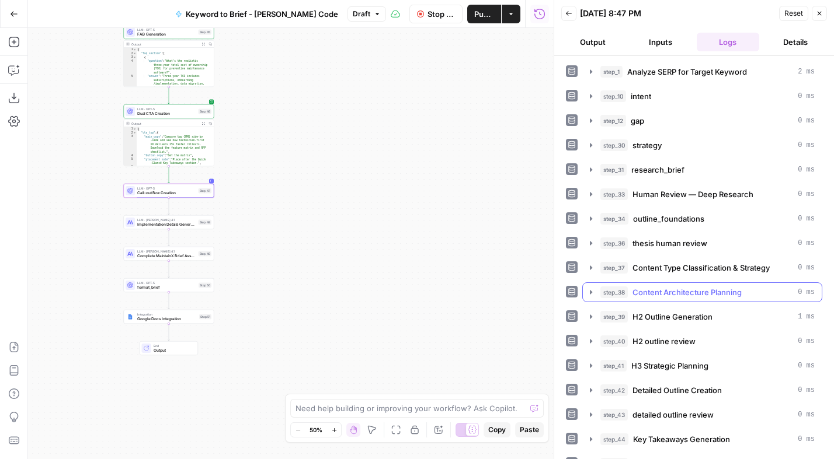
scroll to position [66, 0]
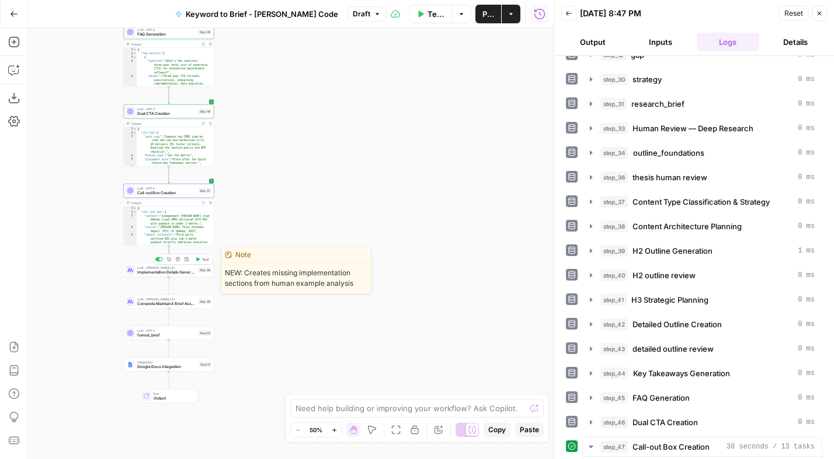
click at [193, 270] on span "Implementation Details Generation" at bounding box center [166, 273] width 59 height 6
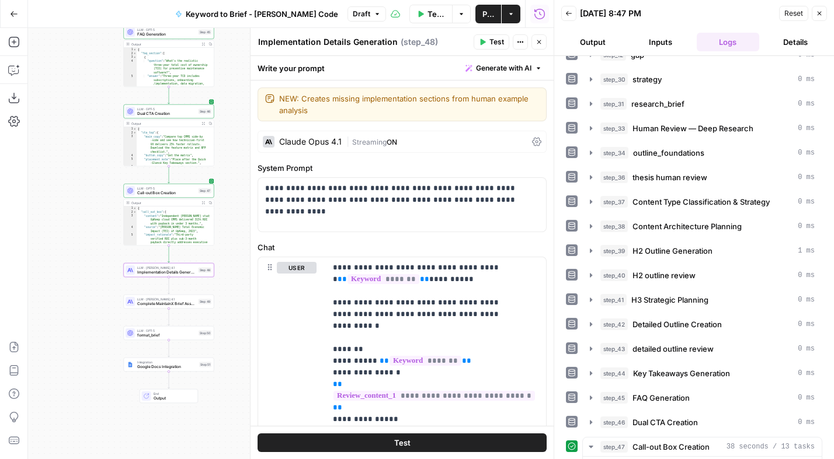
click at [494, 42] on span "Test" at bounding box center [496, 42] width 15 height 11
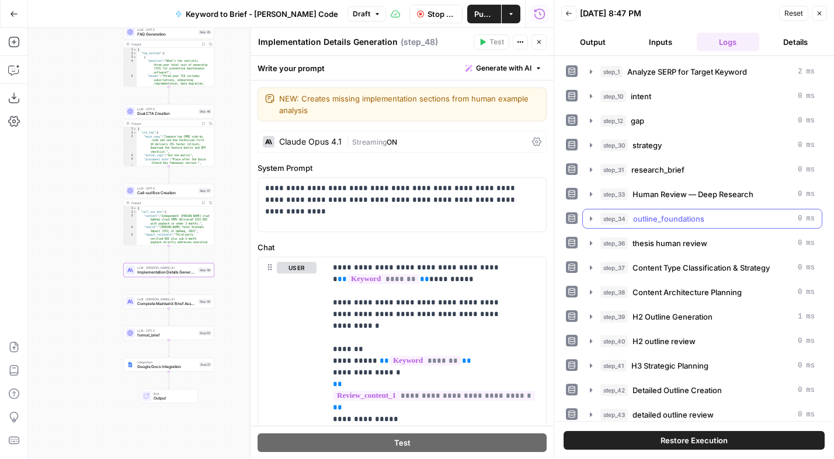
scroll to position [400, 0]
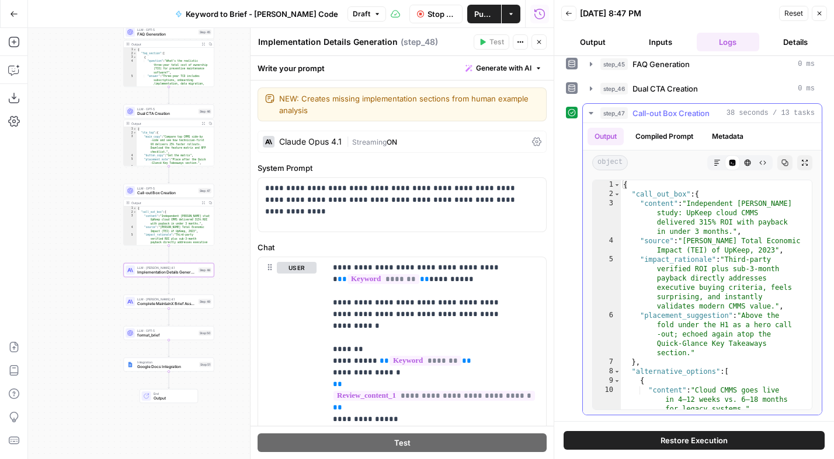
click at [590, 110] on icon "button" at bounding box center [590, 113] width 9 height 9
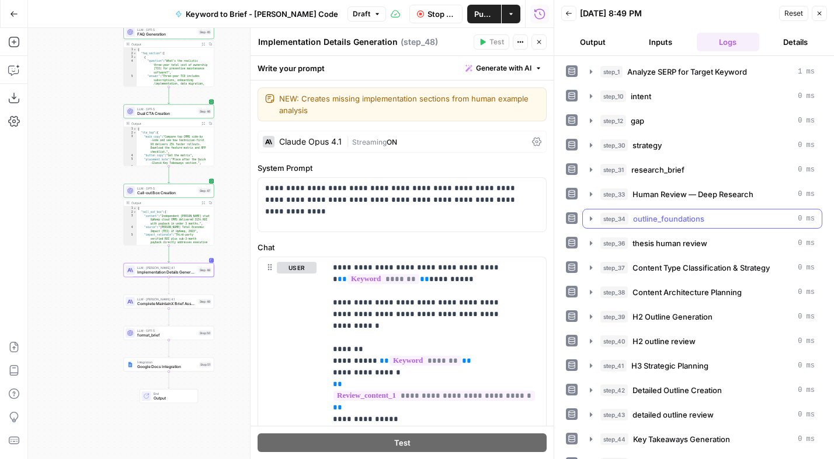
scroll to position [90, 0]
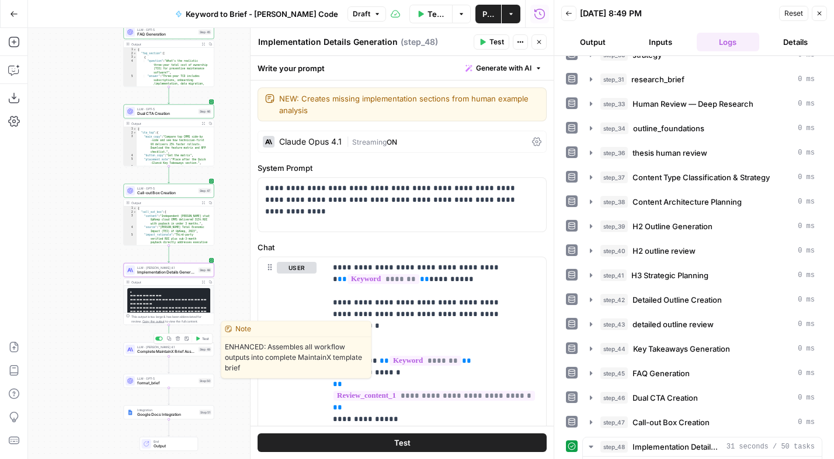
click at [161, 353] on span "Complete MaintainX Brief Assembly" at bounding box center [166, 352] width 59 height 6
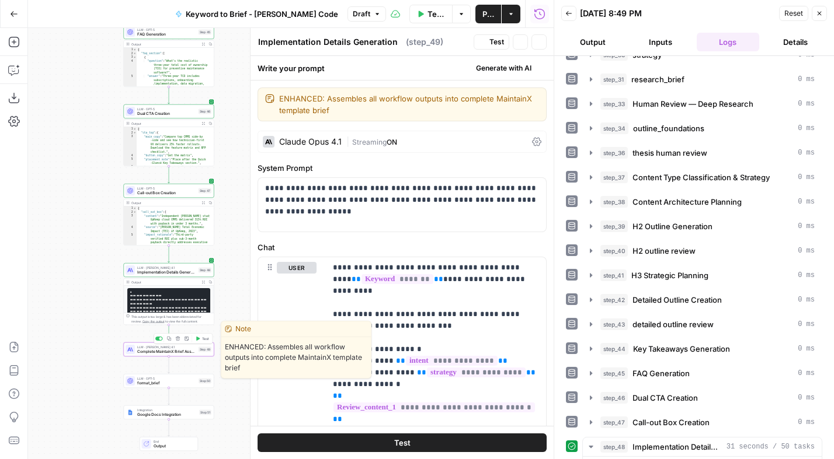
type textarea "Complete MaintainX Brief Assembly"
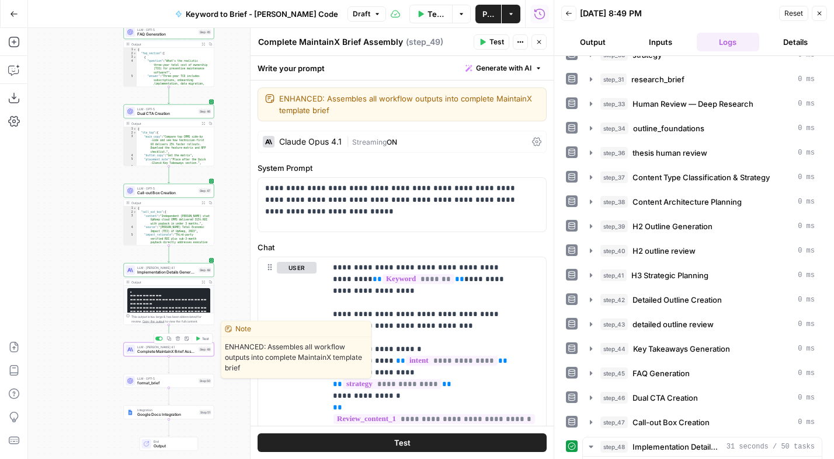
click at [205, 336] on span "Test" at bounding box center [205, 338] width 7 height 5
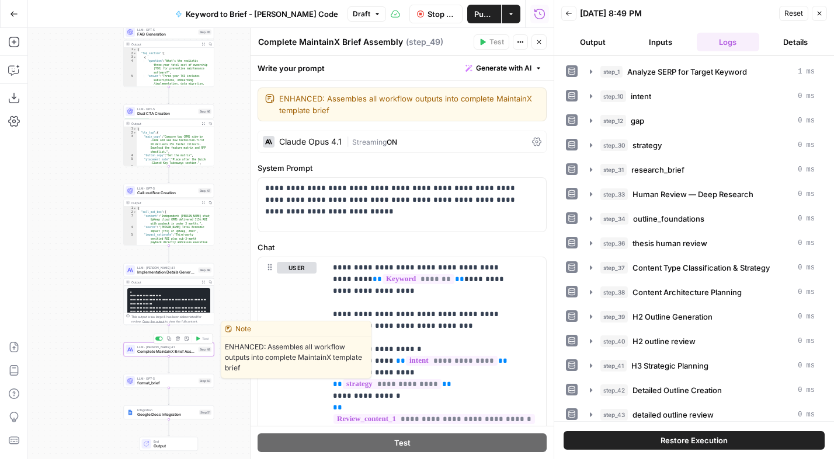
scroll to position [424, 0]
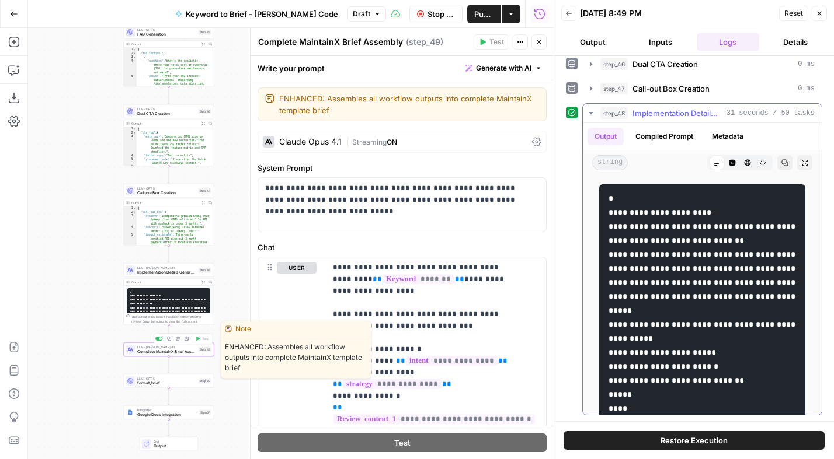
click at [590, 109] on icon "button" at bounding box center [590, 113] width 9 height 9
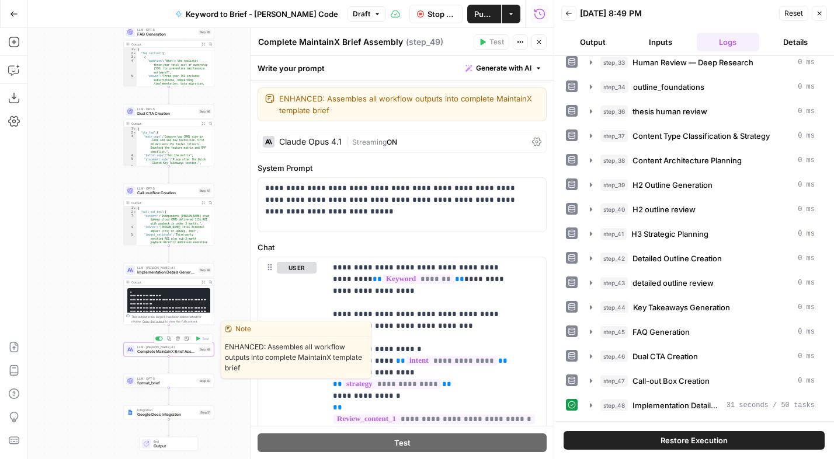
scroll to position [0, 0]
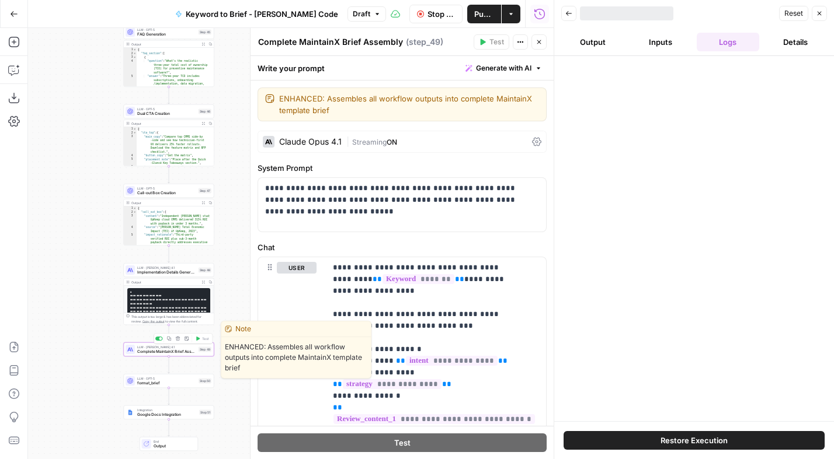
click at [92, 325] on div "Workflow Set Inputs Inputs Power Agent Analyze SERP for Target Keyword Step 1 O…" at bounding box center [290, 243] width 525 height 431
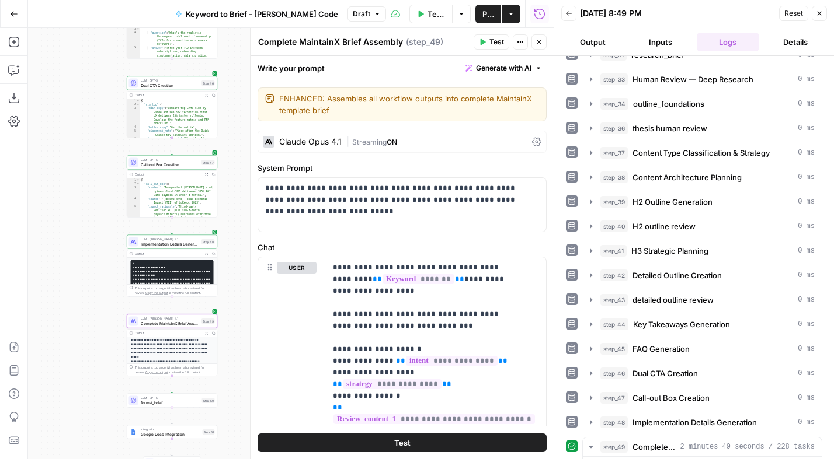
scroll to position [224, 0]
click at [179, 405] on div "LLM · GPT-5 format_brief Step 50 Copy step Delete step Add Note Test" at bounding box center [172, 401] width 90 height 14
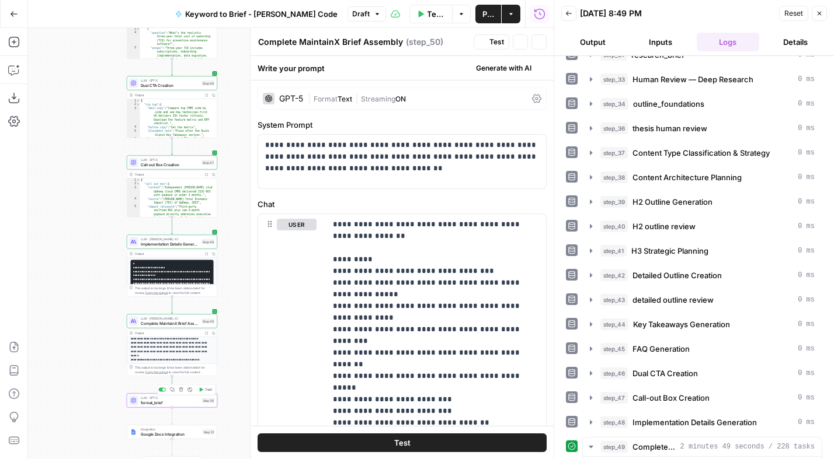
type textarea "format_brief"
click at [206, 391] on span "Test" at bounding box center [208, 390] width 7 height 5
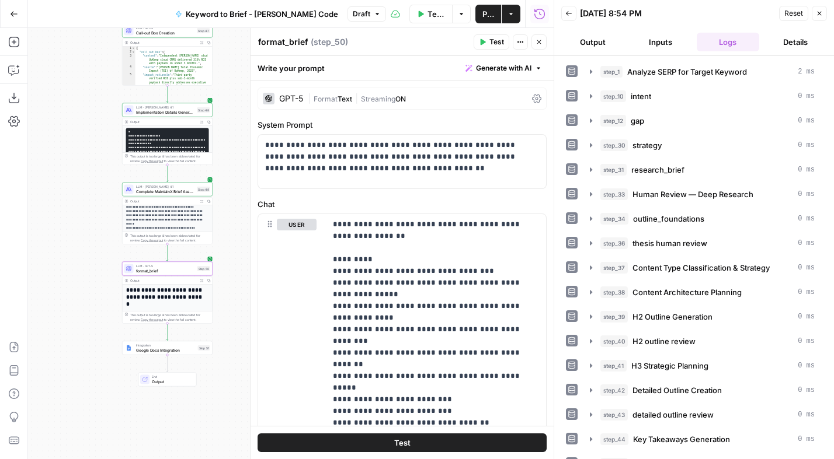
click at [98, 228] on div "Workflow Set Inputs Inputs Power Agent Analyze SERP for Target Keyword Step 1 O…" at bounding box center [290, 243] width 525 height 431
click at [175, 297] on h1 "**********" at bounding box center [165, 297] width 79 height 20
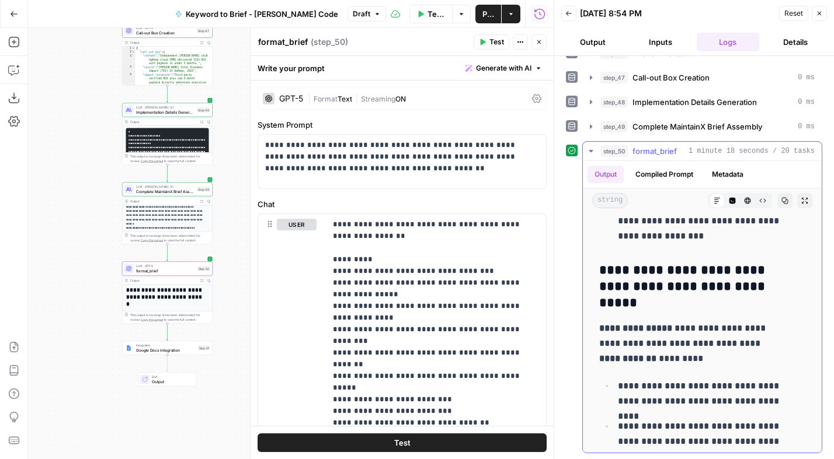
scroll to position [1558, 0]
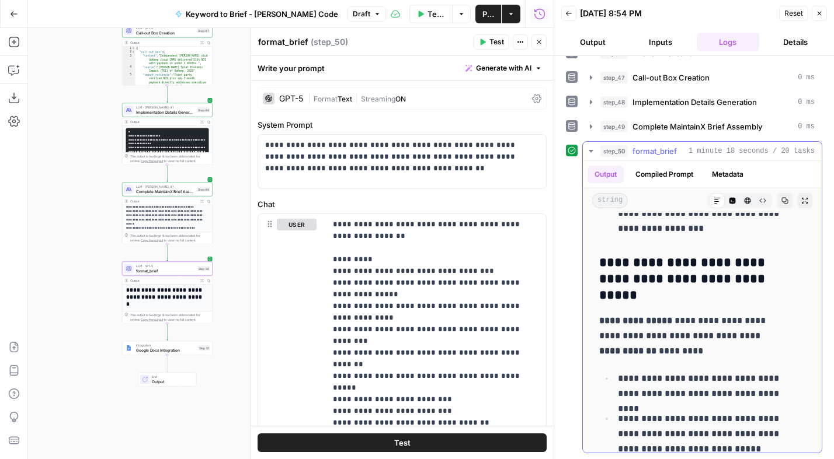
click at [781, 202] on icon "button" at bounding box center [784, 200] width 7 height 7
click at [509, 13] on icon "button" at bounding box center [511, 14] width 4 height 2
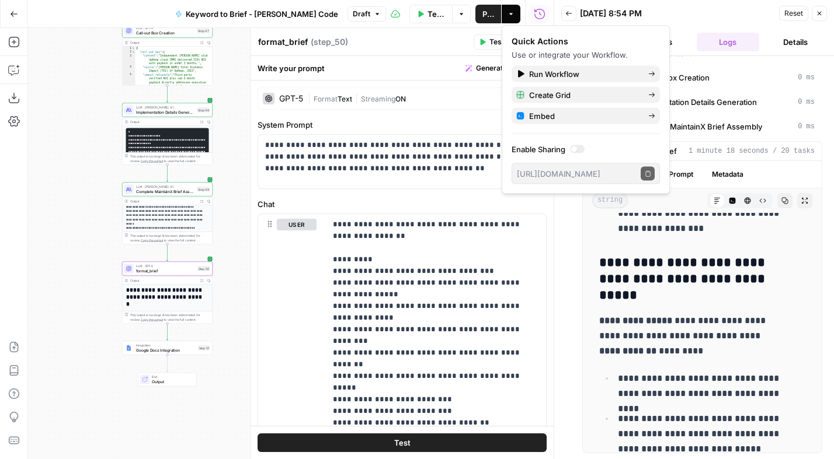
click at [487, 12] on span "Publish" at bounding box center [488, 14] width 12 height 12
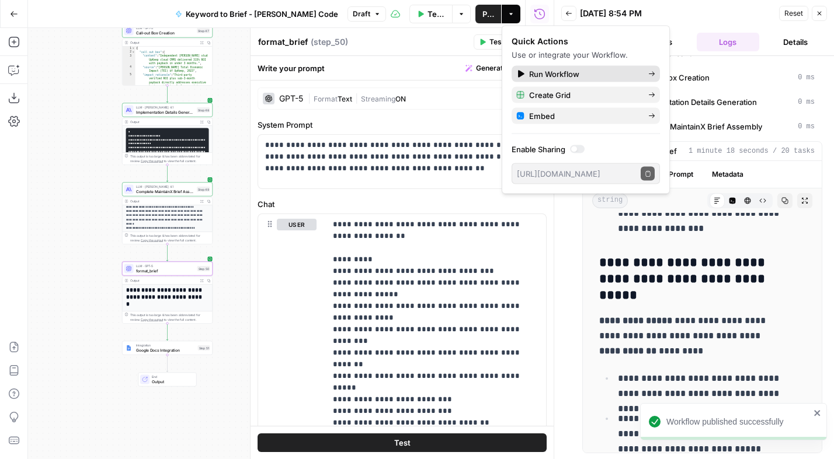
click at [543, 75] on span "Run Workflow" at bounding box center [584, 74] width 110 height 12
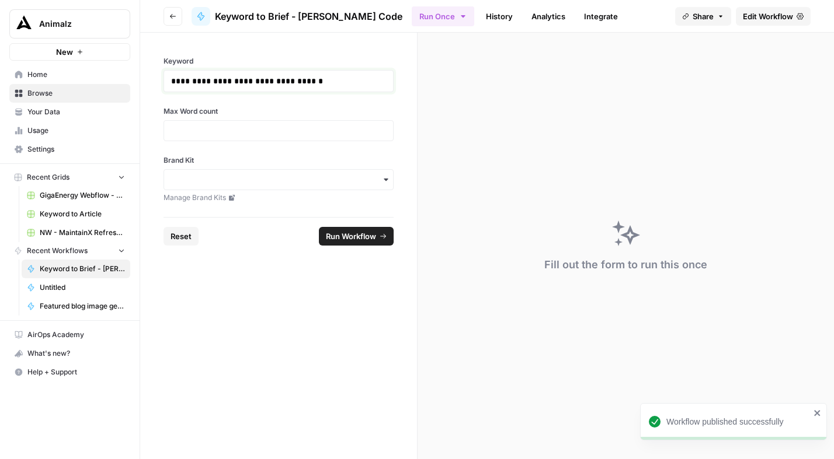
click at [259, 80] on p "**********" at bounding box center [278, 81] width 215 height 12
click at [227, 130] on input "Max Word count" at bounding box center [278, 131] width 215 height 11
type input "2000"
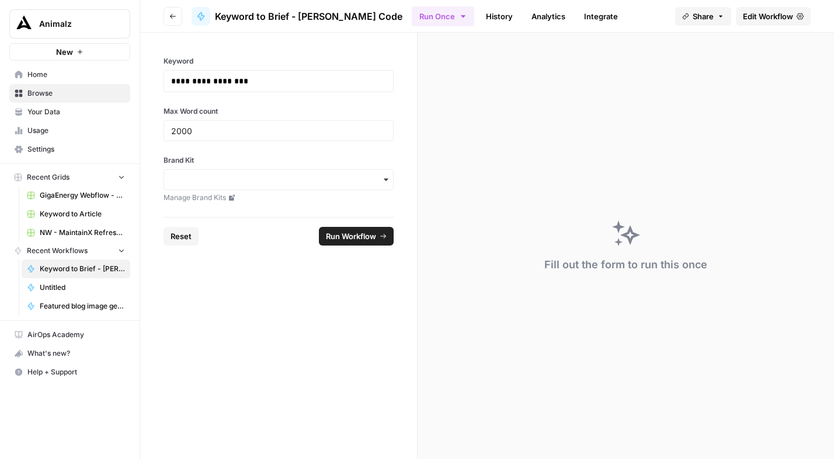
click at [385, 175] on icon "button" at bounding box center [385, 179] width 9 height 9
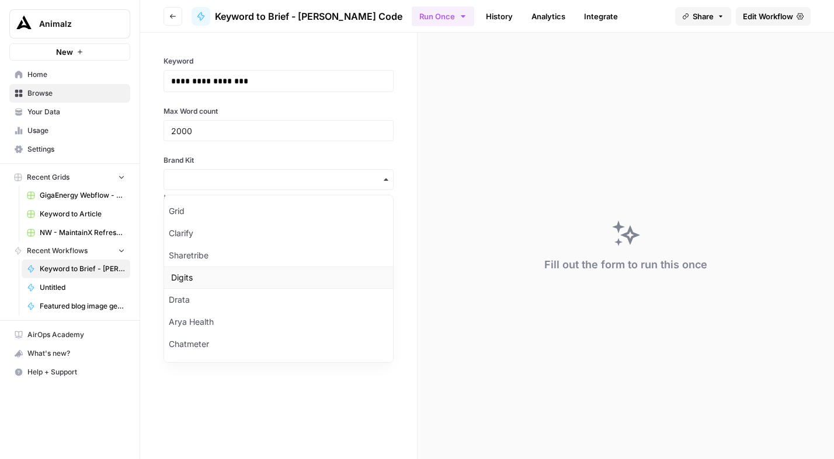
scroll to position [175, 0]
click at [200, 349] on div "MaintainX" at bounding box center [278, 347] width 229 height 22
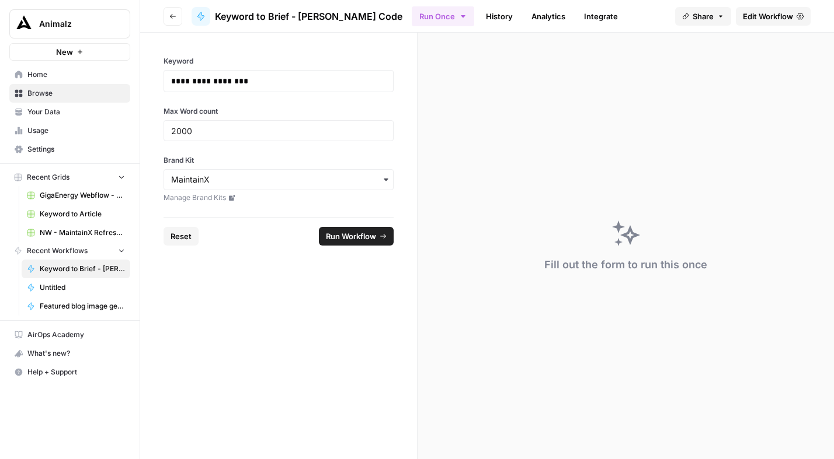
click at [303, 345] on form "**********" at bounding box center [278, 246] width 277 height 427
click at [355, 235] on span "Run Workflow" at bounding box center [351, 237] width 50 height 12
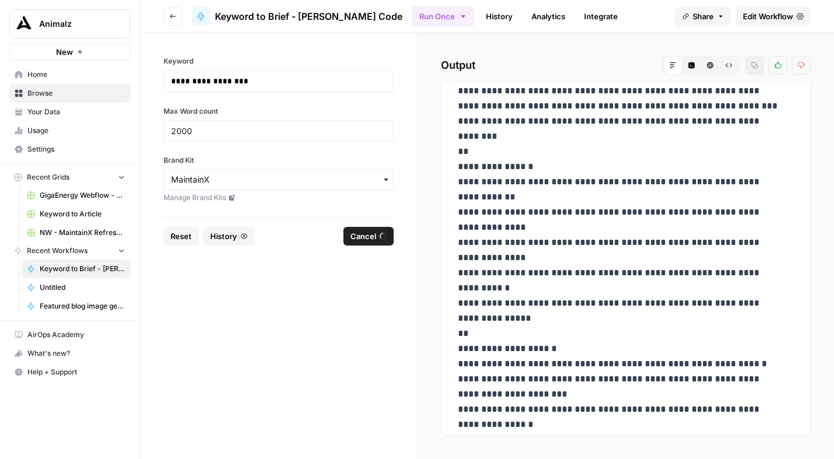
scroll to position [677, 0]
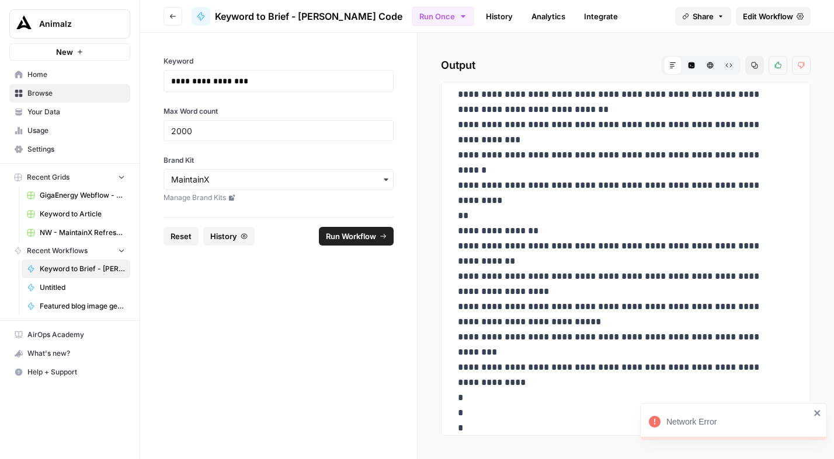
scroll to position [3561, 0]
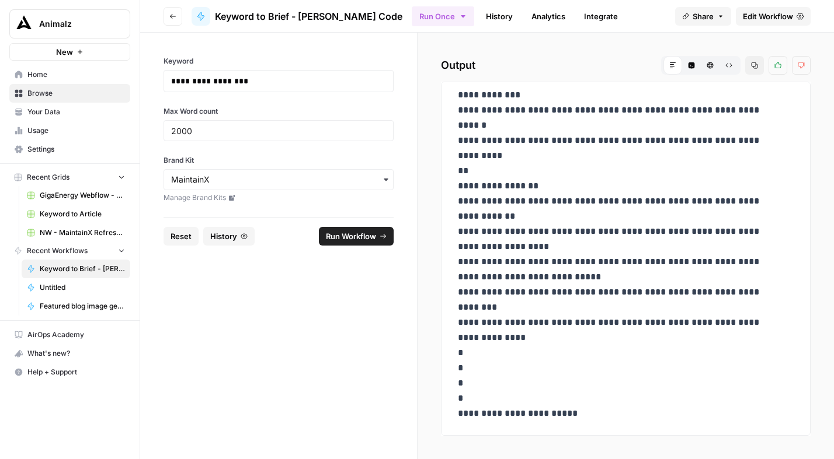
click at [458, 16] on icon "button" at bounding box center [462, 16] width 9 height 9
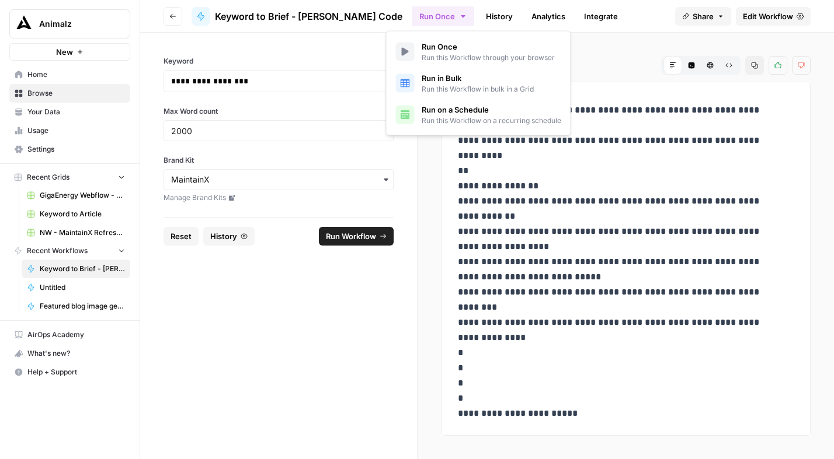
click at [482, 12] on link "History" at bounding box center [499, 16] width 41 height 19
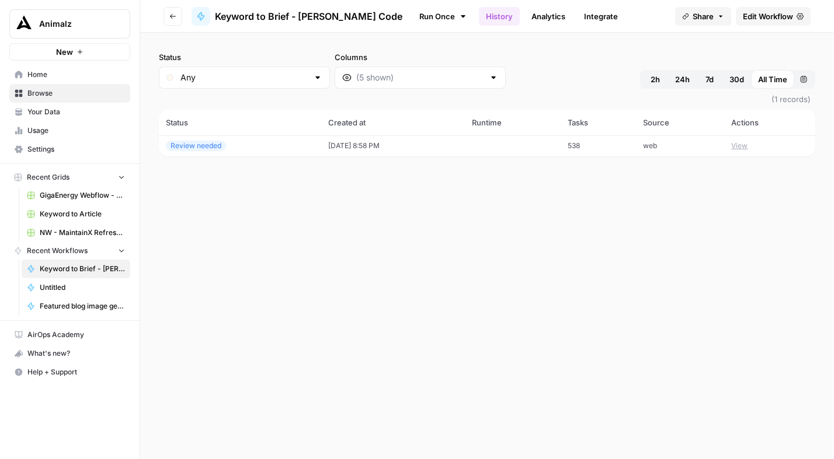
click at [416, 13] on link "Run Once" at bounding box center [443, 16] width 62 height 20
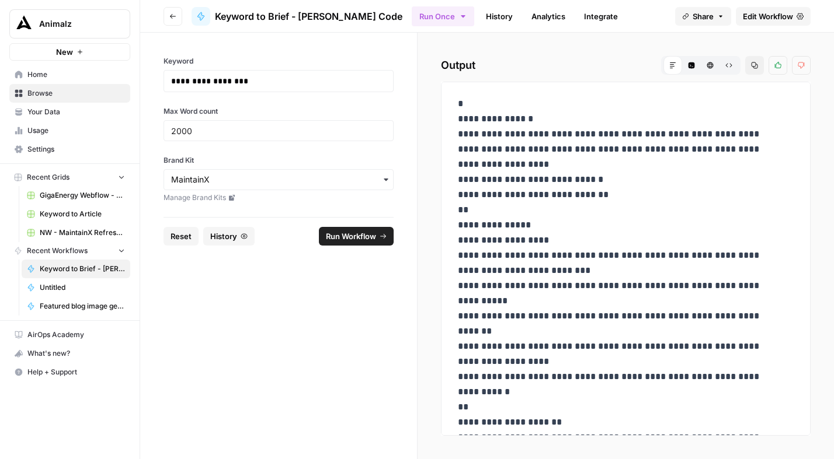
click at [434, 21] on button "Run Once" at bounding box center [443, 16] width 62 height 20
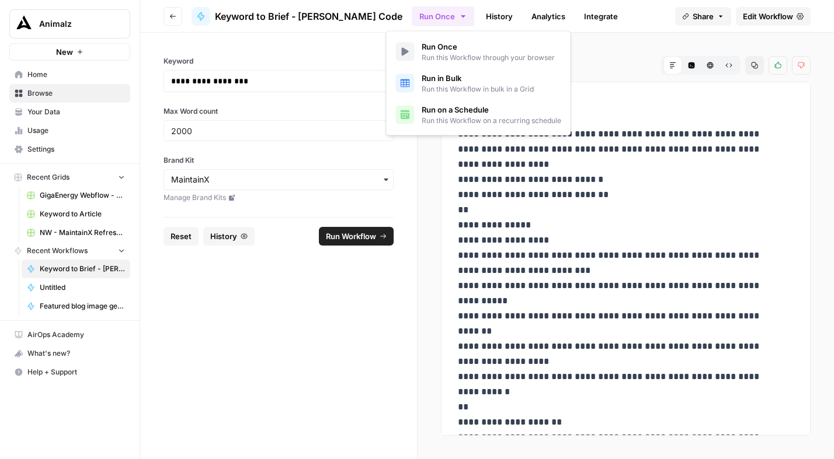
click at [456, 80] on span "Run in Bulk" at bounding box center [477, 78] width 112 height 12
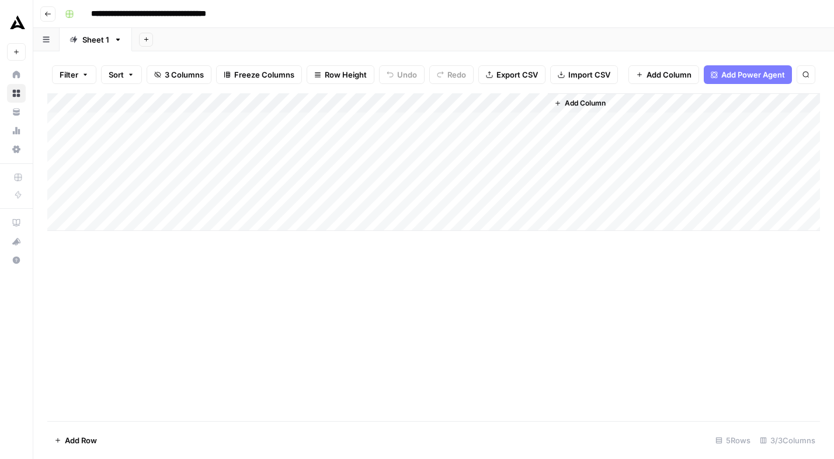
click at [461, 120] on div "Add Column" at bounding box center [433, 162] width 772 height 138
click at [51, 15] on button "Go back" at bounding box center [47, 13] width 15 height 15
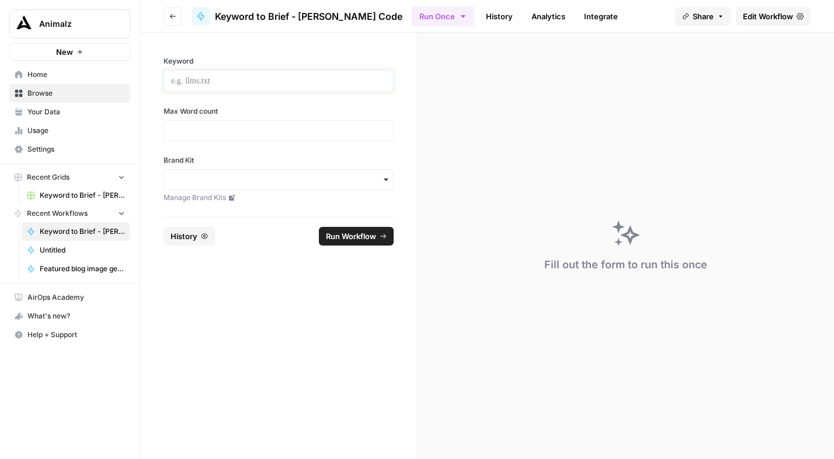
click at [232, 81] on p at bounding box center [278, 81] width 215 height 12
click at [218, 138] on div at bounding box center [278, 130] width 230 height 21
click at [215, 128] on input "Max Word count" at bounding box center [278, 131] width 215 height 11
type input "2000"
click at [254, 179] on input "Brand Kit" at bounding box center [278, 180] width 215 height 12
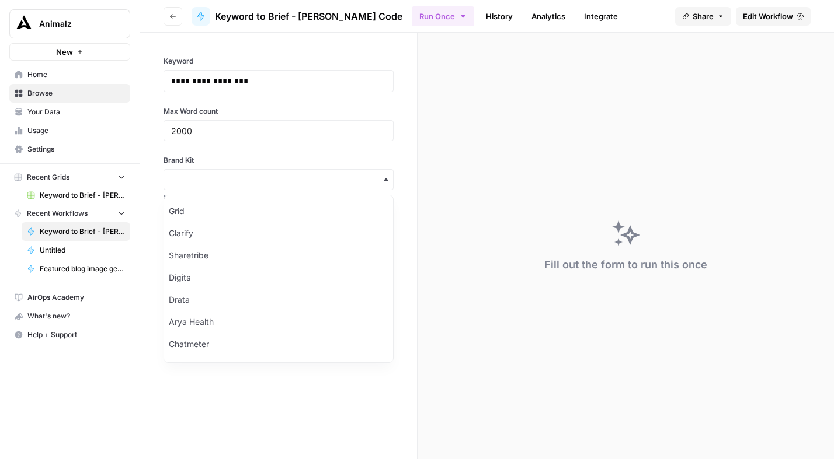
scroll to position [175, 0]
click at [208, 348] on div "MaintainX" at bounding box center [278, 347] width 229 height 22
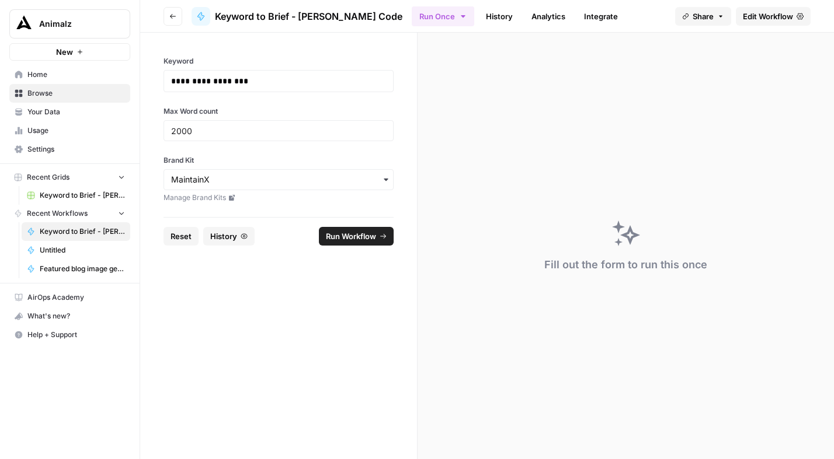
click at [260, 357] on form "**********" at bounding box center [278, 246] width 277 height 427
click at [364, 235] on span "Run Workflow" at bounding box center [351, 237] width 50 height 12
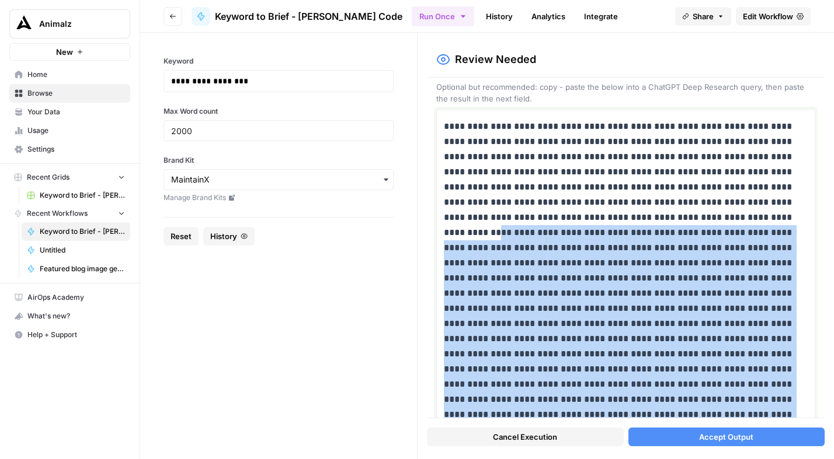
scroll to position [0, 0]
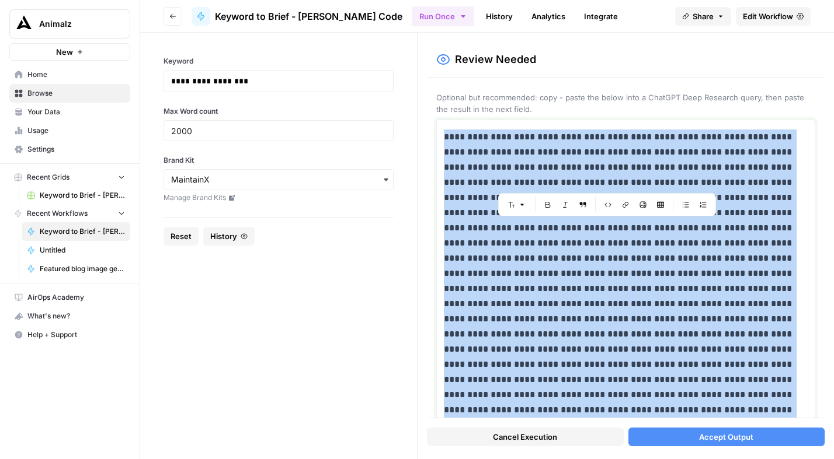
drag, startPoint x: 654, startPoint y: 322, endPoint x: 410, endPoint y: 136, distance: 306.6
click at [411, 137] on section "**********" at bounding box center [487, 246] width 694 height 427
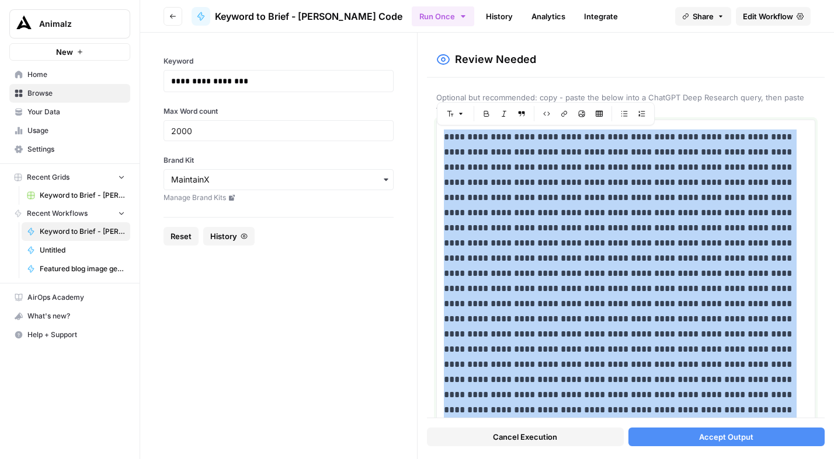
copy p "**********"
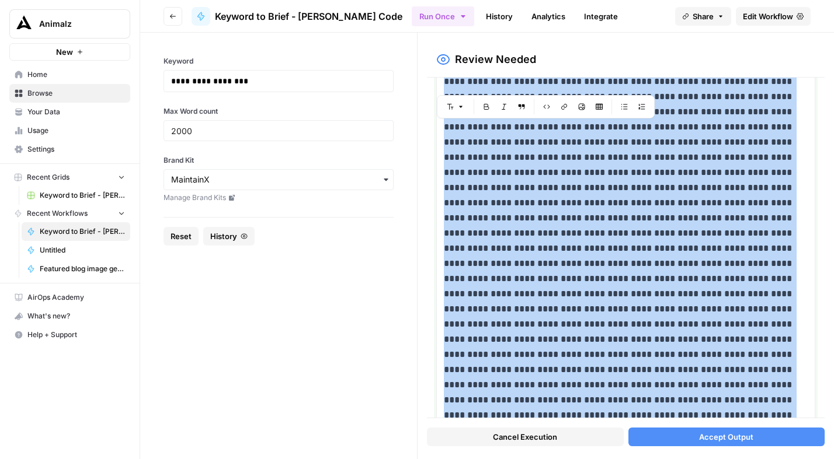
scroll to position [363, 0]
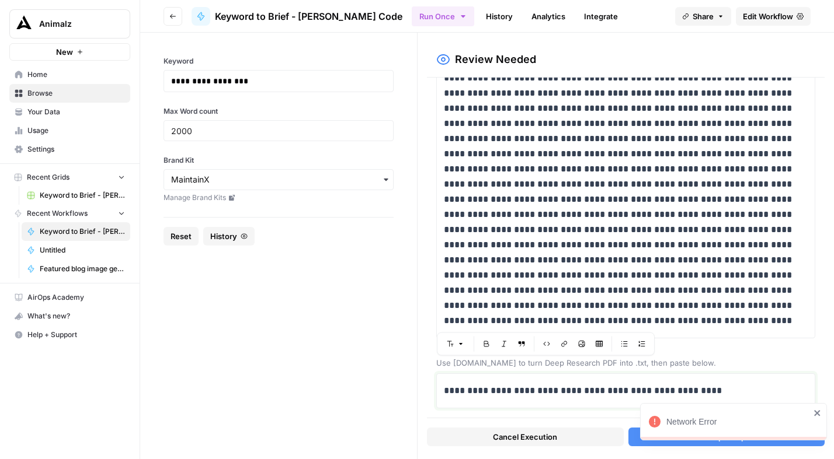
click at [510, 387] on p "**********" at bounding box center [621, 391] width 355 height 15
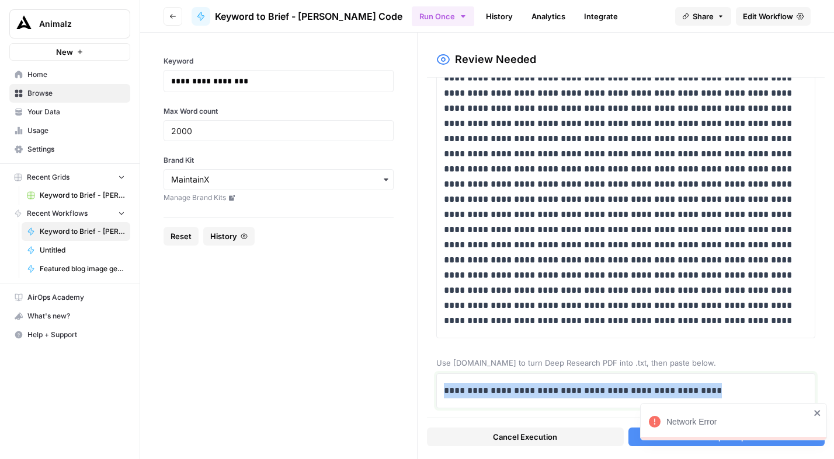
click at [510, 388] on p "**********" at bounding box center [621, 391] width 355 height 15
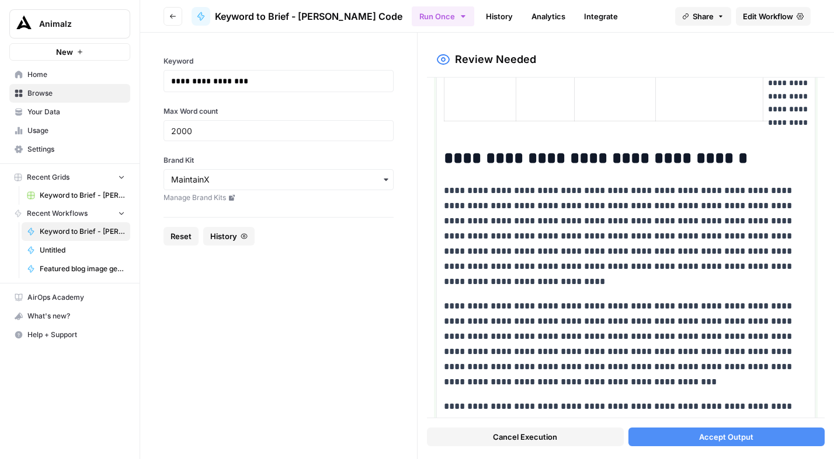
scroll to position [3576, 0]
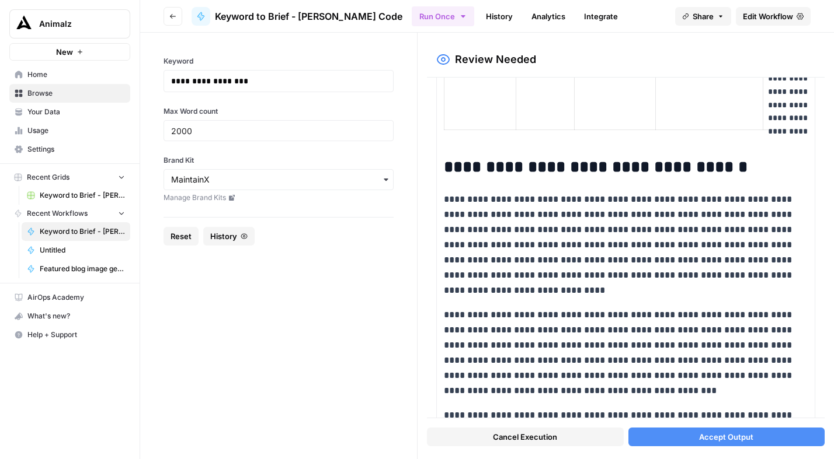
click at [717, 440] on span "Accept Output" at bounding box center [726, 437] width 54 height 12
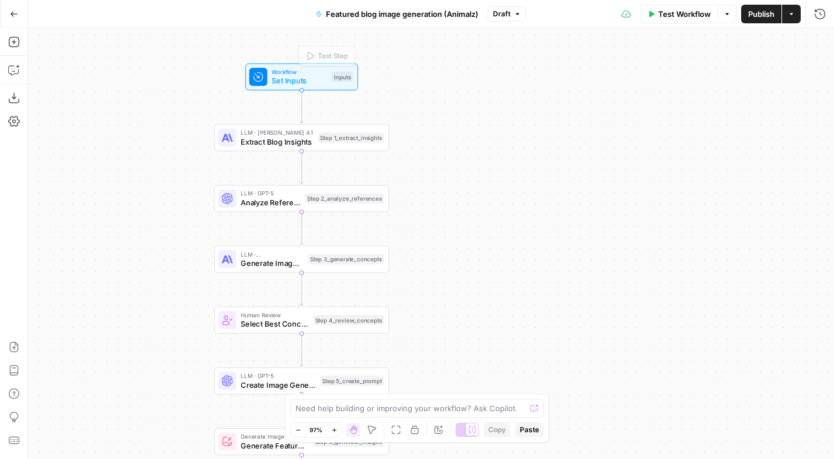
click at [80, 75] on div "true false Workflow Set Inputs Inputs Test Step LLM · [PERSON_NAME] Opus 4.1 Ex…" at bounding box center [431, 243] width 806 height 431
click at [19, 14] on button "Go Back" at bounding box center [14, 14] width 21 height 21
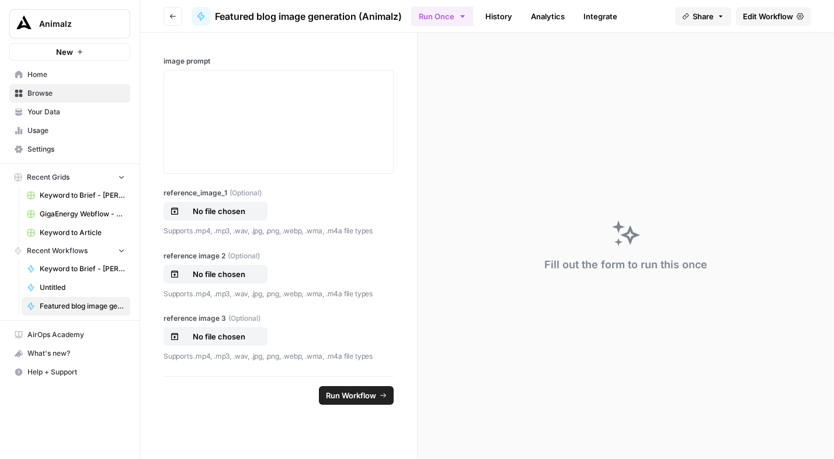
click at [90, 92] on span "Browse" at bounding box center [75, 93] width 97 height 11
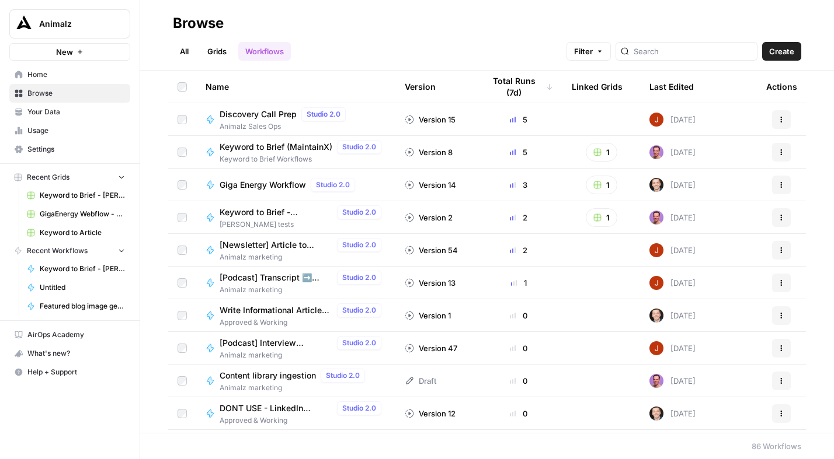
click at [189, 51] on link "All" at bounding box center [184, 51] width 23 height 19
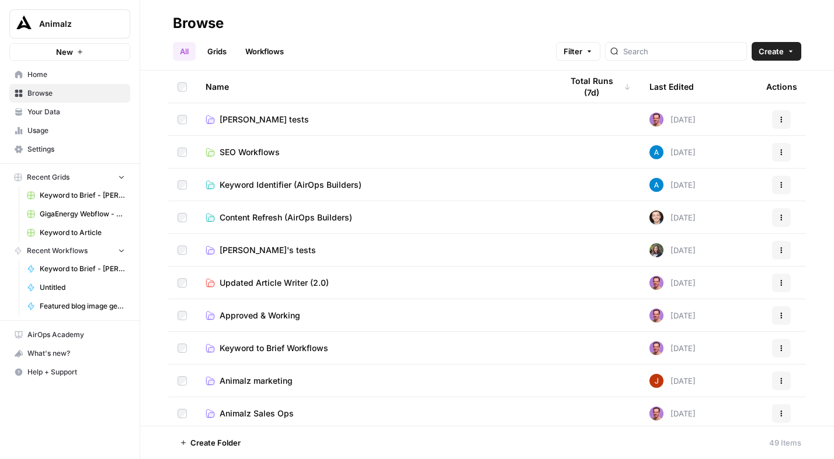
click at [235, 121] on span "[PERSON_NAME] tests" at bounding box center [264, 120] width 89 height 12
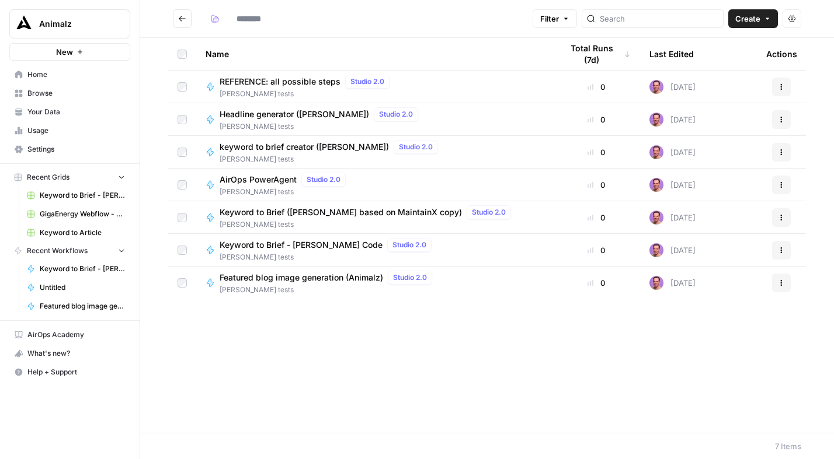
type input "*********"
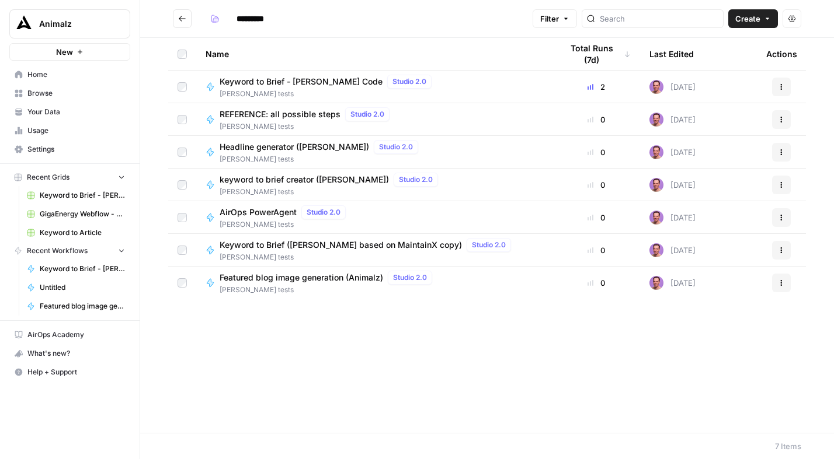
click at [306, 81] on span "Keyword to Brief - [PERSON_NAME] Code" at bounding box center [301, 82] width 163 height 12
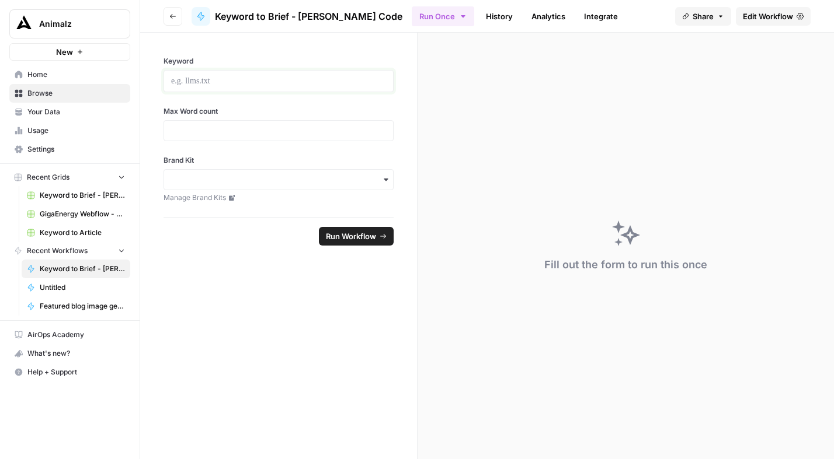
click at [305, 80] on p at bounding box center [278, 81] width 215 height 12
click at [220, 72] on div at bounding box center [278, 81] width 230 height 22
click at [219, 74] on div at bounding box center [278, 81] width 230 height 22
click at [216, 83] on p at bounding box center [278, 81] width 215 height 12
click at [210, 134] on input "Max Word count" at bounding box center [278, 131] width 215 height 11
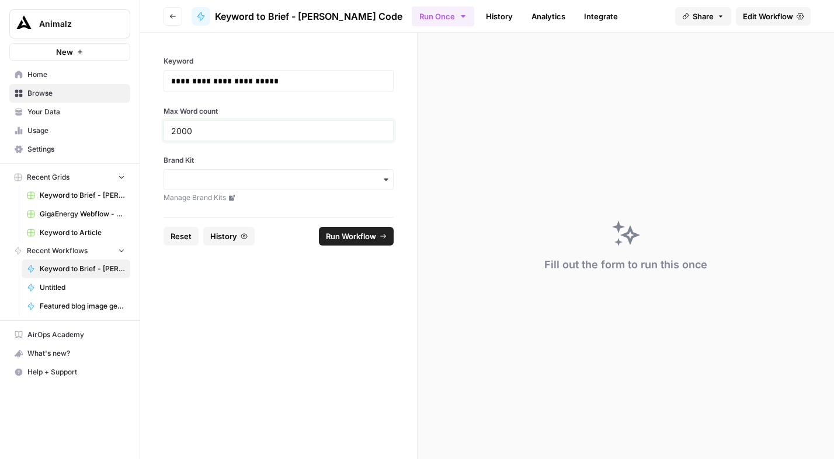
type input "2000"
click at [260, 177] on input "Brand Kit" at bounding box center [278, 180] width 215 height 12
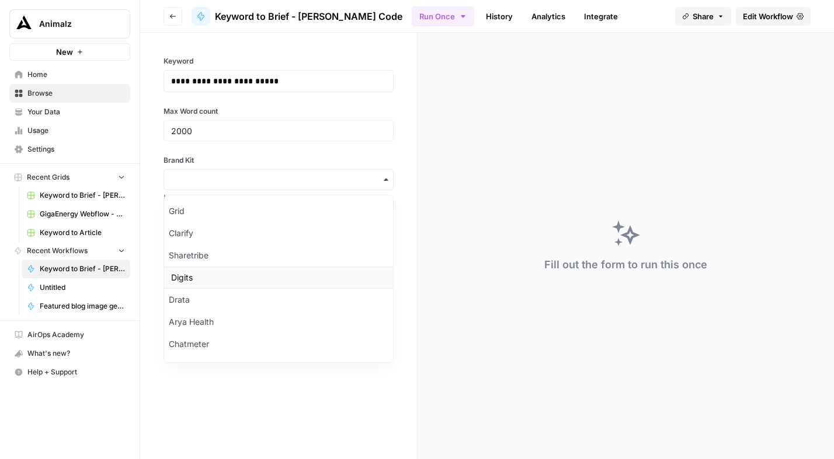
scroll to position [175, 0]
click at [199, 343] on div "MaintainX" at bounding box center [278, 347] width 229 height 22
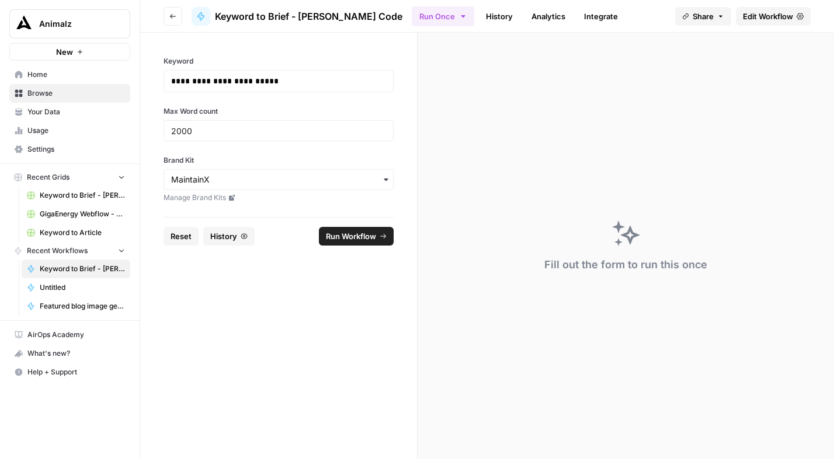
click at [358, 234] on span "Run Workflow" at bounding box center [351, 237] width 50 height 12
click at [370, 238] on span "Run Workflow" at bounding box center [351, 237] width 50 height 12
click at [361, 239] on span "Run Workflow" at bounding box center [351, 237] width 50 height 12
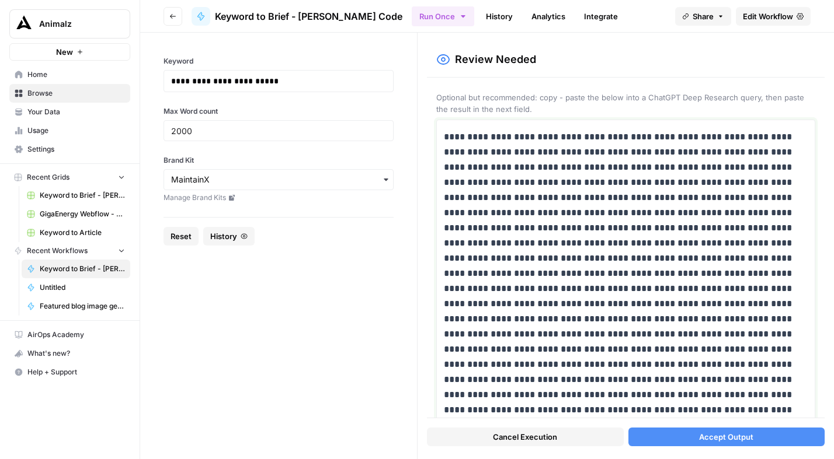
click at [497, 286] on p at bounding box center [621, 464] width 355 height 668
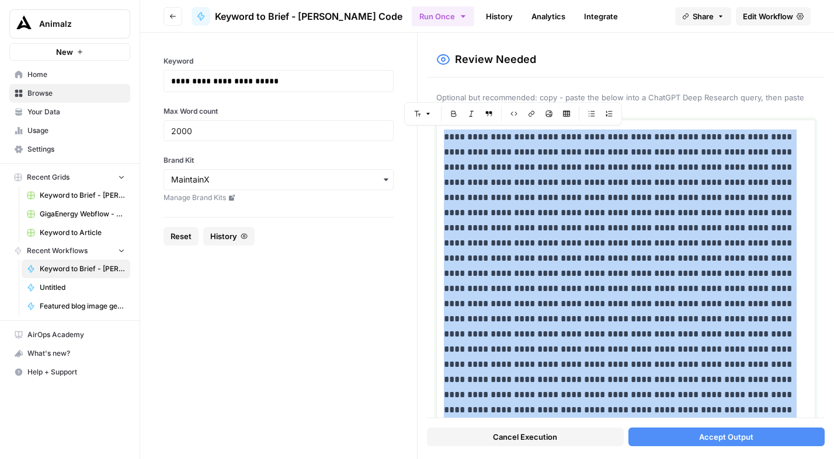
copy p "**********"
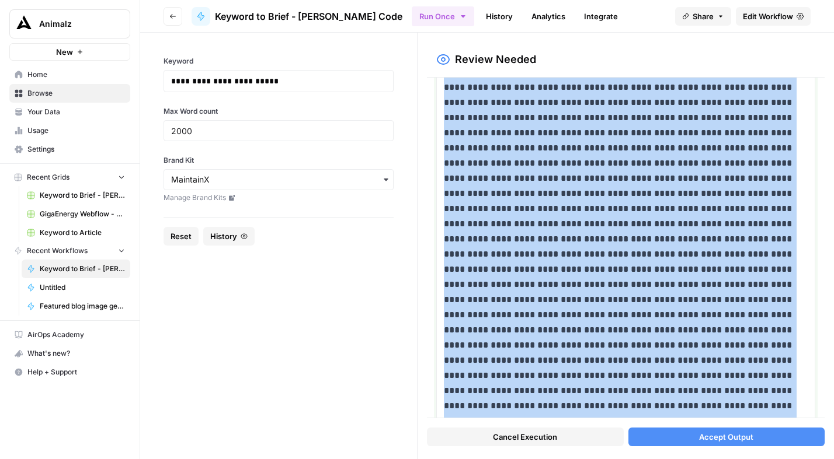
scroll to position [469, 0]
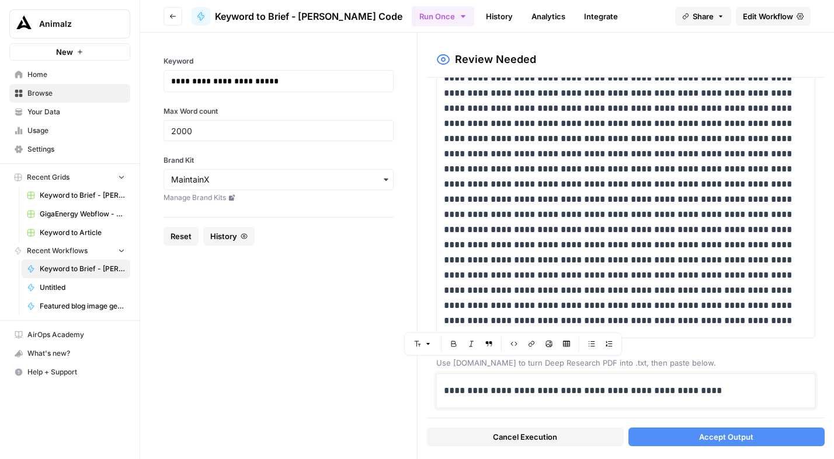
click at [598, 386] on p "**********" at bounding box center [621, 391] width 355 height 15
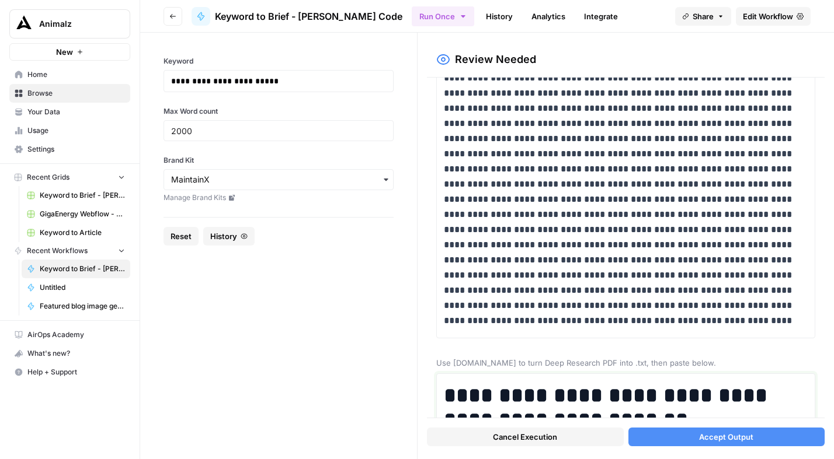
scroll to position [5022, 0]
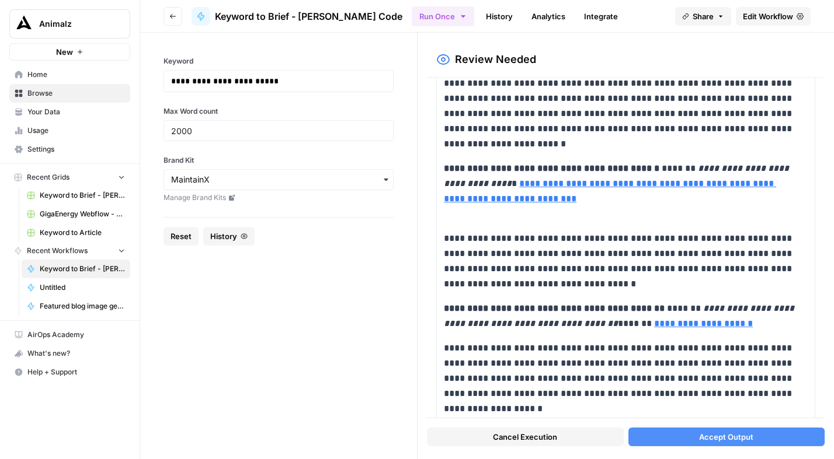
click at [703, 437] on span "Accept Output" at bounding box center [726, 437] width 54 height 12
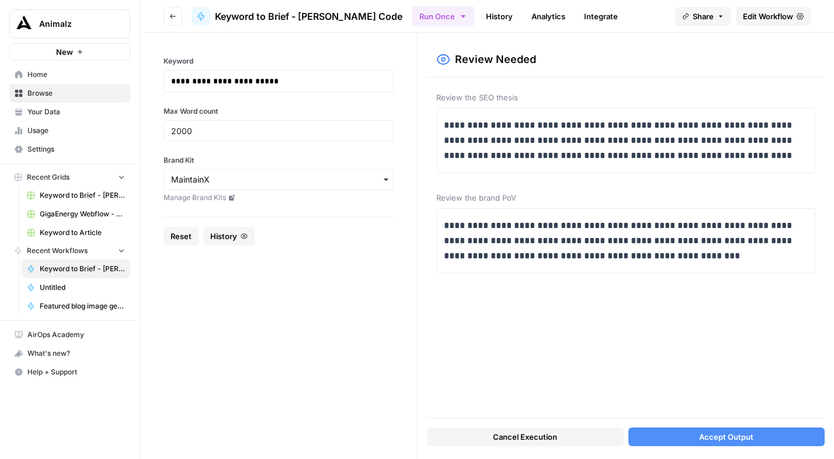
click at [712, 435] on span "Accept Output" at bounding box center [726, 437] width 54 height 12
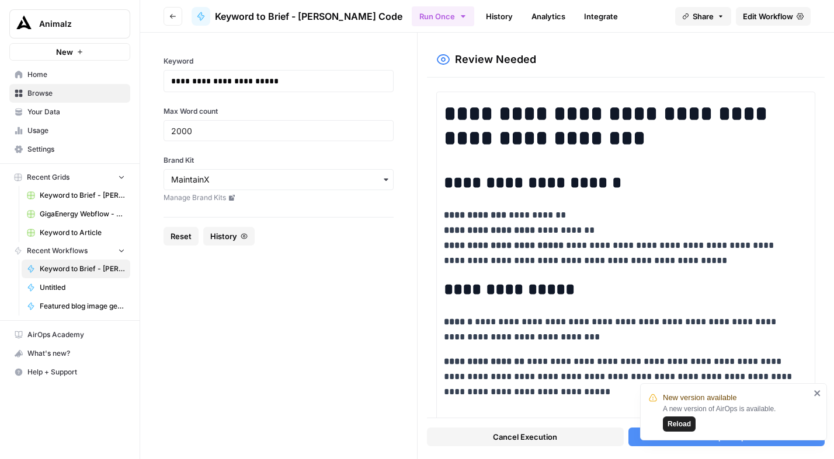
click at [816, 395] on icon "close" at bounding box center [817, 393] width 8 height 9
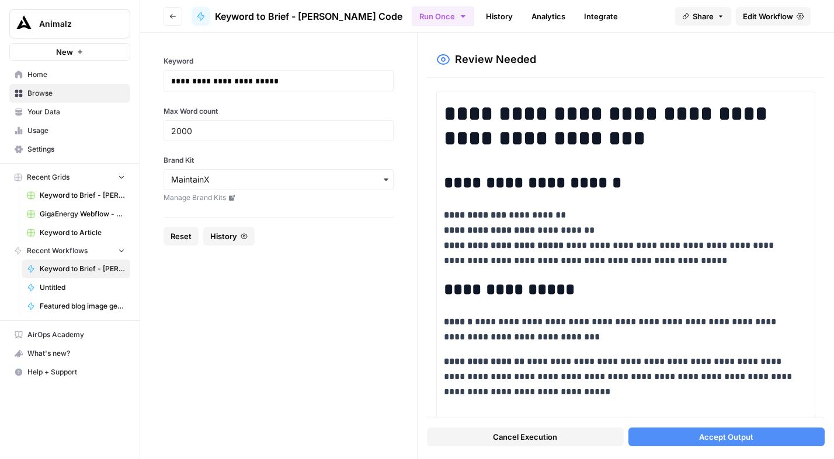
click at [737, 436] on span "Accept Output" at bounding box center [726, 437] width 54 height 12
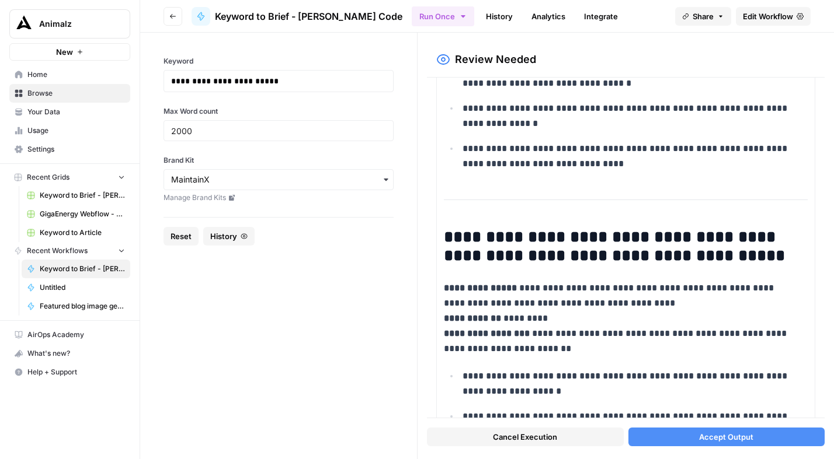
scroll to position [527, 0]
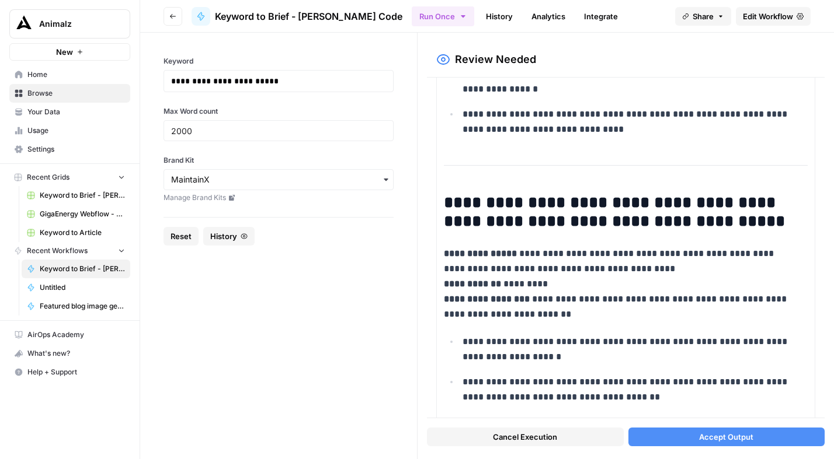
click at [720, 433] on span "Accept Output" at bounding box center [726, 437] width 54 height 12
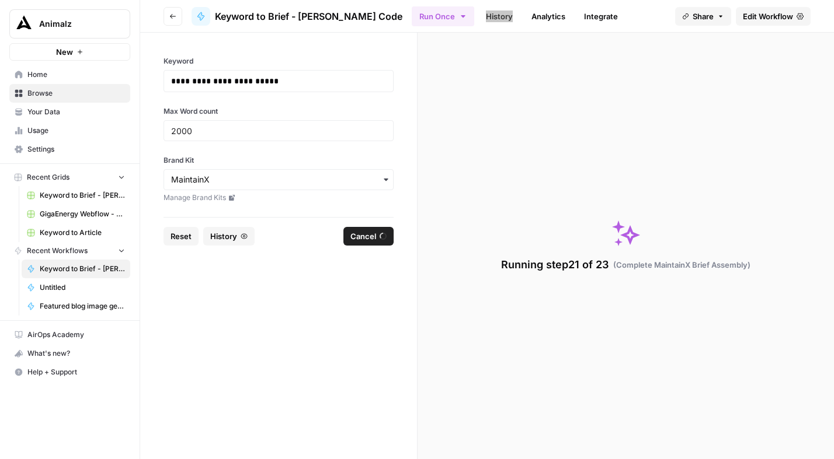
drag, startPoint x: 476, startPoint y: 20, endPoint x: 532, endPoint y: 1, distance: 59.3
click at [0, 0] on div "**********" at bounding box center [417, 229] width 834 height 459
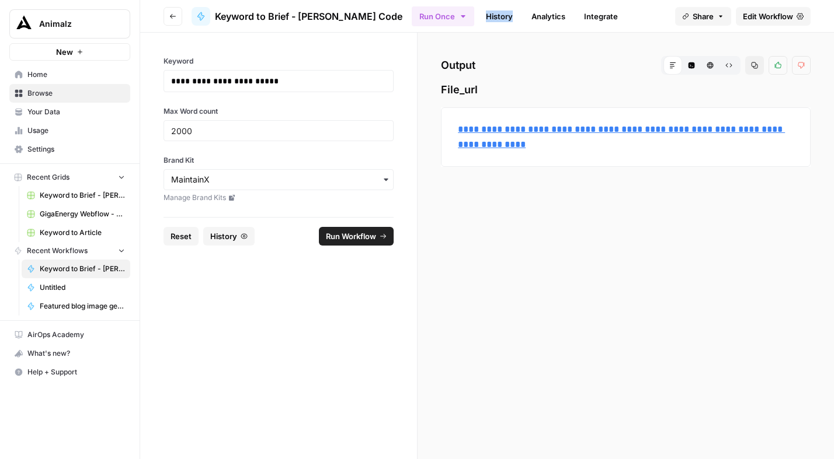
click at [480, 18] on link "History" at bounding box center [499, 16] width 41 height 19
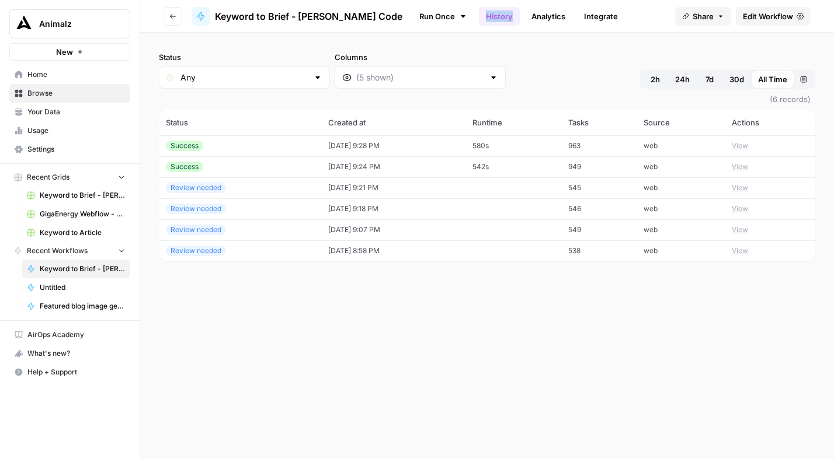
click at [748, 144] on button "View" at bounding box center [739, 146] width 16 height 11
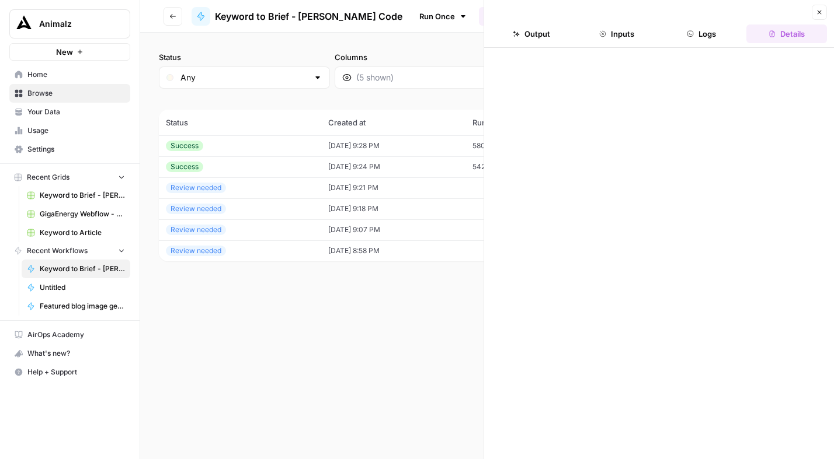
click at [705, 30] on button "Logs" at bounding box center [701, 34] width 81 height 19
click at [705, 35] on button "Logs" at bounding box center [701, 34] width 81 height 19
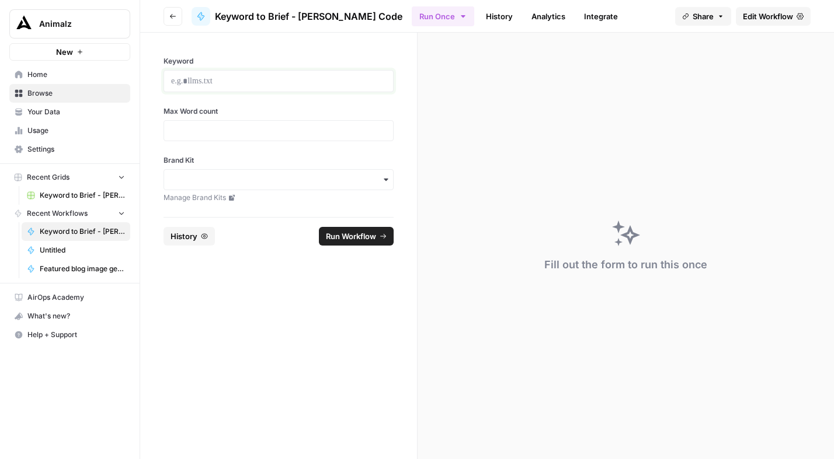
click at [222, 85] on p at bounding box center [278, 81] width 215 height 12
click at [211, 135] on div at bounding box center [278, 130] width 230 height 21
type input "2000"
click at [386, 183] on icon "button" at bounding box center [385, 179] width 9 height 9
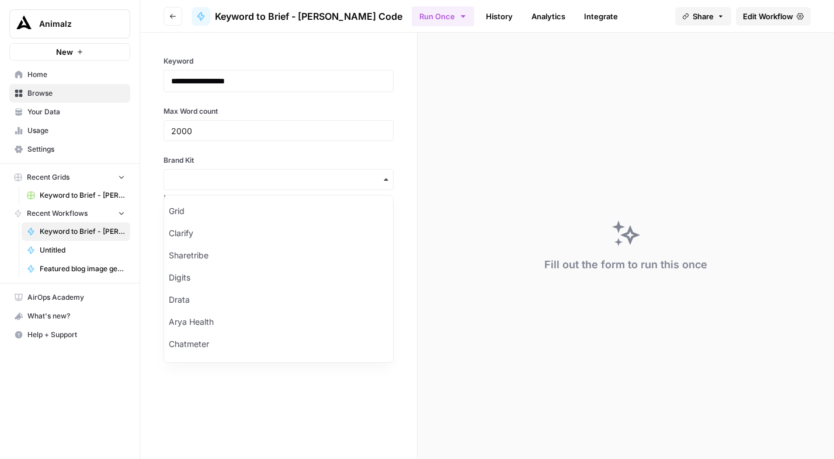
scroll to position [175, 0]
click at [192, 349] on div "MaintainX" at bounding box center [278, 347] width 229 height 22
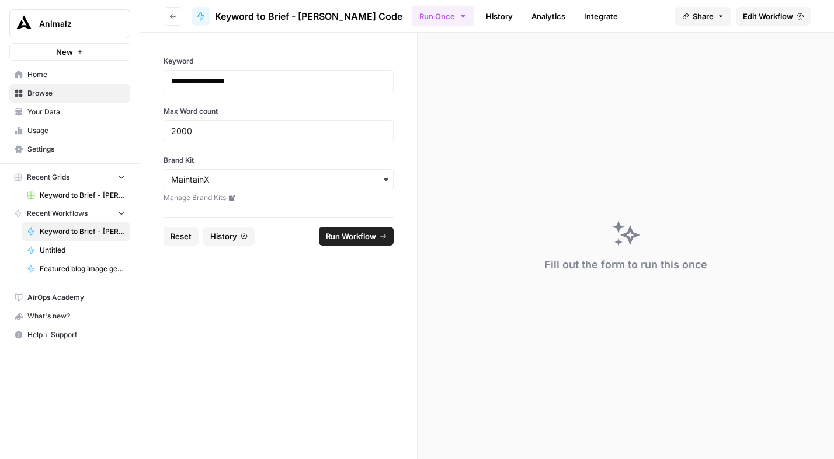
click at [355, 234] on span "Run Workflow" at bounding box center [351, 237] width 50 height 12
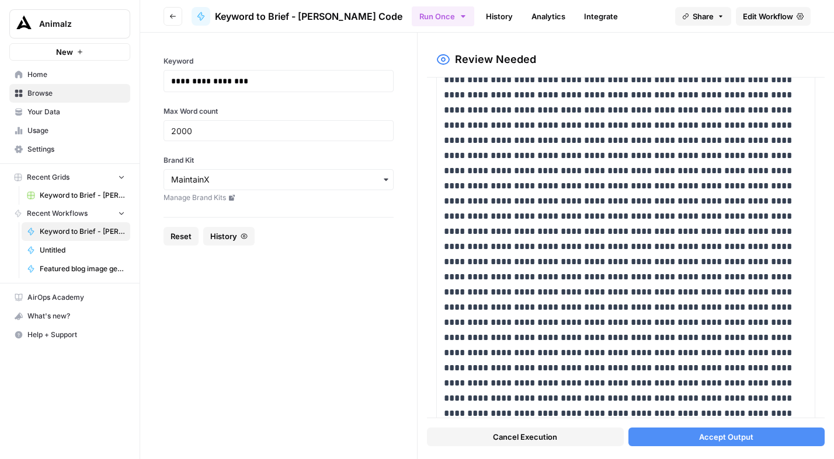
scroll to position [393, 0]
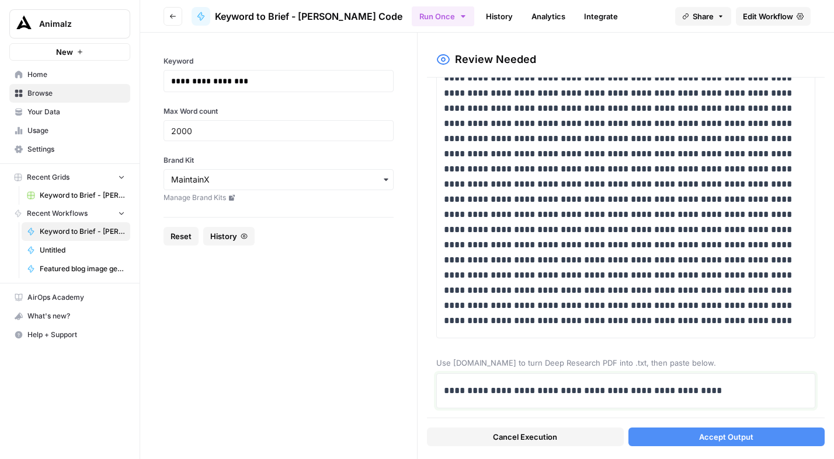
click at [640, 395] on p "**********" at bounding box center [621, 391] width 355 height 15
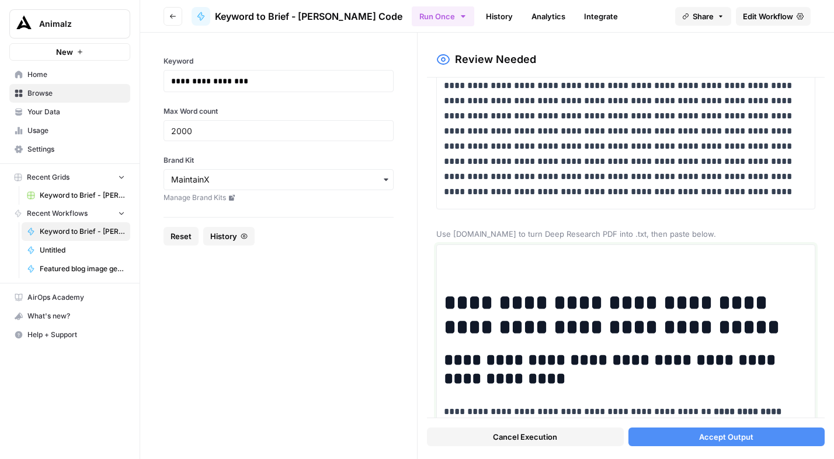
scroll to position [536, 0]
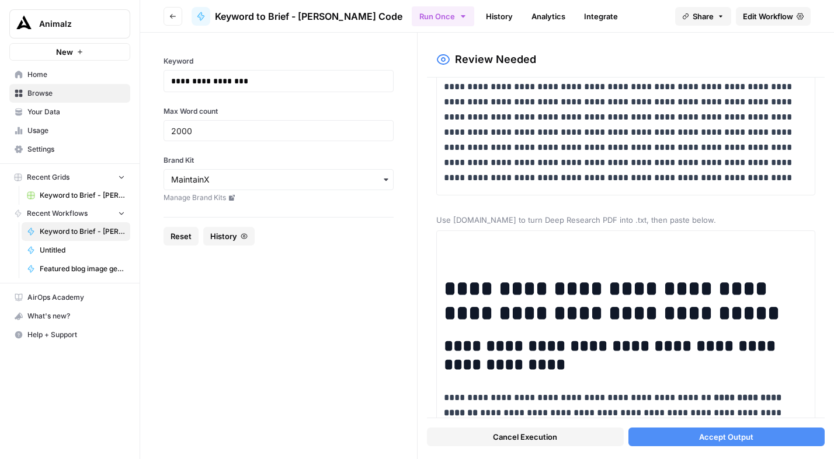
click at [722, 441] on span "Accept Output" at bounding box center [726, 437] width 54 height 12
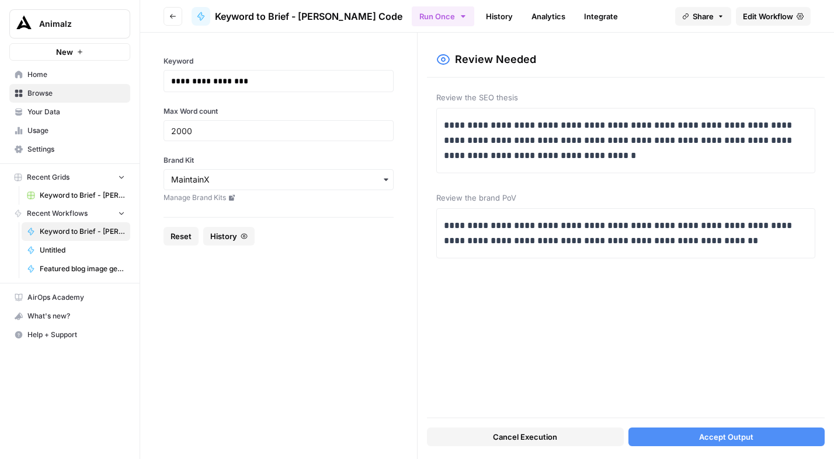
click at [729, 433] on span "Accept Output" at bounding box center [726, 437] width 54 height 12
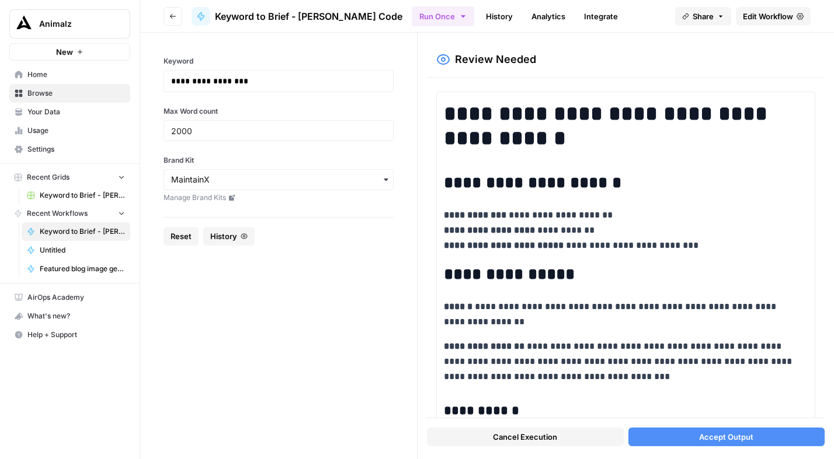
click at [706, 437] on span "Accept Output" at bounding box center [726, 437] width 54 height 12
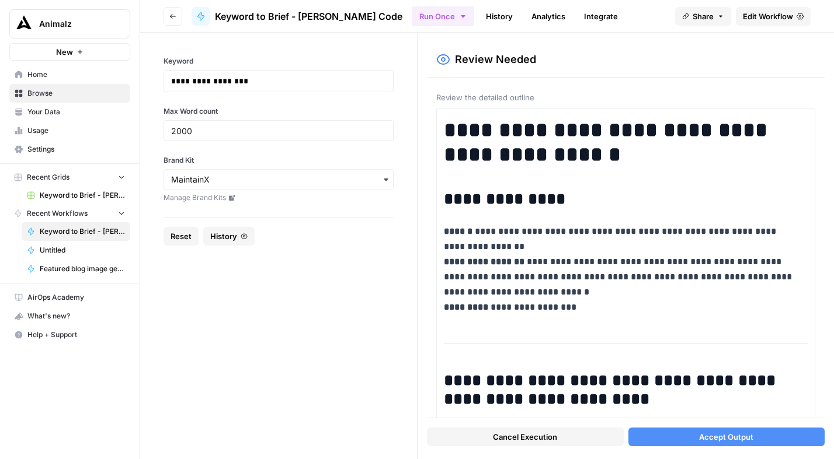
click at [709, 437] on span "Accept Output" at bounding box center [726, 437] width 54 height 12
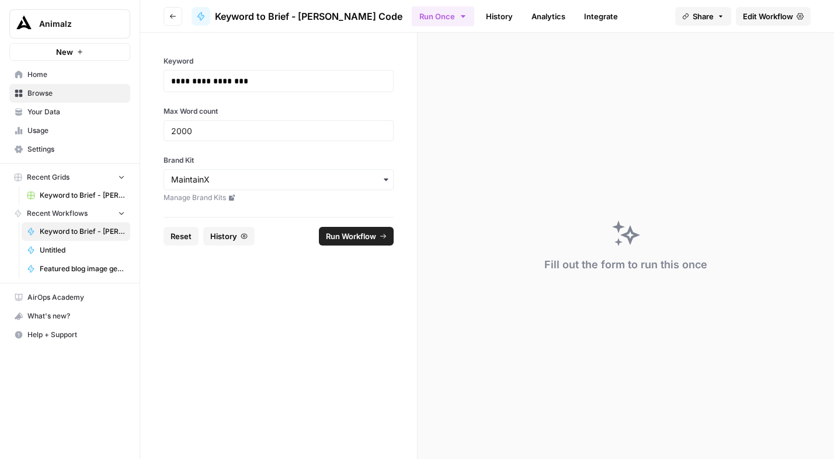
click at [479, 19] on link "History" at bounding box center [499, 16] width 41 height 19
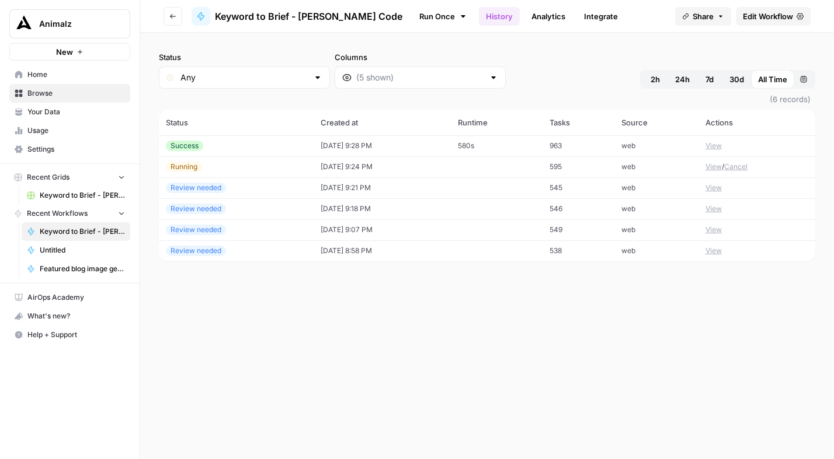
click at [716, 146] on button "View" at bounding box center [713, 146] width 16 height 11
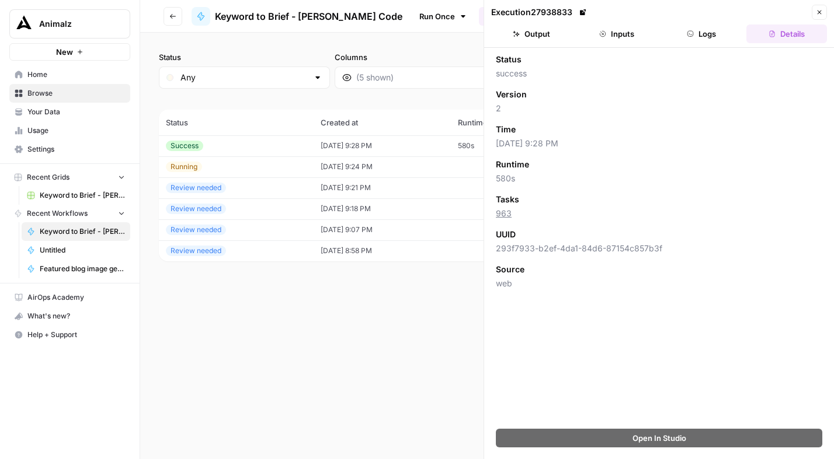
click at [709, 38] on button "Logs" at bounding box center [701, 34] width 81 height 19
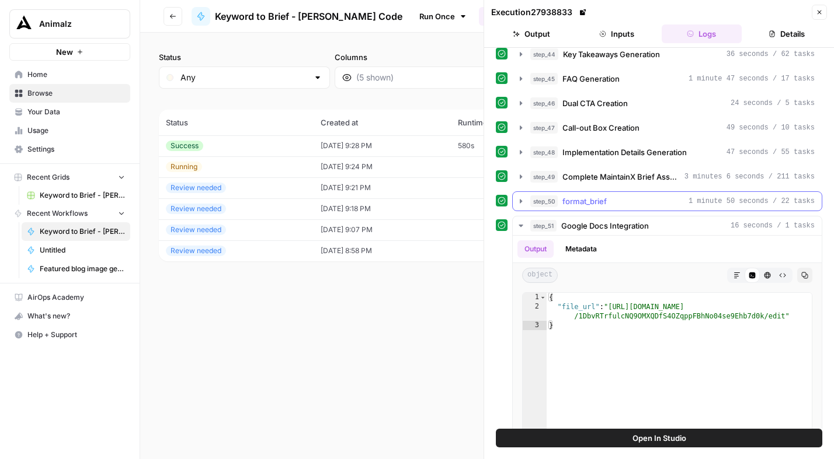
click at [520, 202] on icon "button" at bounding box center [521, 201] width 2 height 4
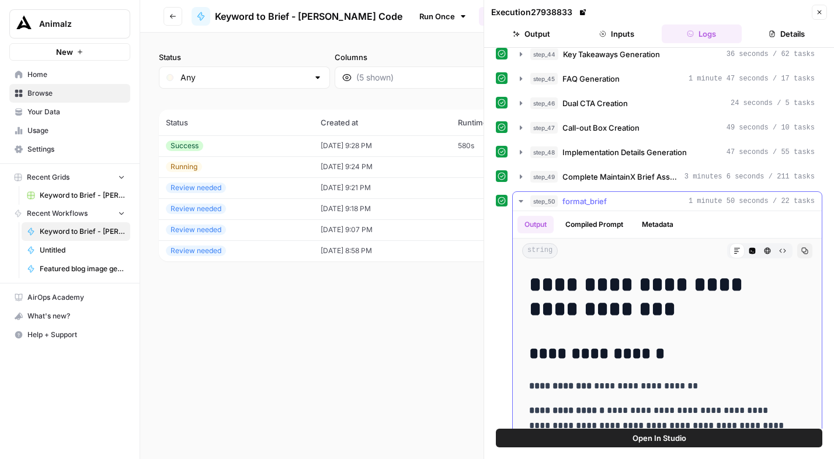
click at [801, 250] on icon "button" at bounding box center [804, 251] width 7 height 7
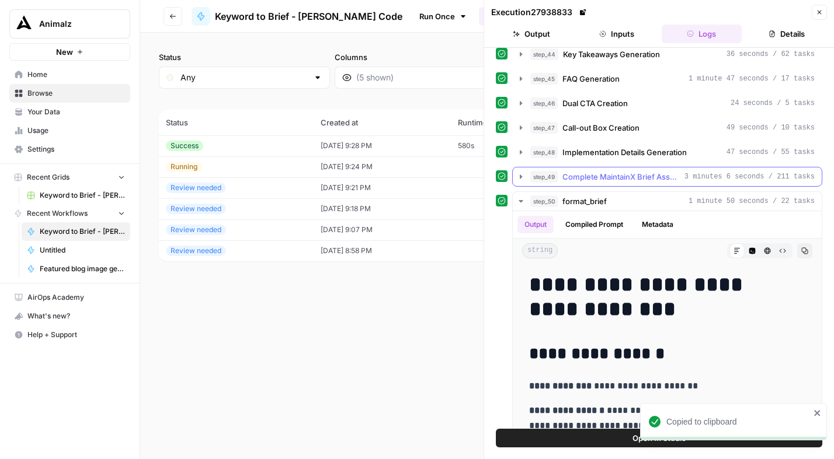
click at [521, 176] on icon "button" at bounding box center [521, 177] width 2 height 4
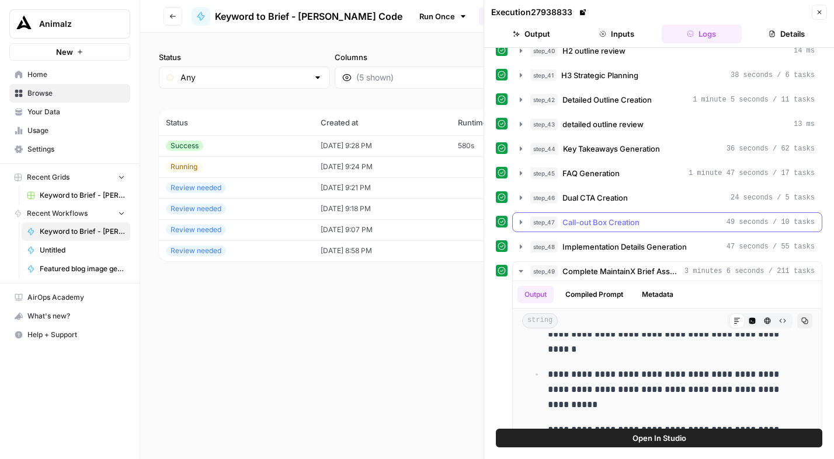
scroll to position [281, 0]
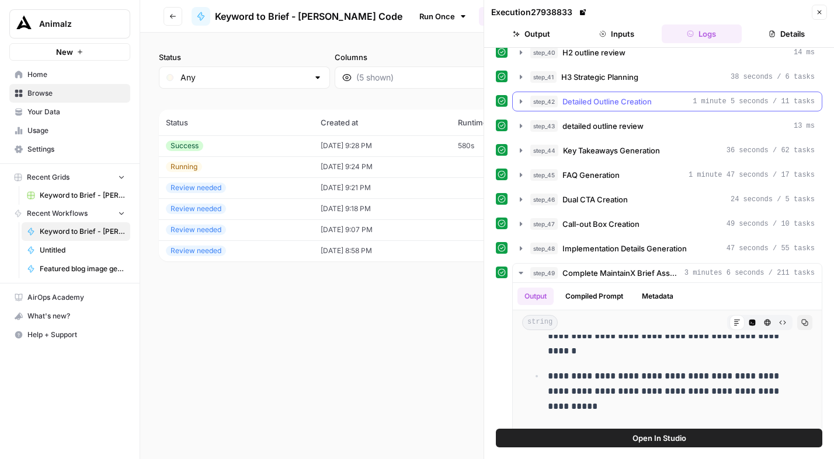
click at [522, 104] on icon "button" at bounding box center [520, 101] width 9 height 9
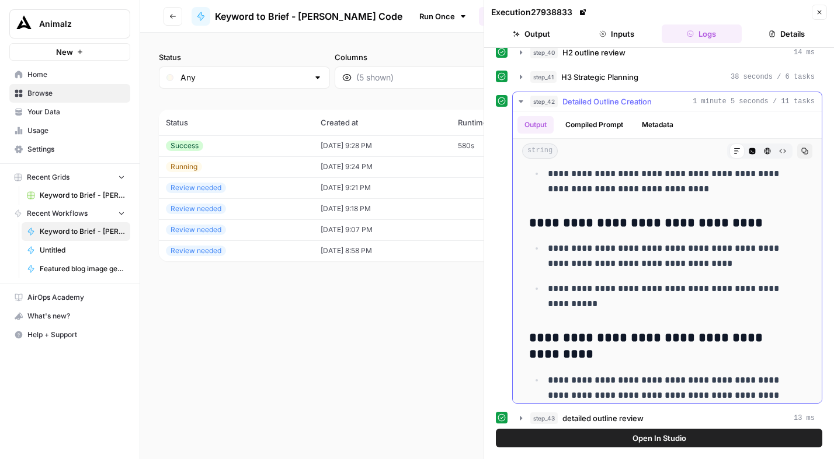
scroll to position [2093, 0]
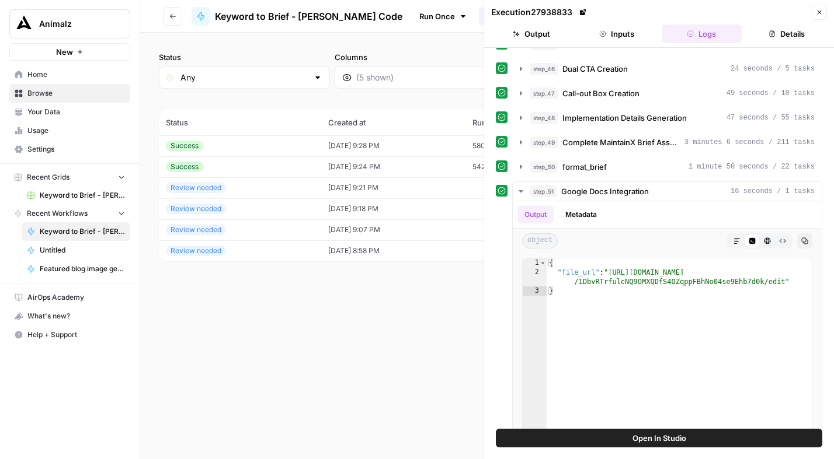
scroll to position [482, 0]
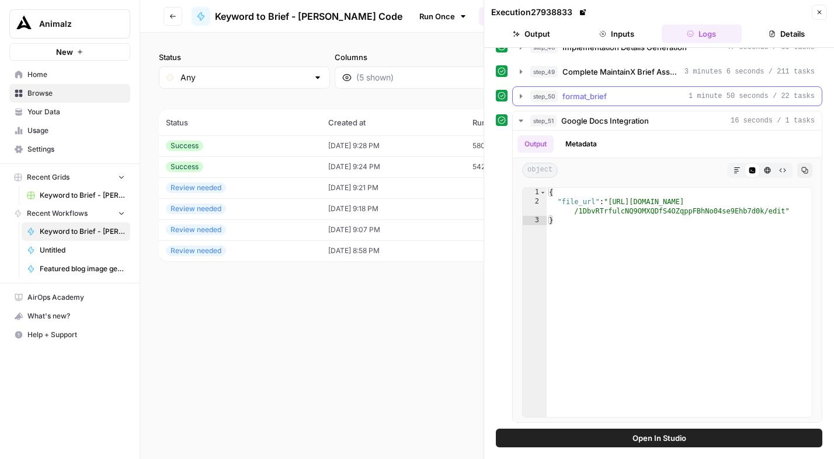
click at [518, 96] on icon "button" at bounding box center [520, 96] width 9 height 9
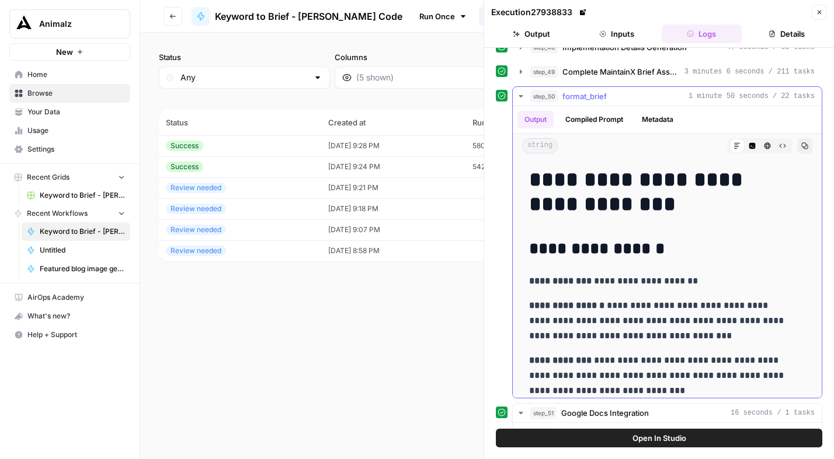
click at [797, 149] on button "Copy" at bounding box center [804, 145] width 15 height 15
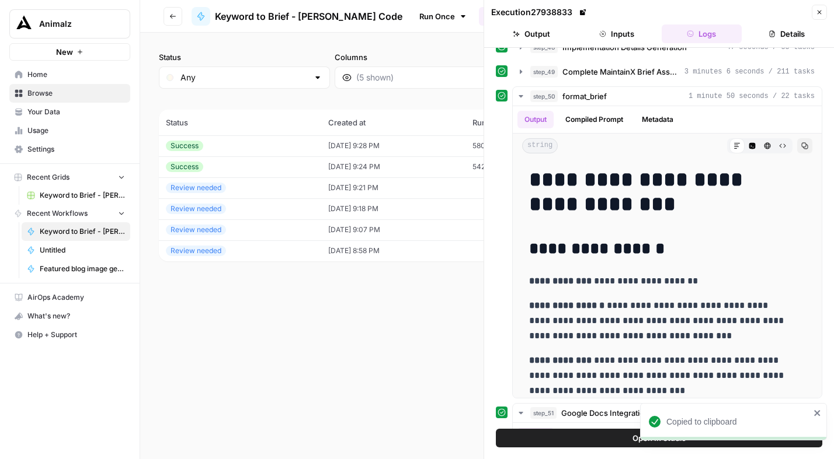
click at [227, 169] on div "Success" at bounding box center [240, 167] width 148 height 11
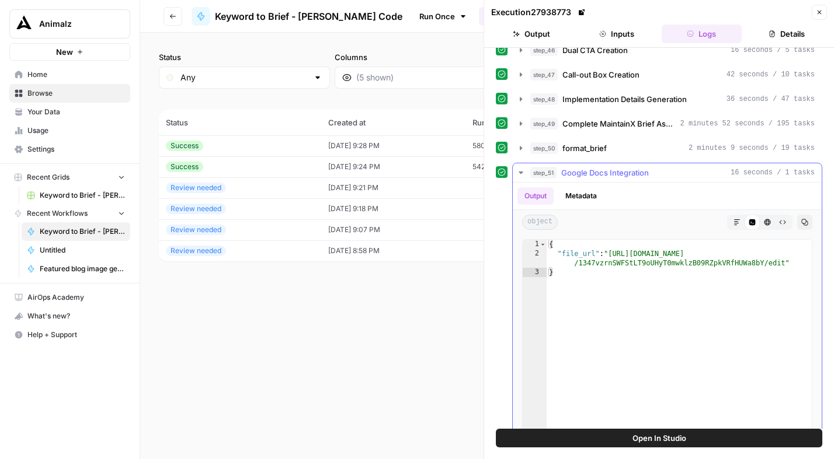
scroll to position [421, 0]
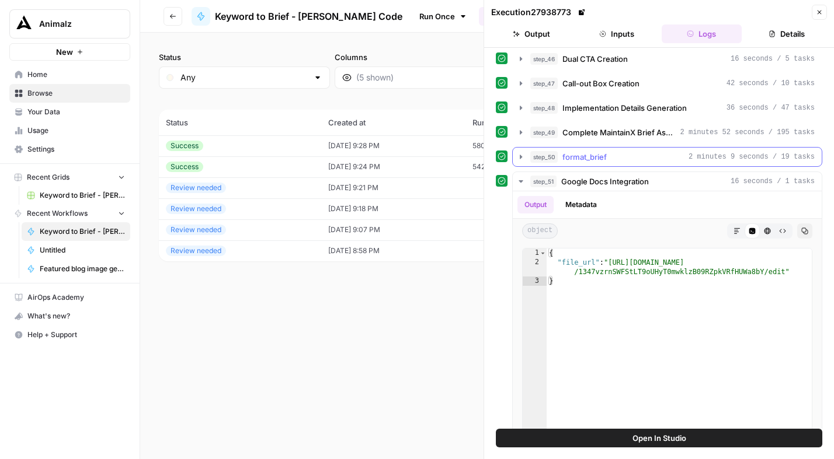
click at [521, 159] on icon "button" at bounding box center [520, 156] width 9 height 9
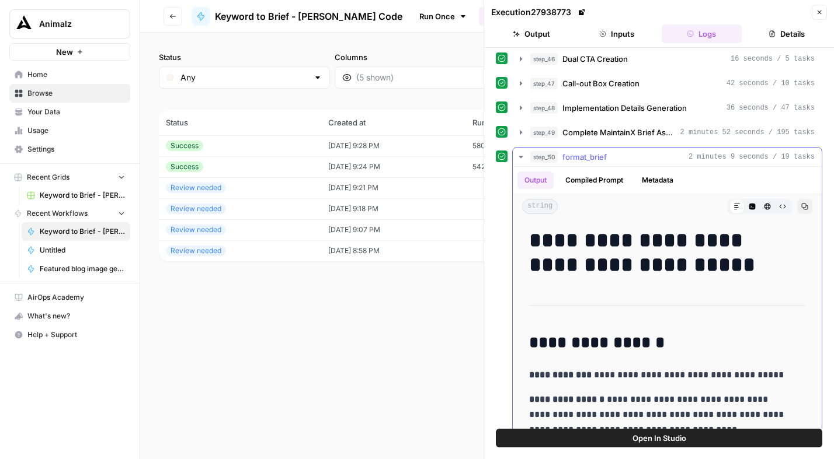
click at [801, 205] on icon "button" at bounding box center [804, 206] width 7 height 7
